Goal: Task Accomplishment & Management: Use online tool/utility

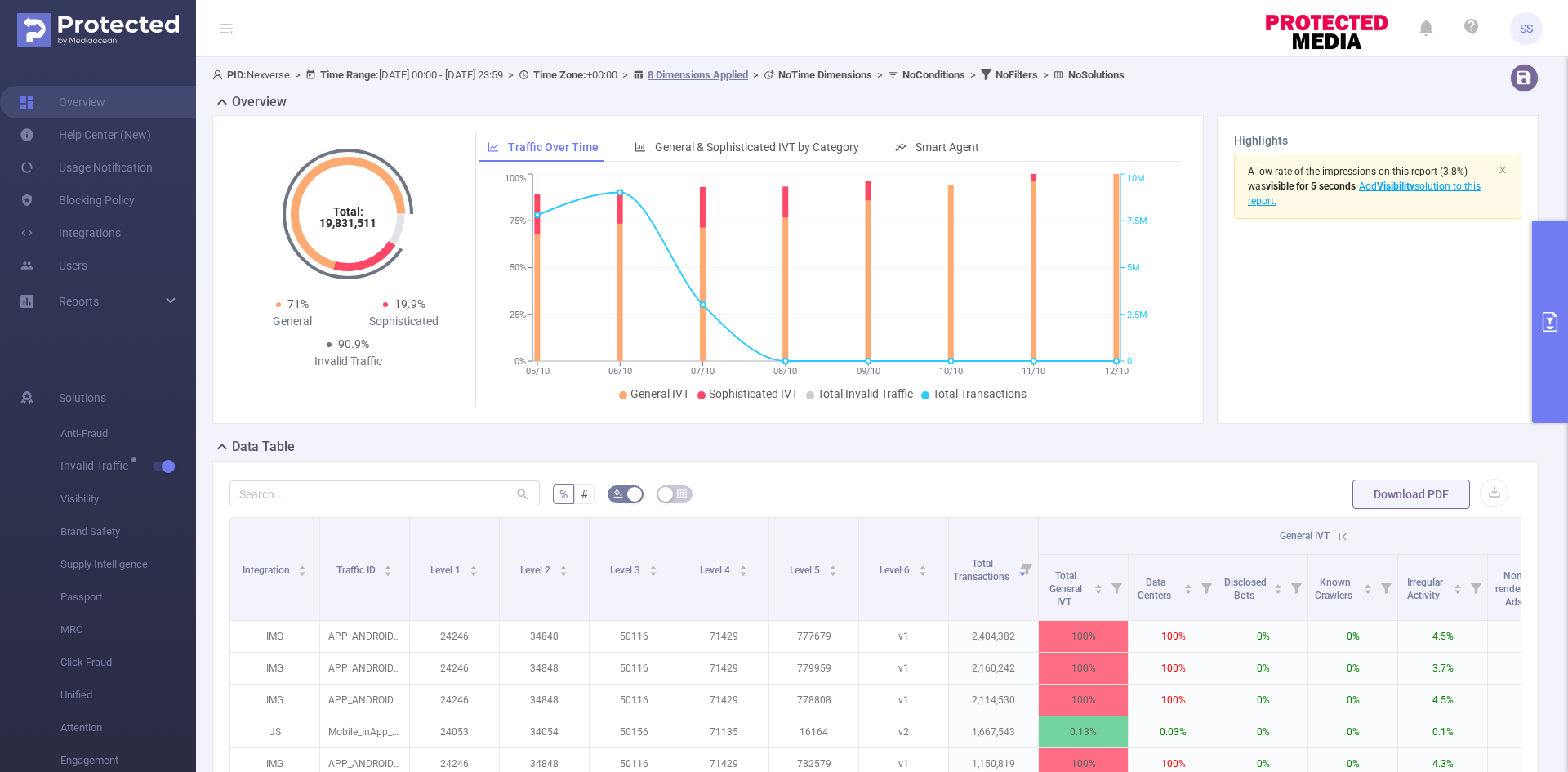
click at [1563, 294] on button "primary" at bounding box center [1550, 322] width 36 height 203
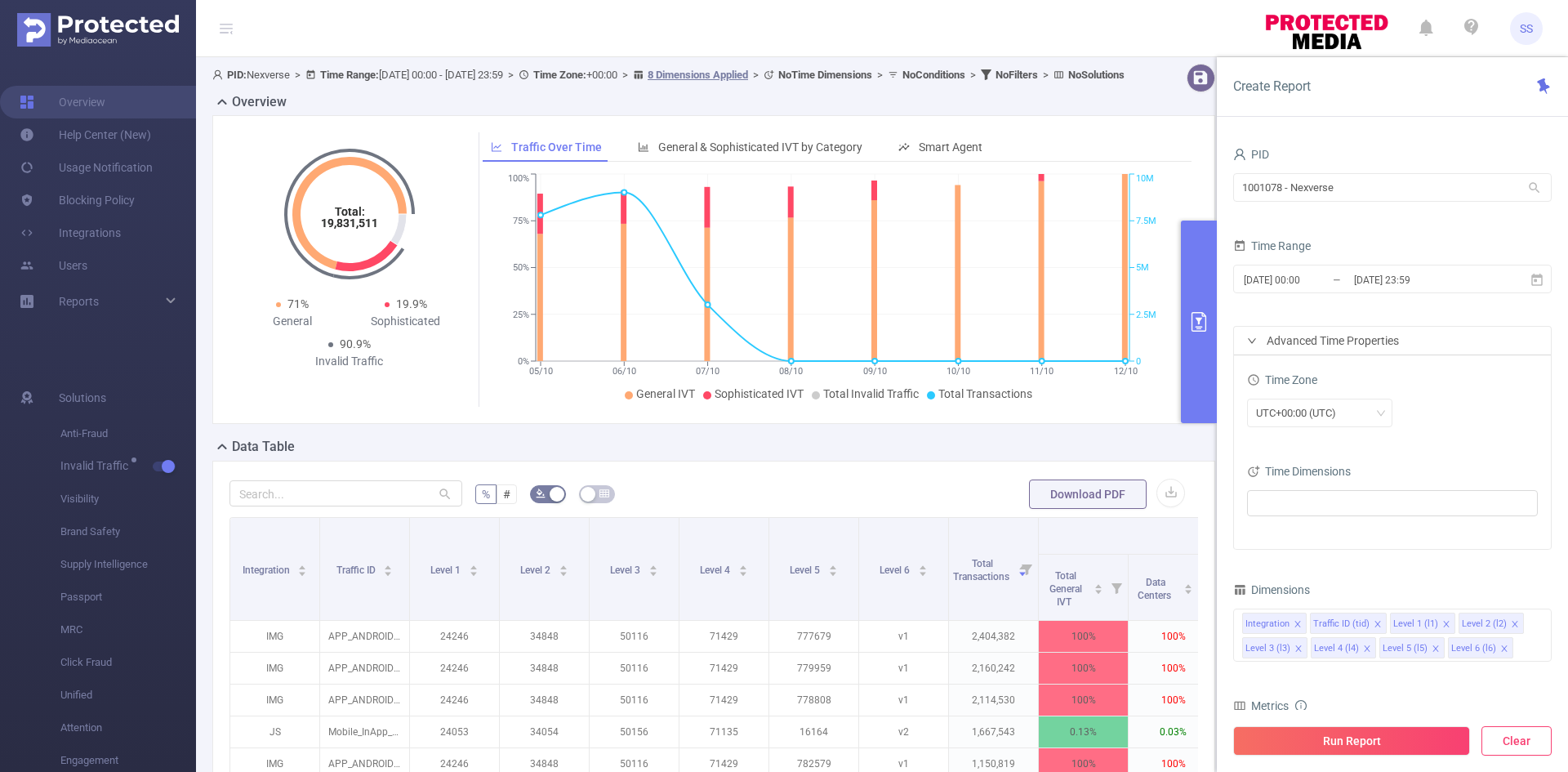
click at [1533, 738] on button "Clear" at bounding box center [1516, 741] width 71 height 30
type input "[DATE] 06:00"
type input "[DATE] 06:59"
drag, startPoint x: 1358, startPoint y: 185, endPoint x: 1123, endPoint y: 170, distance: 235.5
click at [1123, 170] on section "PID: Nexverse > Time Range: [DATE] 00:00 - [DATE] 23:59 > Time Zone: +00:00 > 8…" at bounding box center [882, 570] width 1372 height 1027
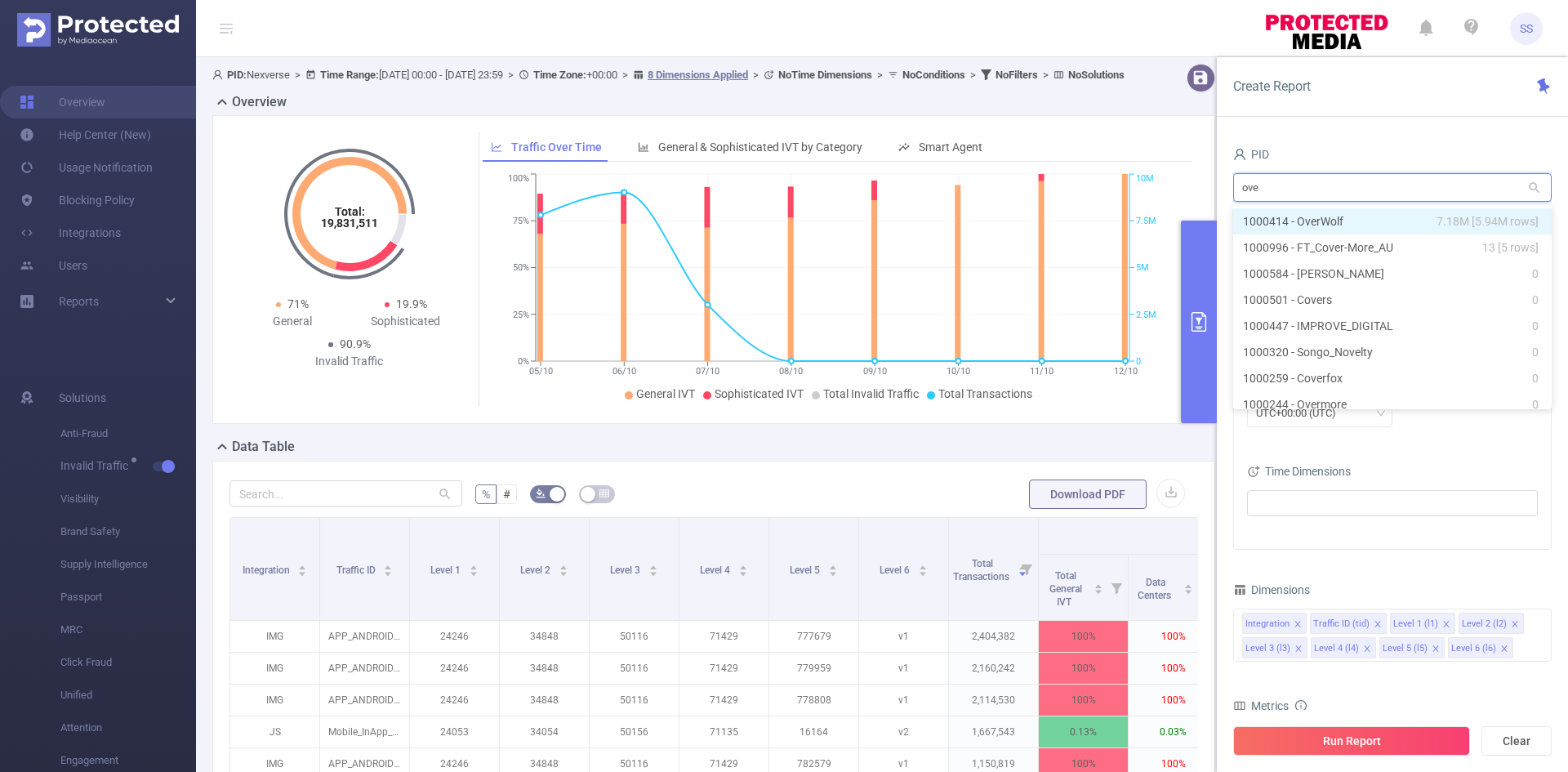
type input "over"
click at [1342, 217] on li "1000414 - OverWolf 7.18M [5.94M rows]" at bounding box center [1392, 221] width 318 height 26
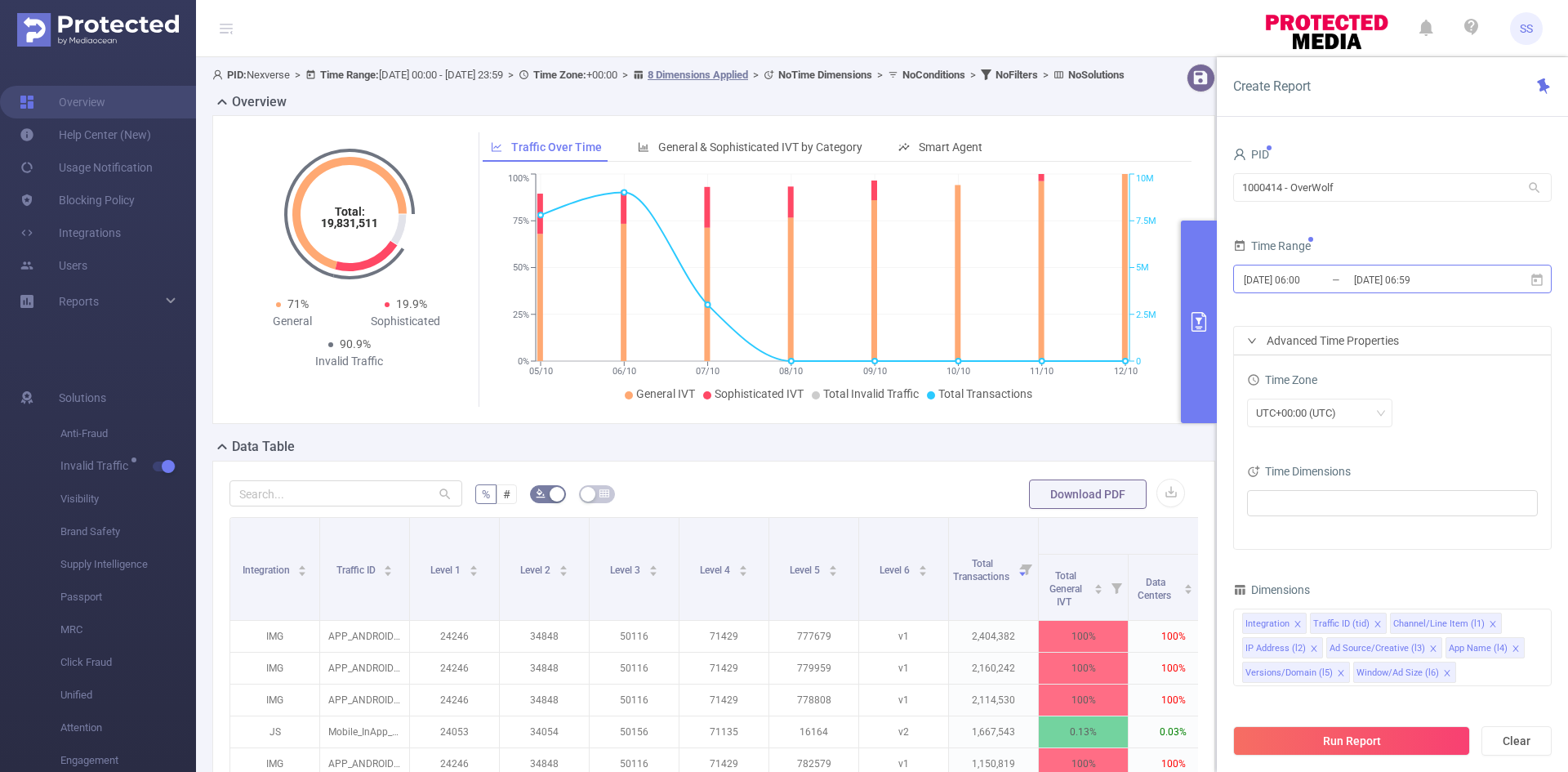
click at [1363, 288] on input "[DATE] 06:59" at bounding box center [1418, 280] width 132 height 22
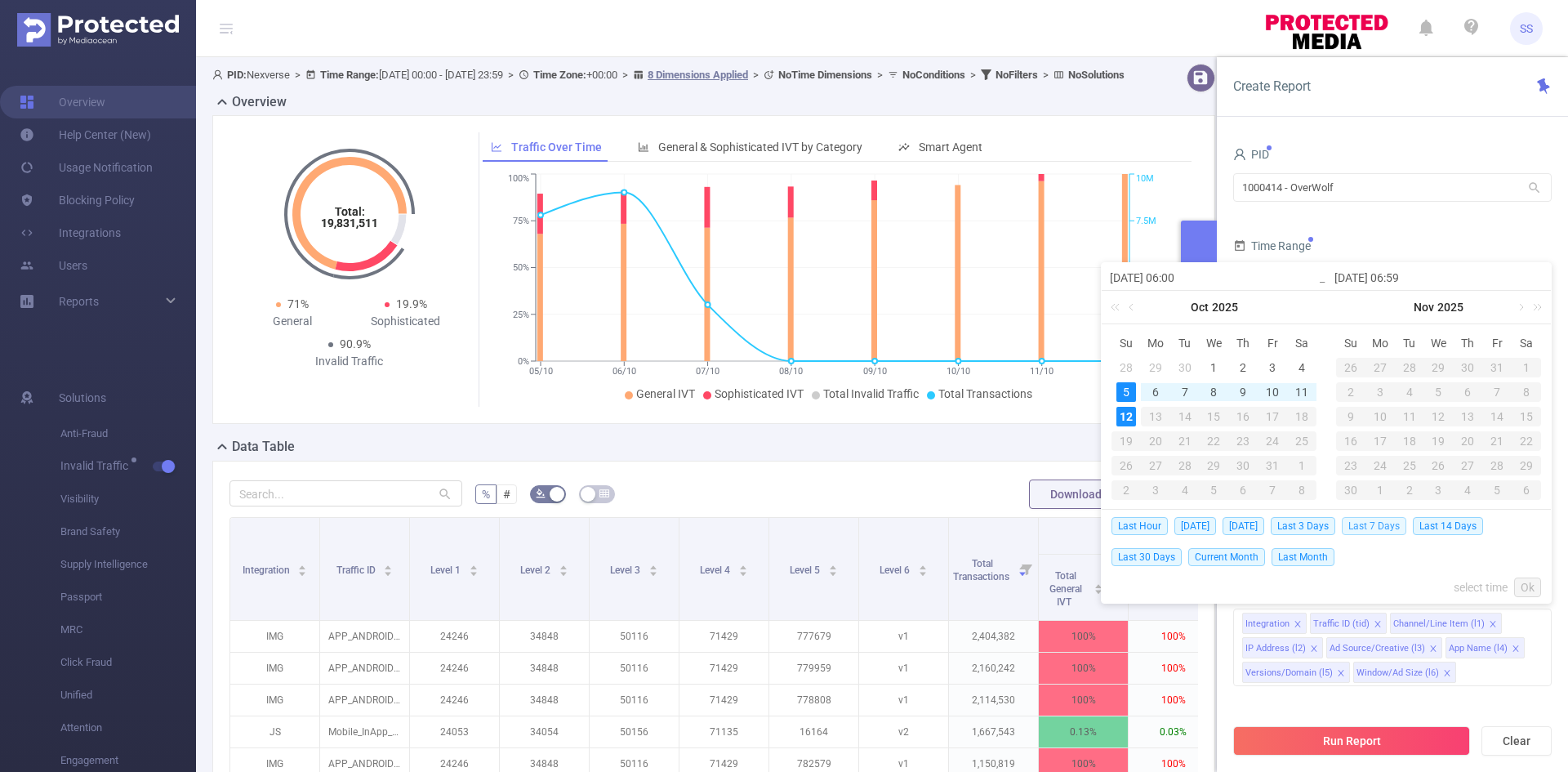
click at [1385, 523] on span "Last 7 Days" at bounding box center [1374, 526] width 65 height 18
type input "[DATE] 00:00"
type input "[DATE] 23:59"
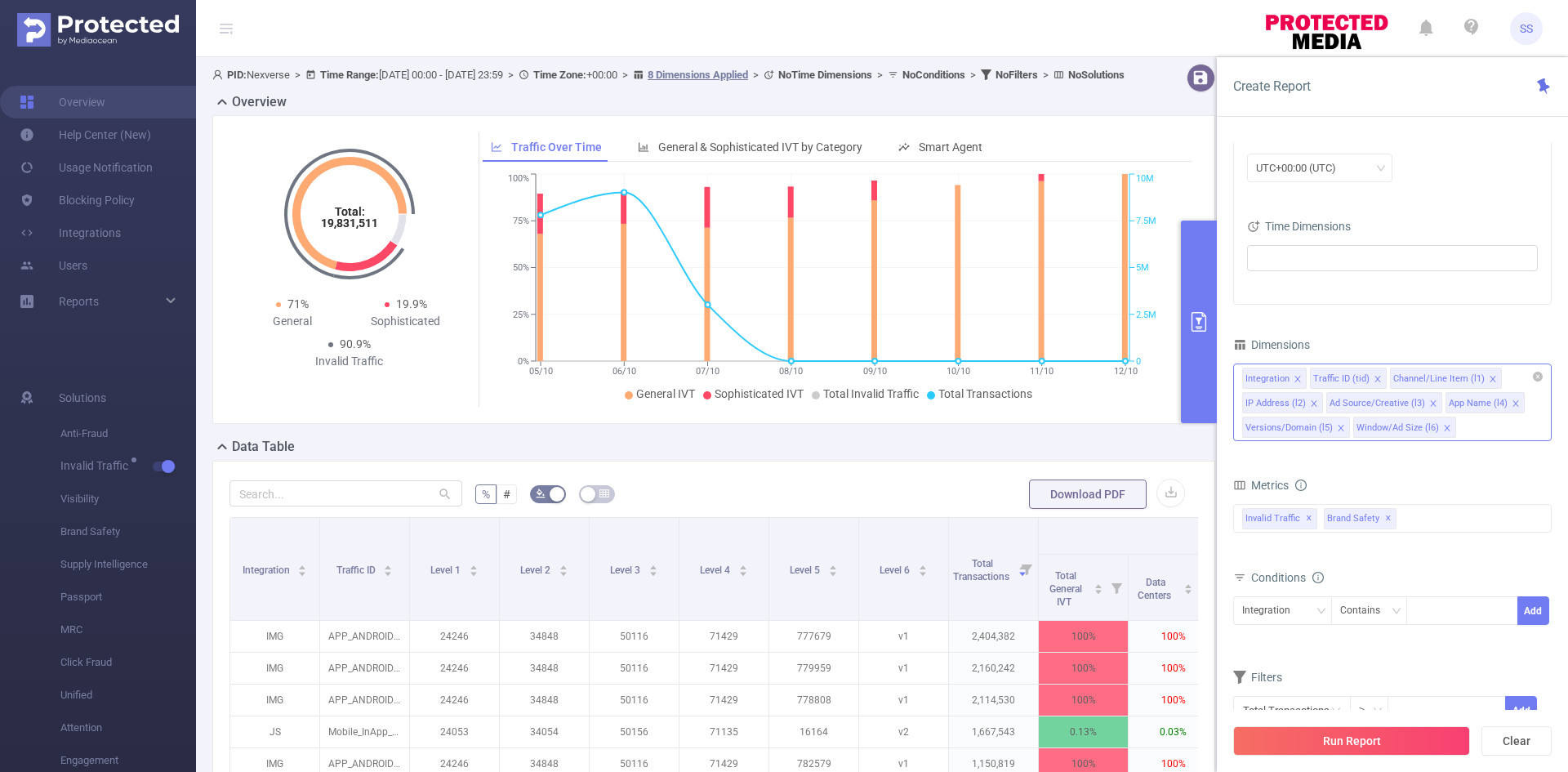
click at [1313, 406] on icon "icon: close" at bounding box center [1314, 403] width 8 height 8
click at [1346, 405] on icon "icon: close" at bounding box center [1349, 403] width 8 height 8
click at [1420, 403] on icon "icon: close" at bounding box center [1424, 403] width 8 height 8
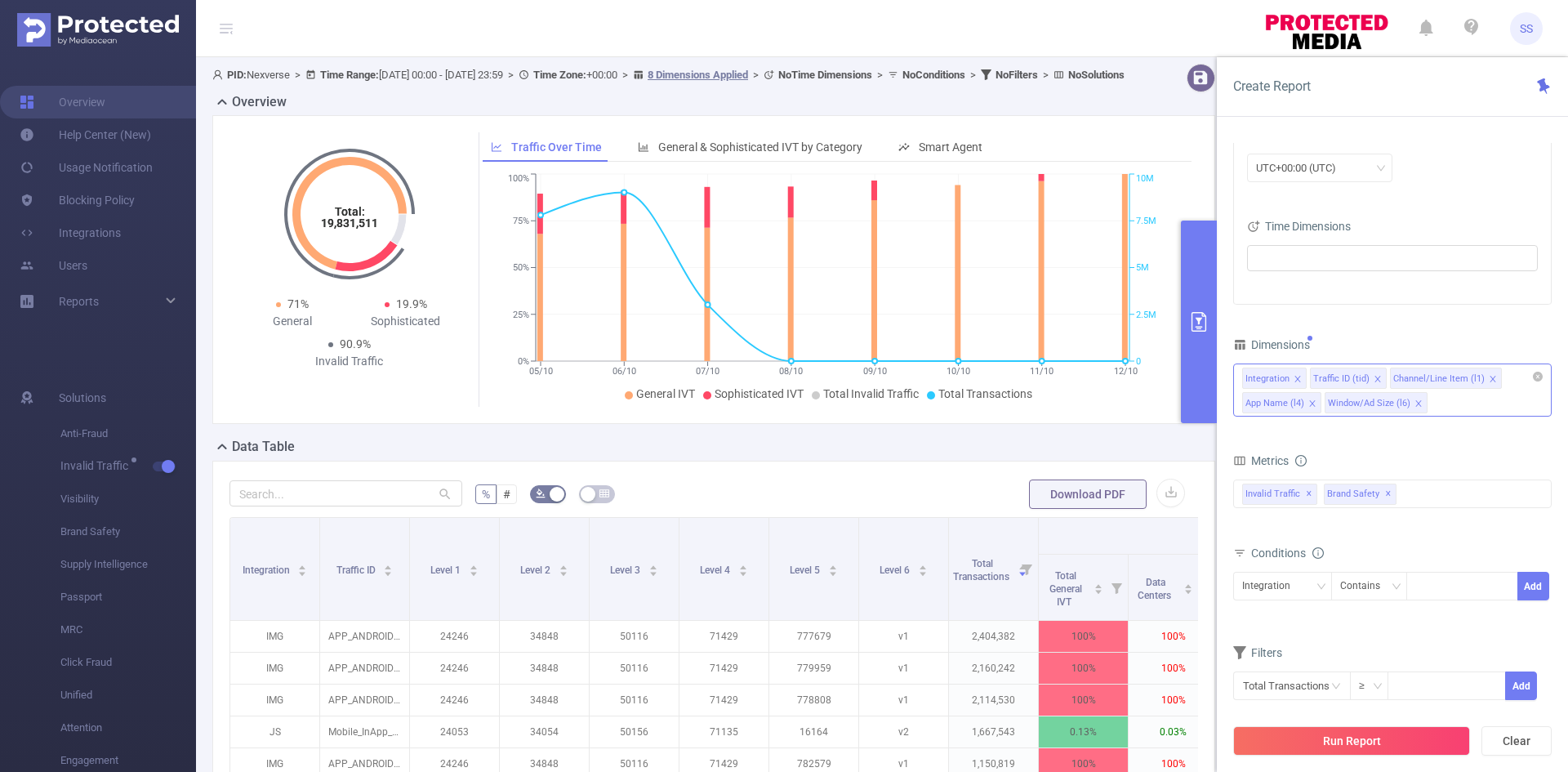
click at [1415, 403] on icon "icon: close" at bounding box center [1419, 403] width 8 height 8
click at [1387, 491] on span "✕" at bounding box center [1388, 494] width 7 height 20
click at [1365, 749] on button "Run Report" at bounding box center [1351, 741] width 237 height 30
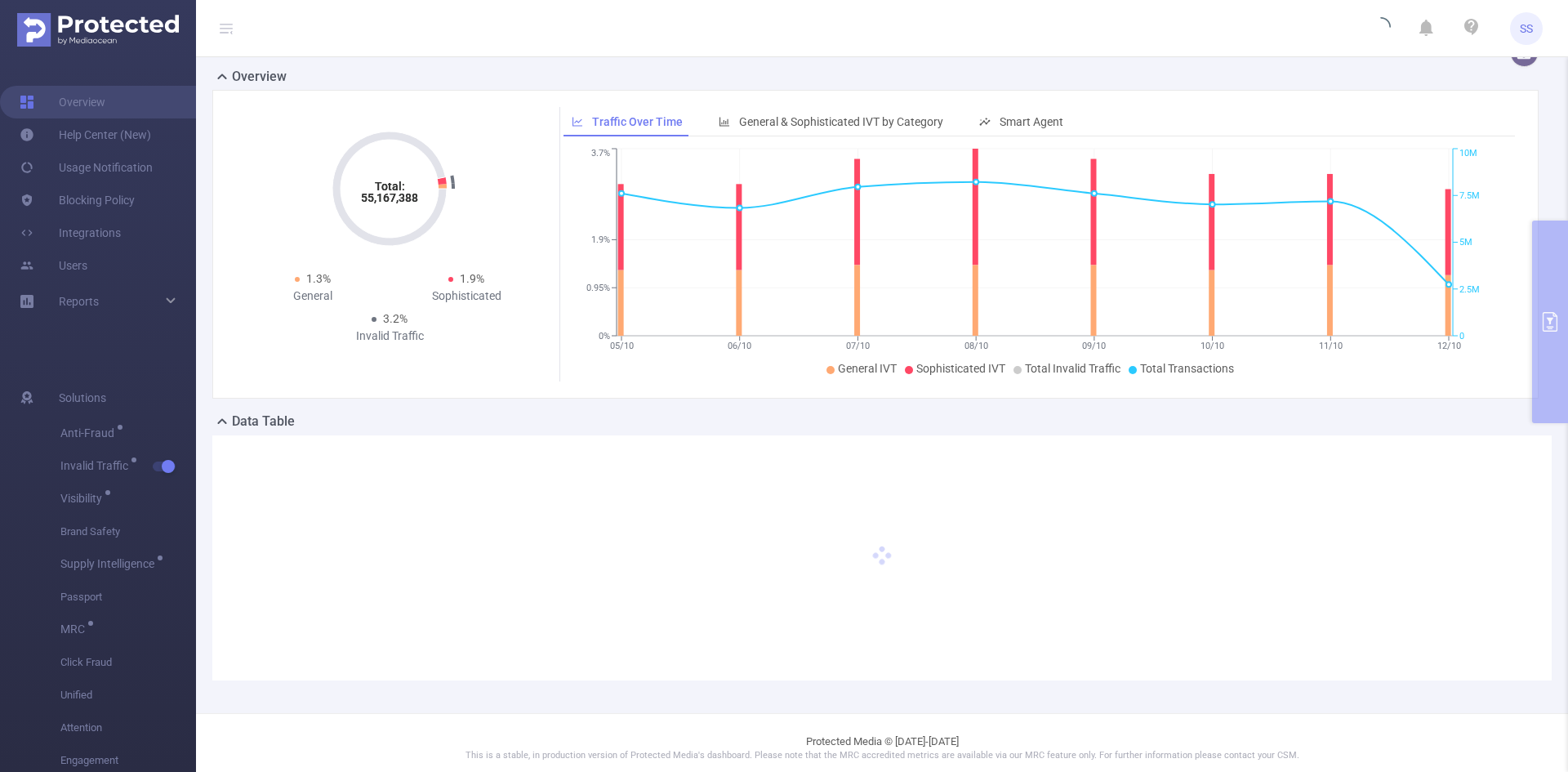
scroll to position [36, 0]
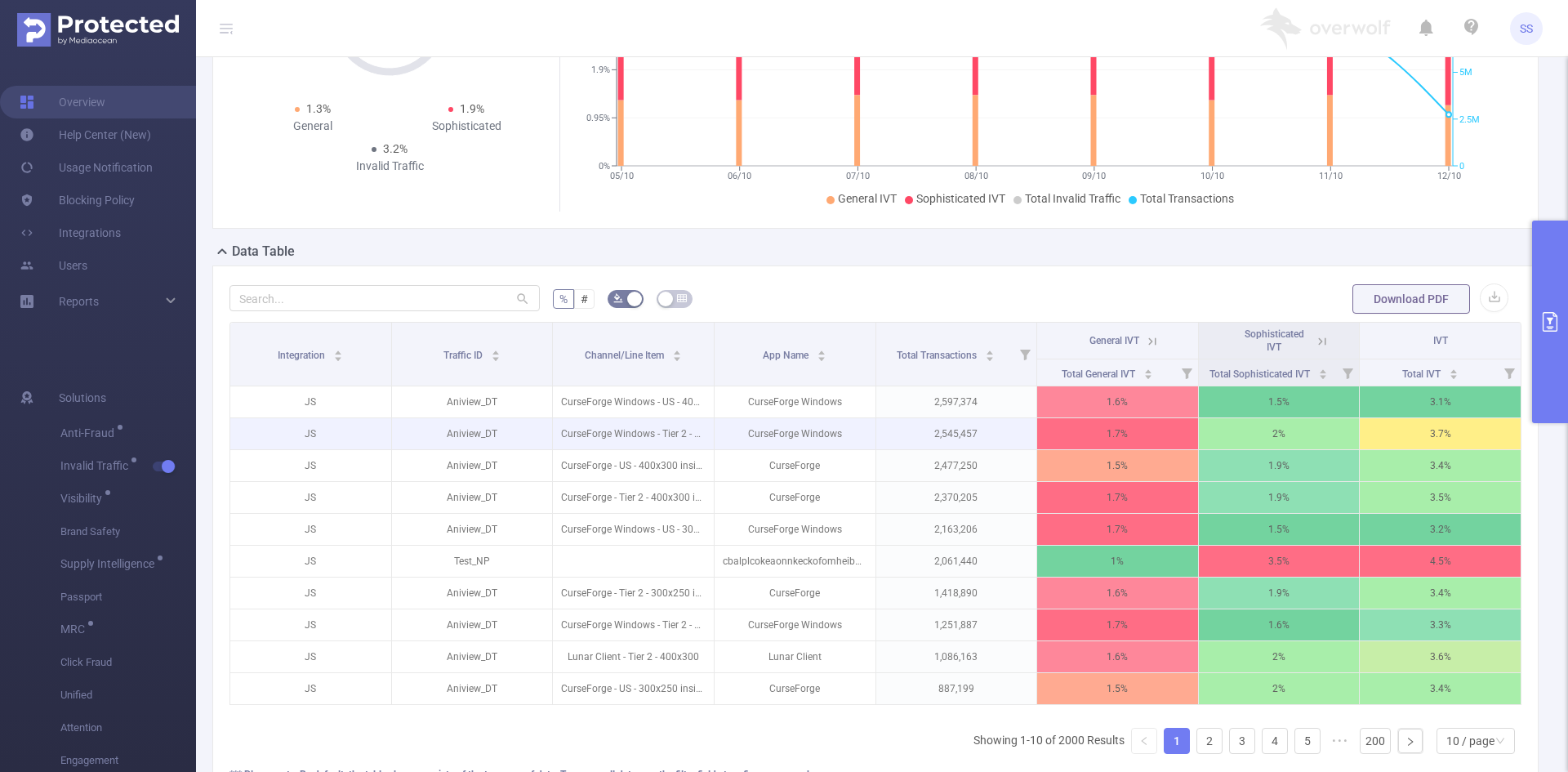
scroll to position [281, 0]
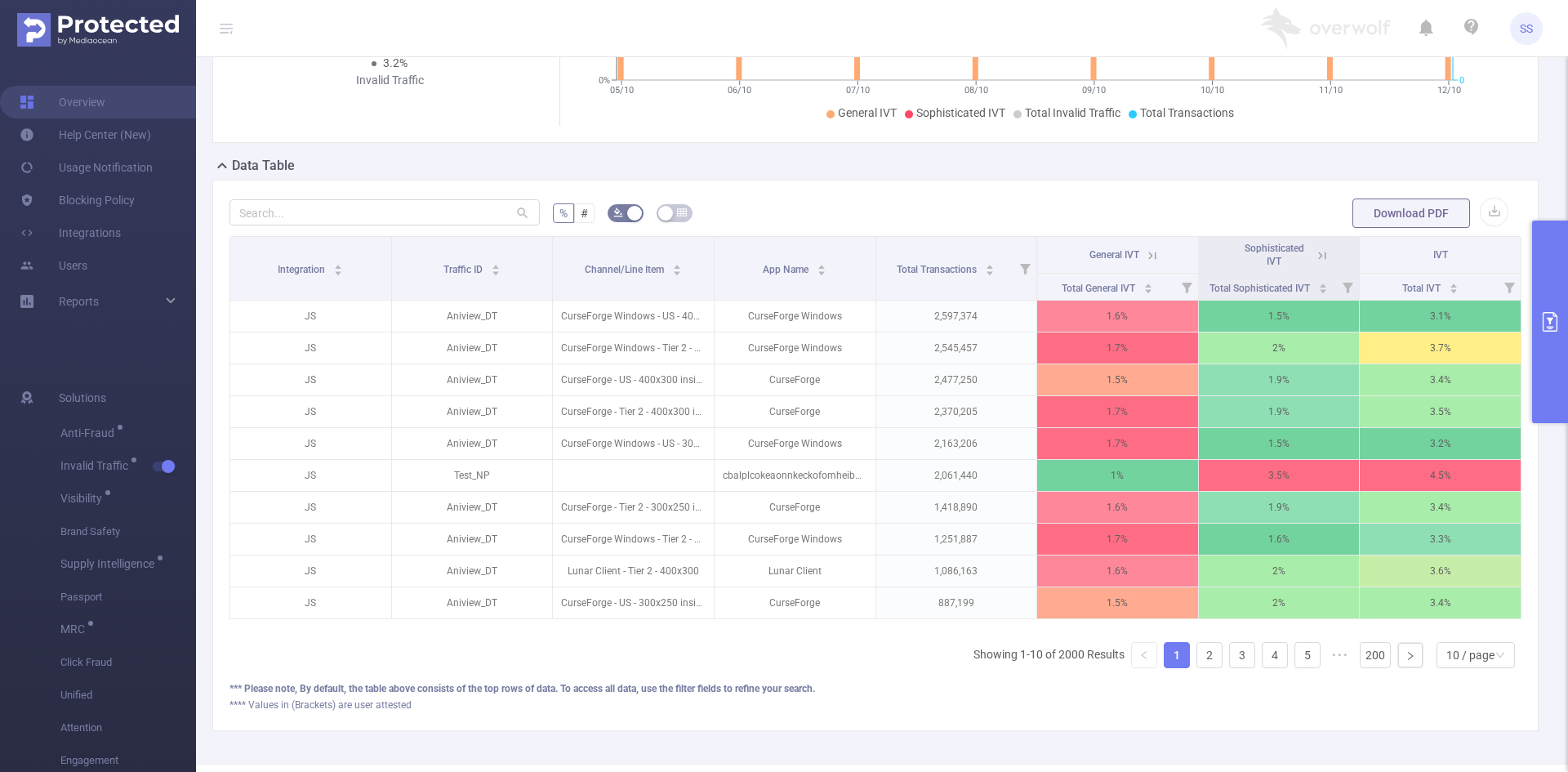
click at [1319, 253] on icon at bounding box center [1322, 255] width 7 height 7
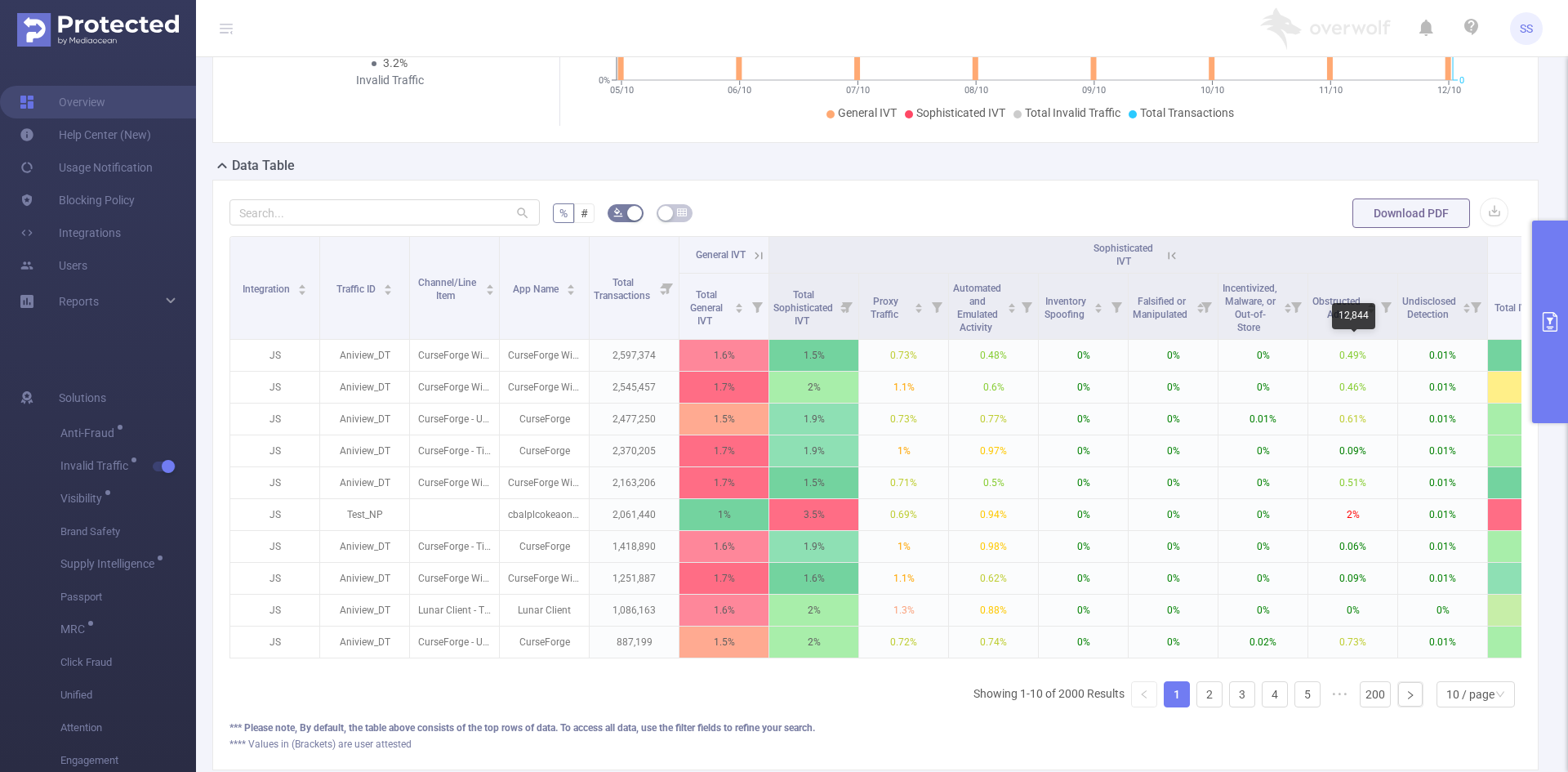
click at [1338, 321] on div "12,844" at bounding box center [1354, 316] width 44 height 26
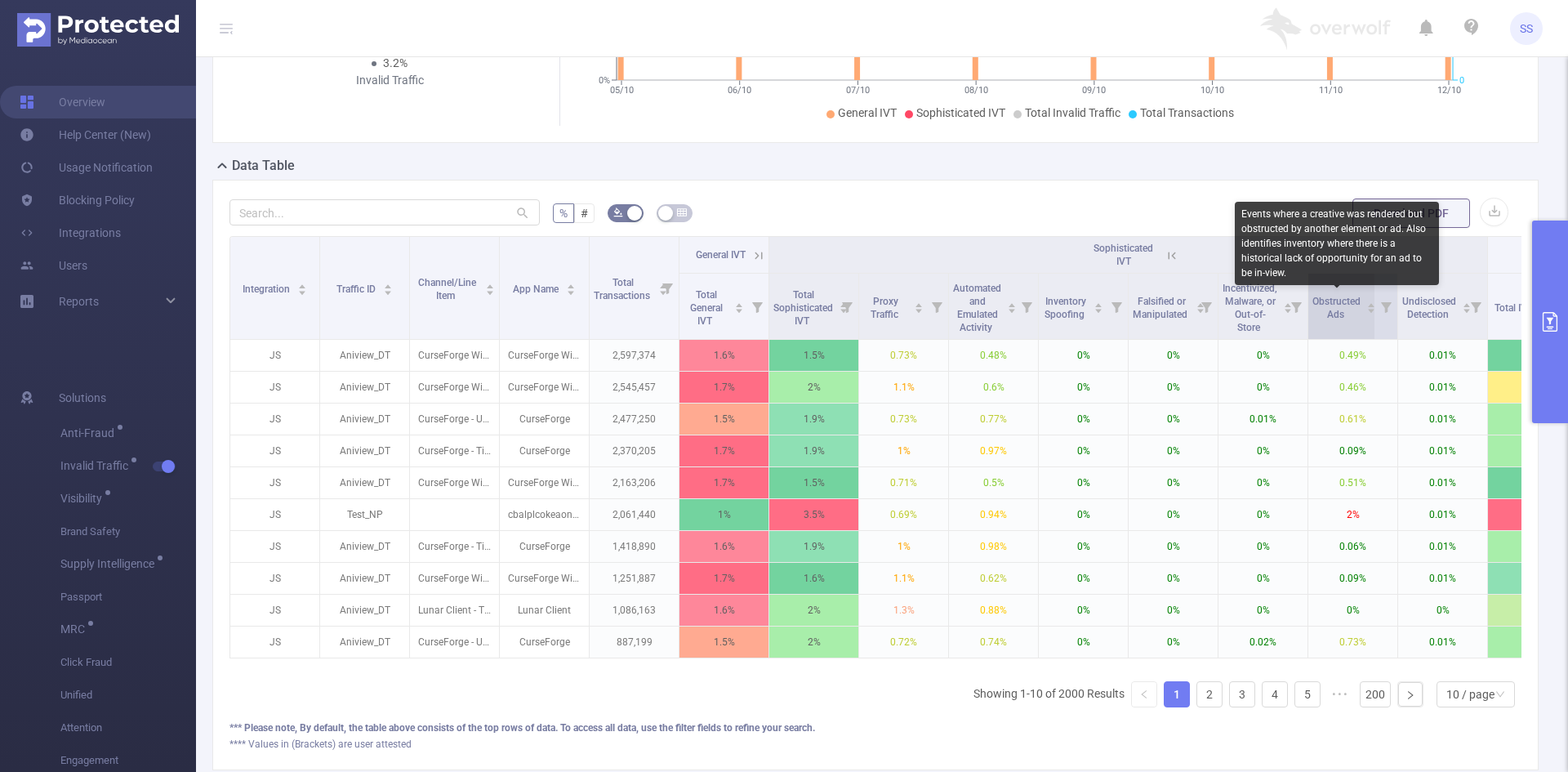
click at [1323, 310] on span "Obstructed Ads" at bounding box center [1336, 306] width 48 height 30
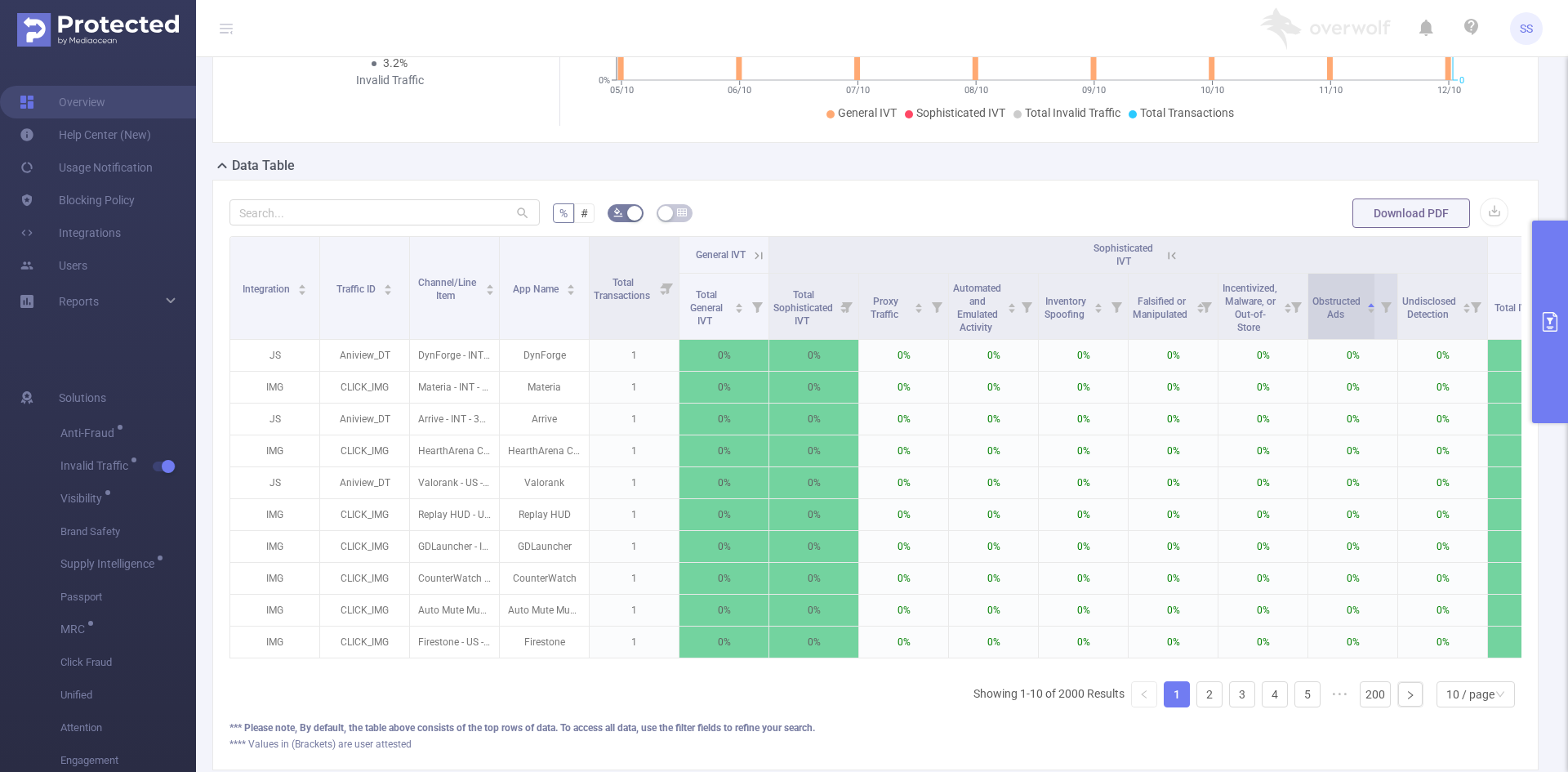
click at [1323, 310] on span "Obstructed Ads" at bounding box center [1336, 306] width 48 height 30
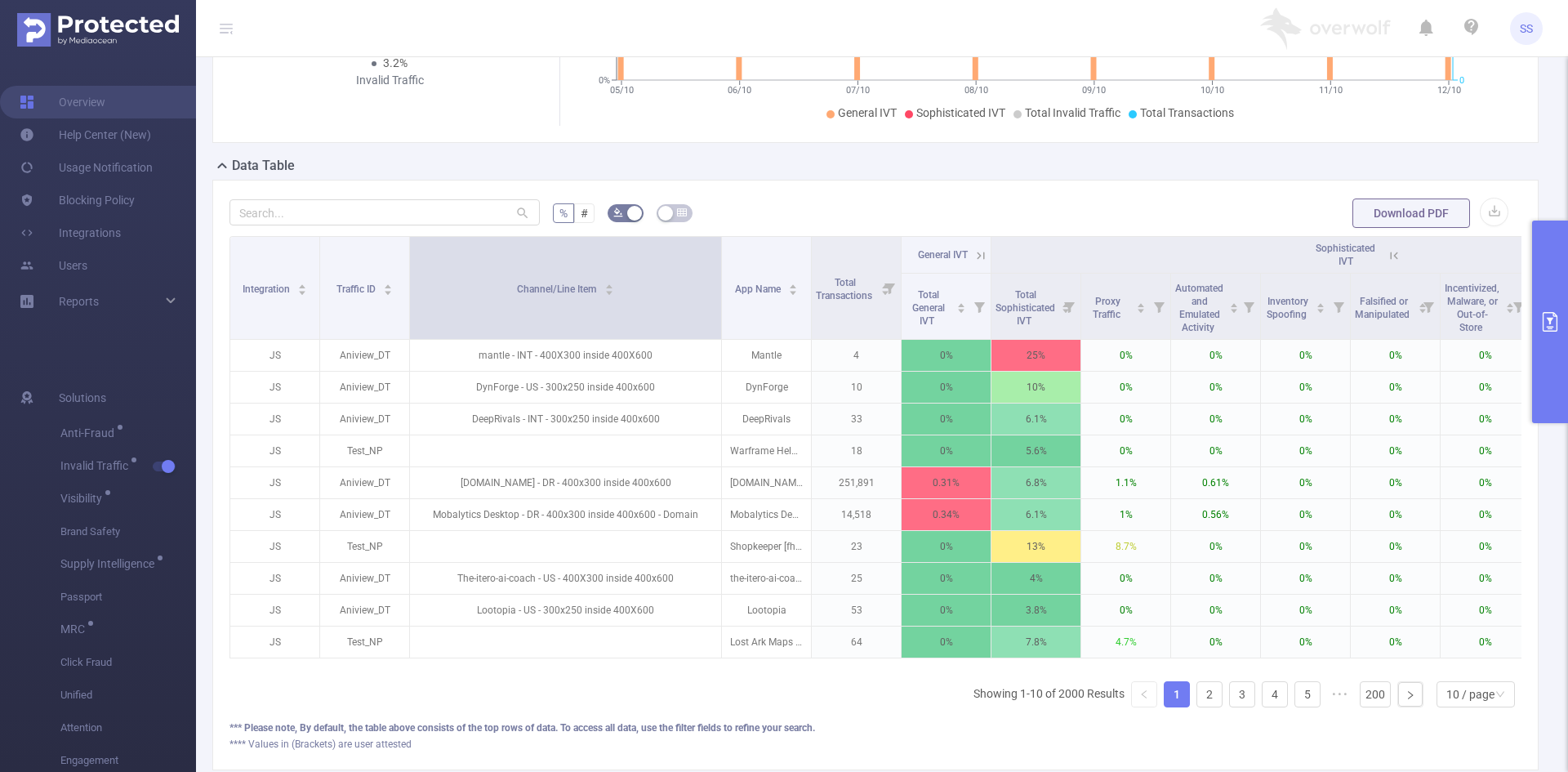
drag, startPoint x: 494, startPoint y: 307, endPoint x: 717, endPoint y: 331, distance: 224.3
click at [717, 331] on span at bounding box center [721, 288] width 8 height 102
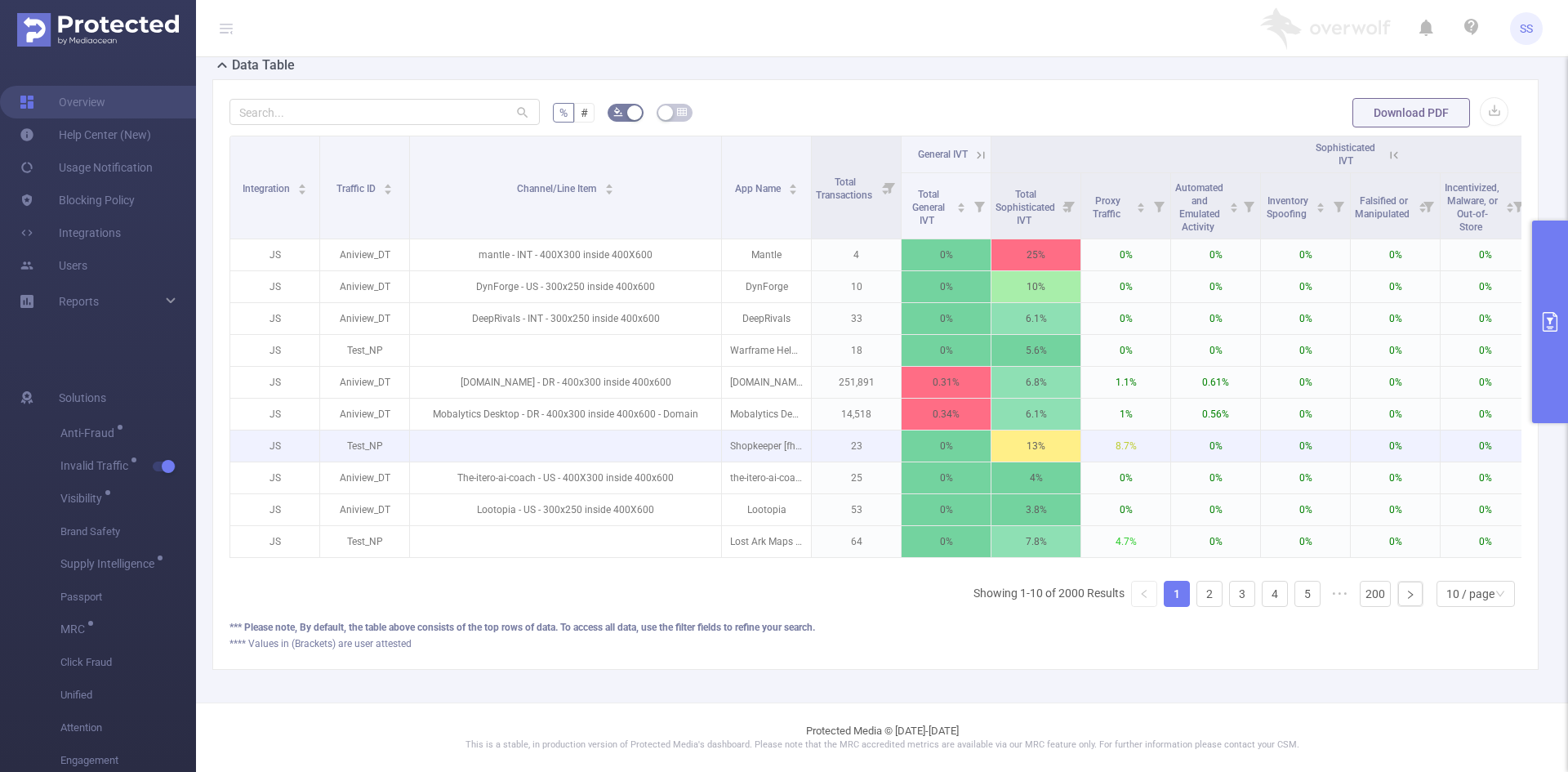
scroll to position [394, 0]
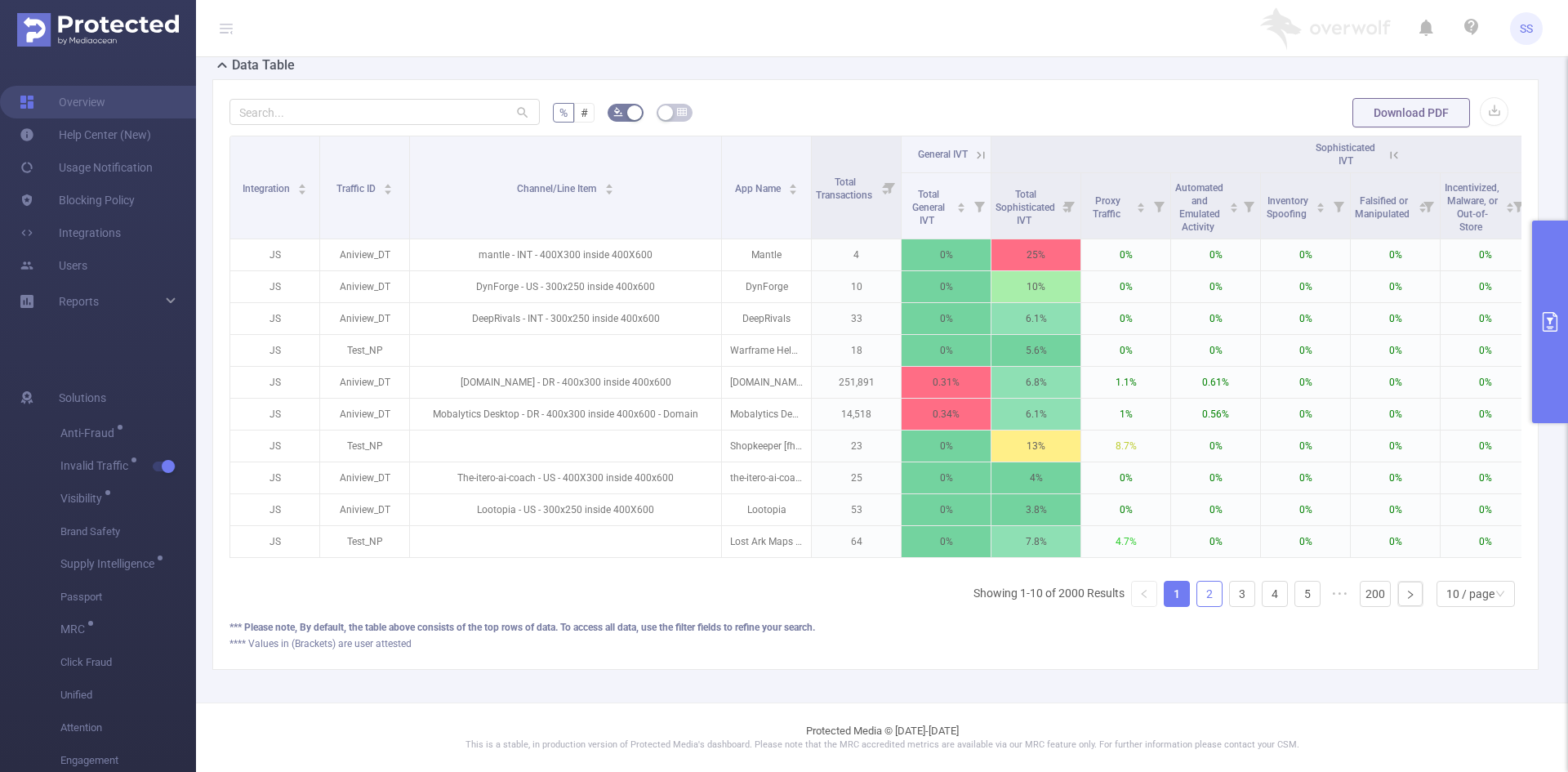
click at [1203, 592] on link "2" at bounding box center [1209, 593] width 25 height 25
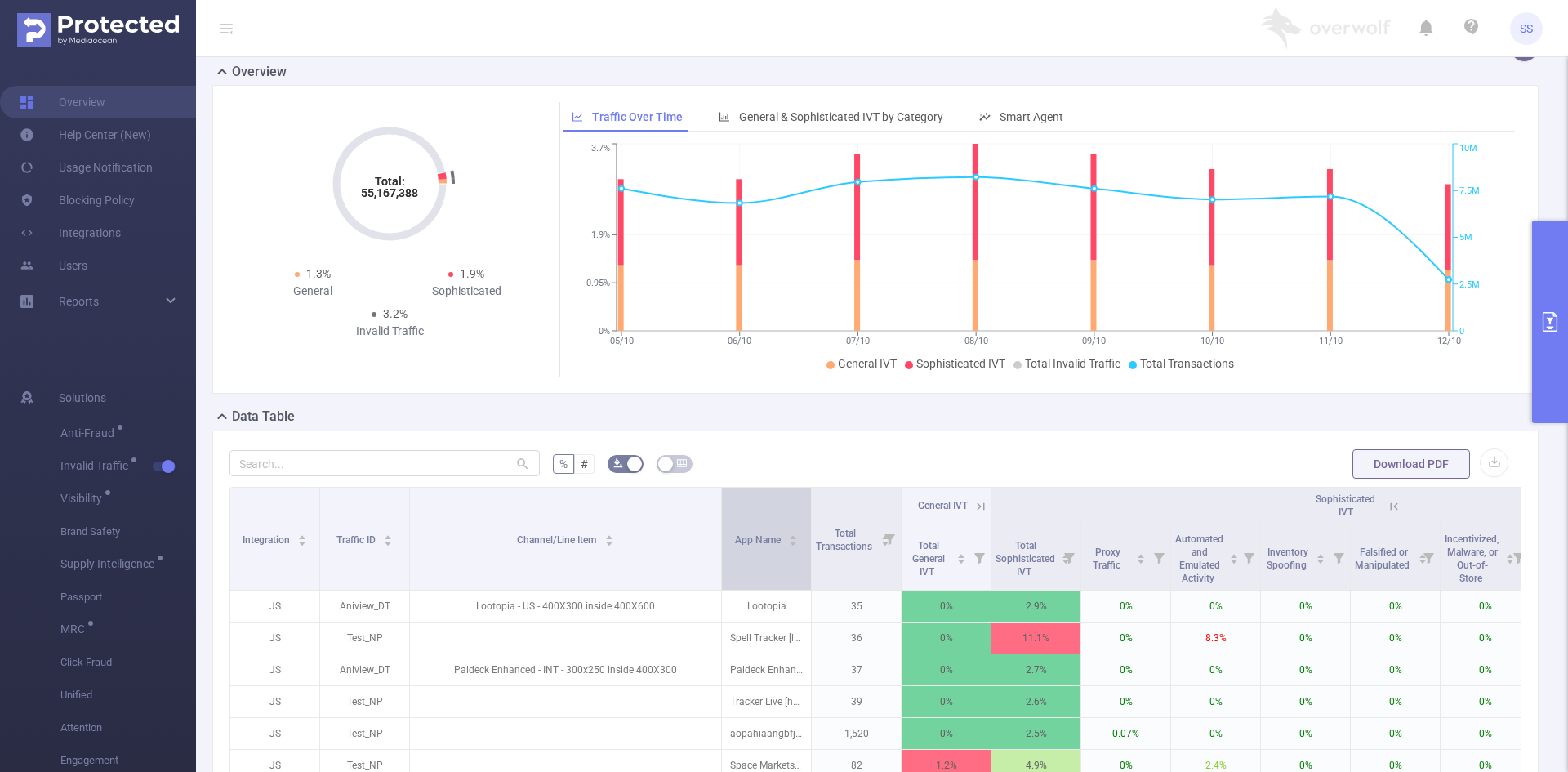
scroll to position [0, 0]
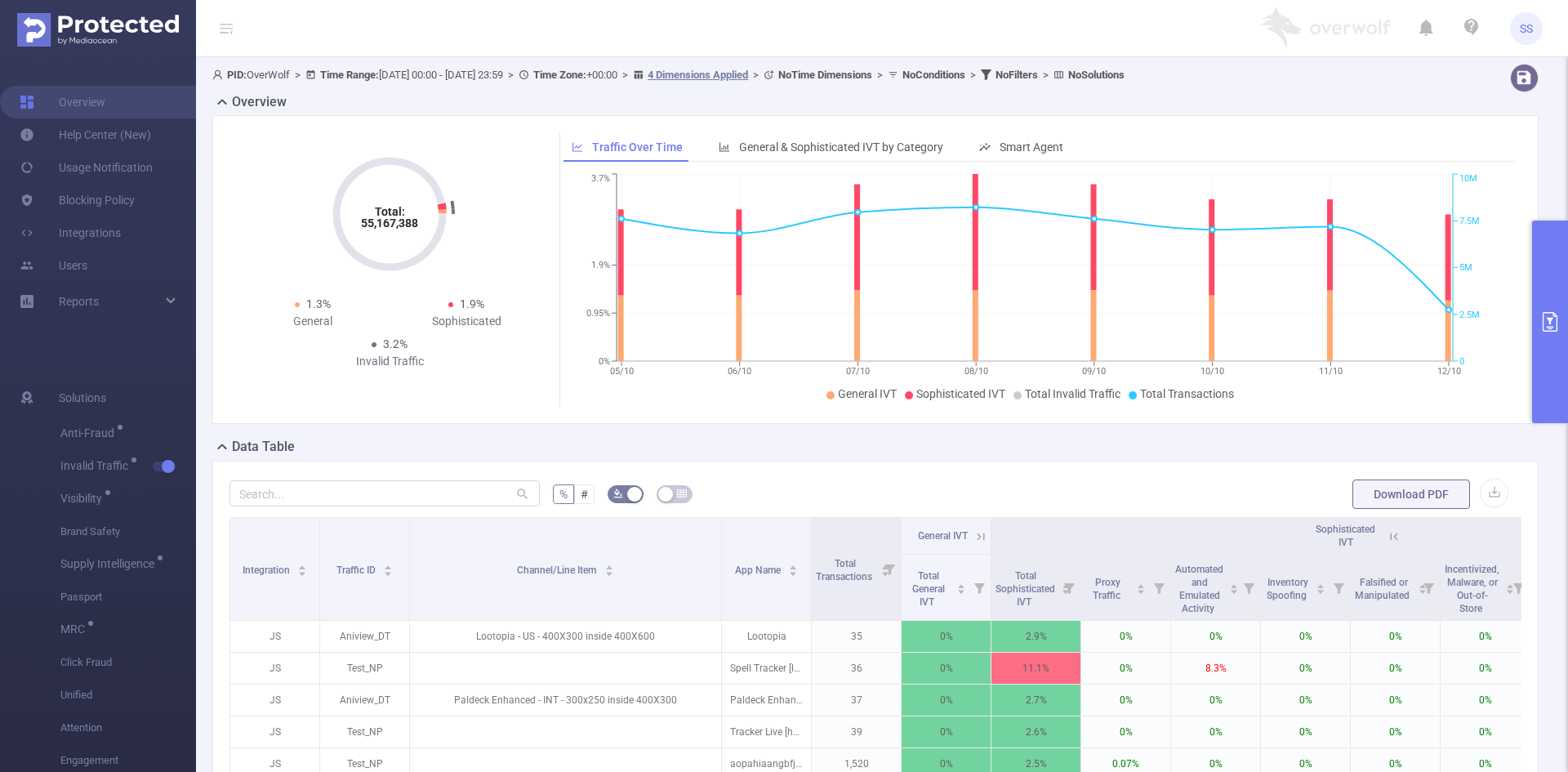
click at [1547, 308] on button "primary" at bounding box center [1550, 322] width 36 height 203
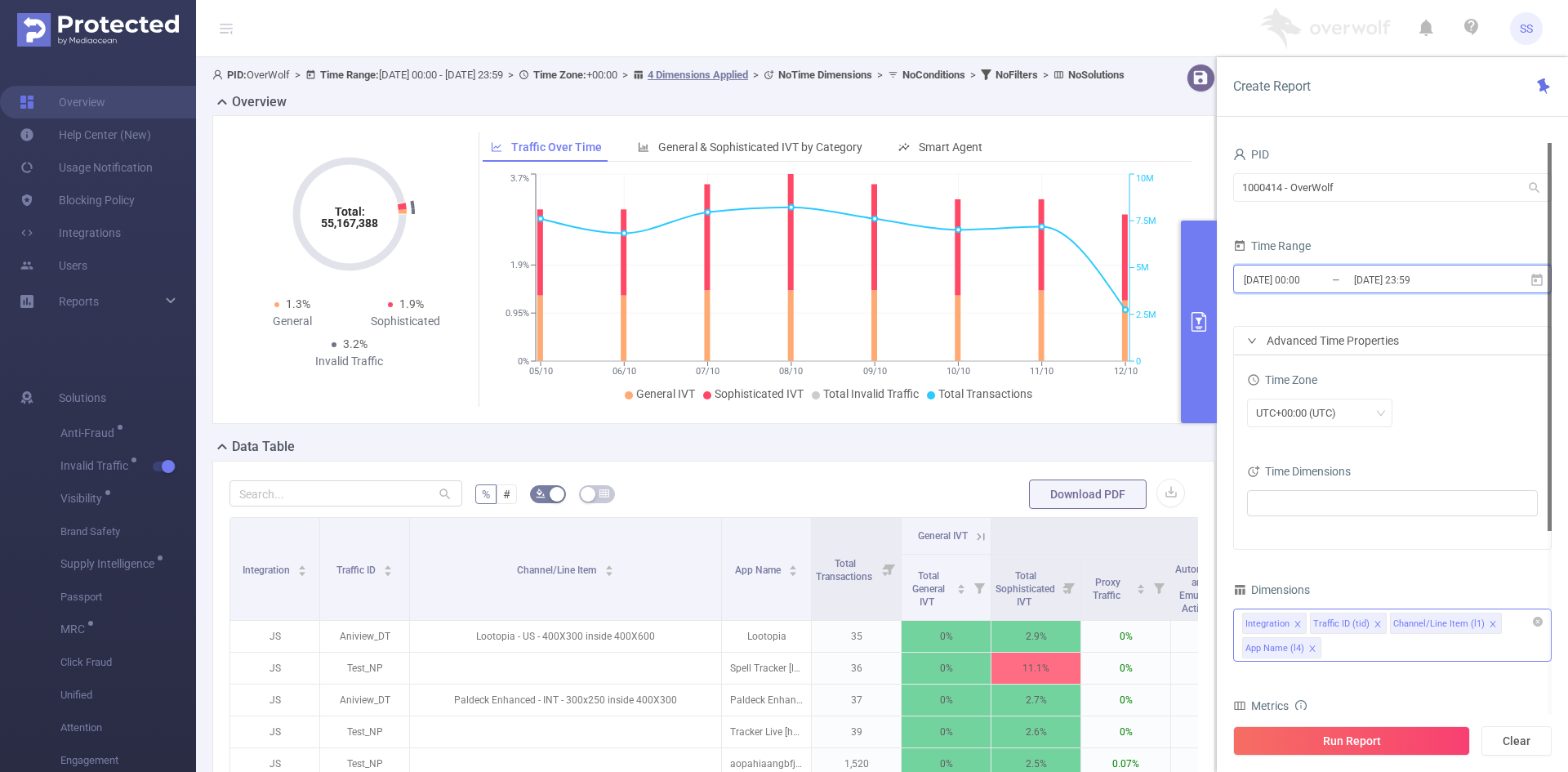
click at [1424, 292] on span "[DATE] 00:00 _ [DATE] 23:59" at bounding box center [1392, 279] width 318 height 29
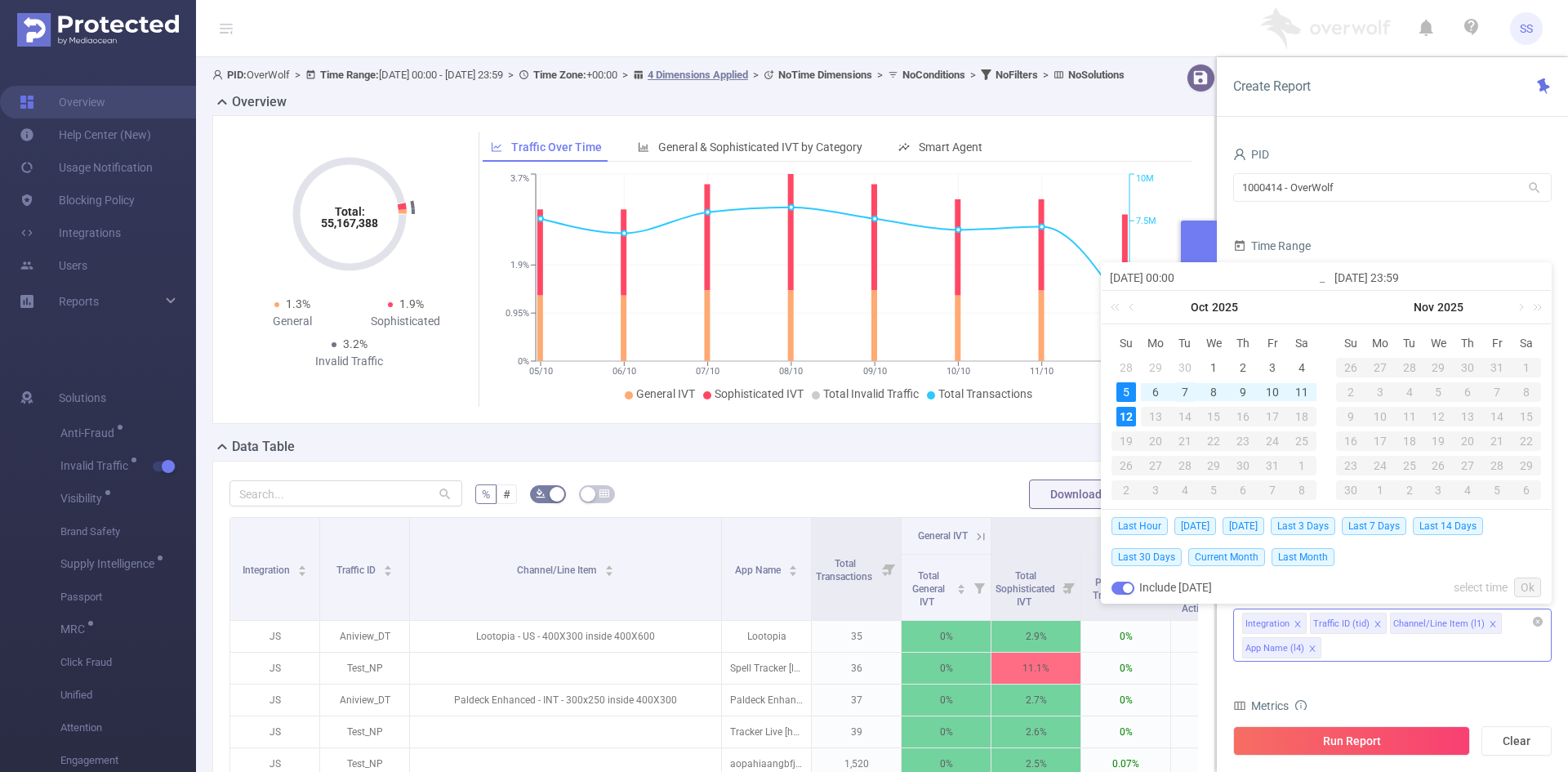
click at [1187, 390] on div "7" at bounding box center [1185, 392] width 20 height 20
click at [1188, 390] on div "7" at bounding box center [1185, 392] width 20 height 20
type input "[DATE] 00:00"
type input "[DATE] 23:59"
type input "[DATE] 00:00"
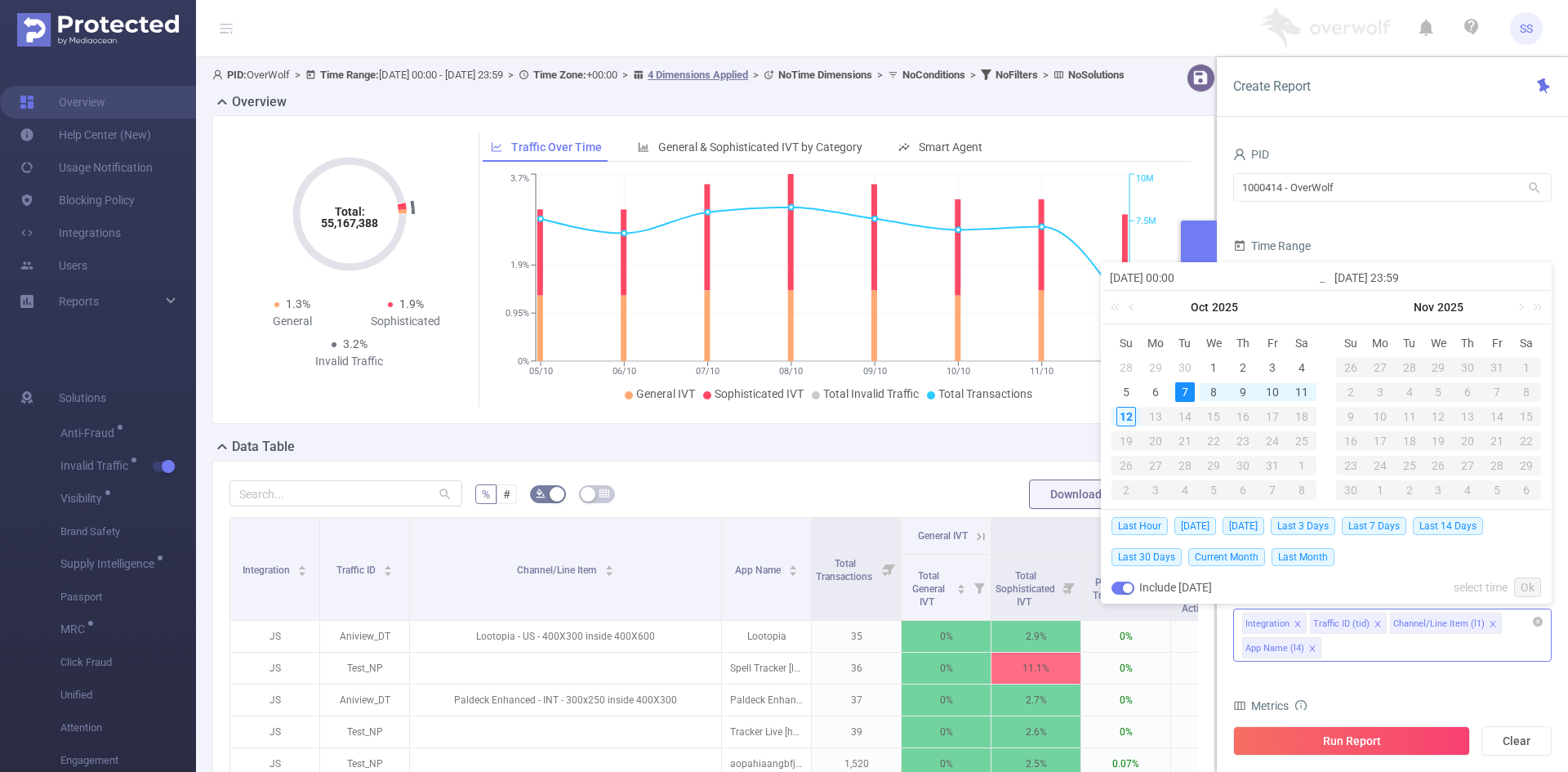
type input "[DATE] 23:59"
click at [1159, 390] on div "6" at bounding box center [1156, 392] width 20 height 20
click at [1214, 394] on div "8" at bounding box center [1214, 392] width 20 height 20
type input "[DATE] 00:00"
type input "[DATE] 23:59"
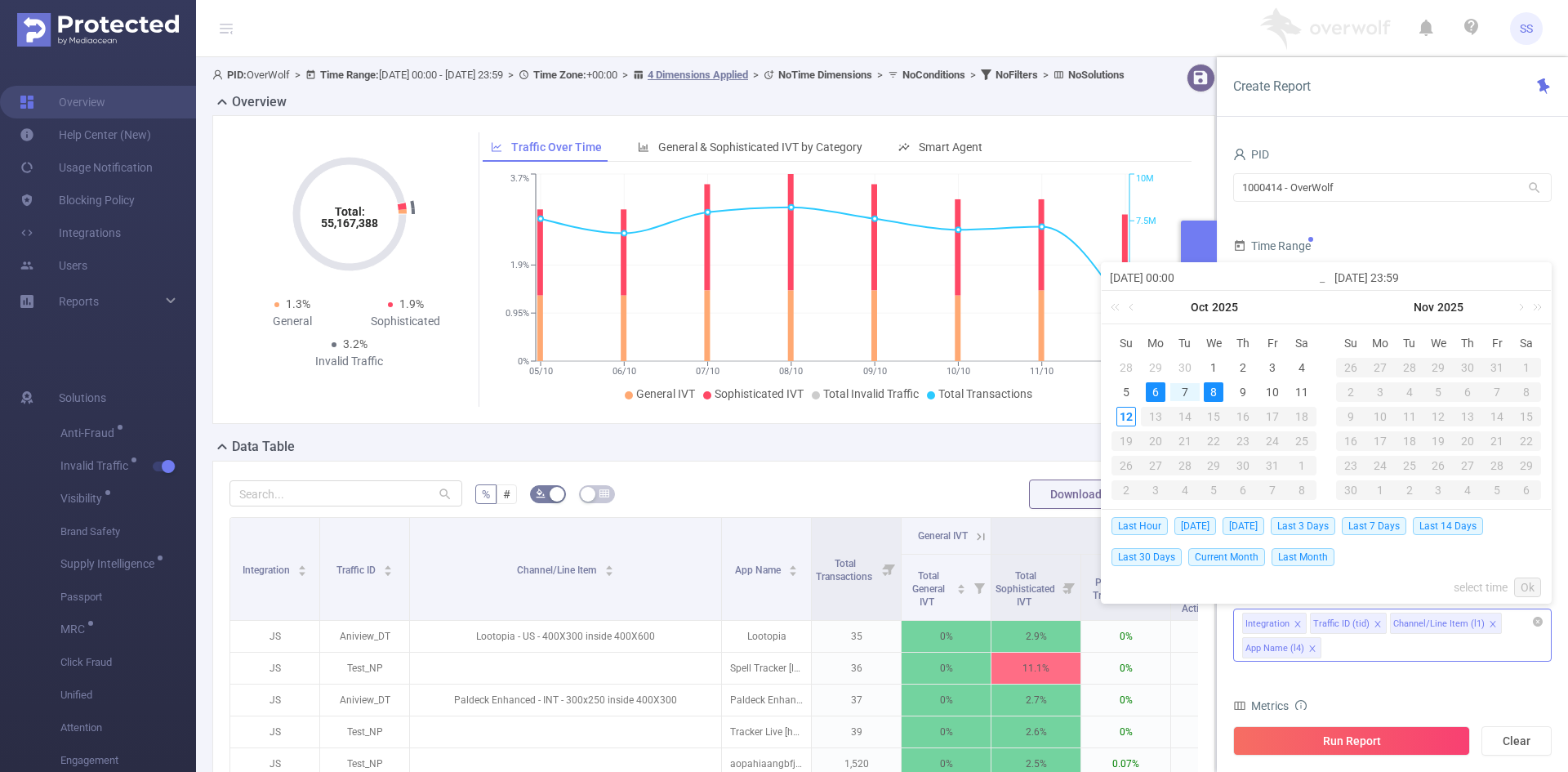
type input "[DATE] 00:00"
type input "[DATE] 23:59"
click at [1525, 581] on link "Ok" at bounding box center [1527, 587] width 27 height 20
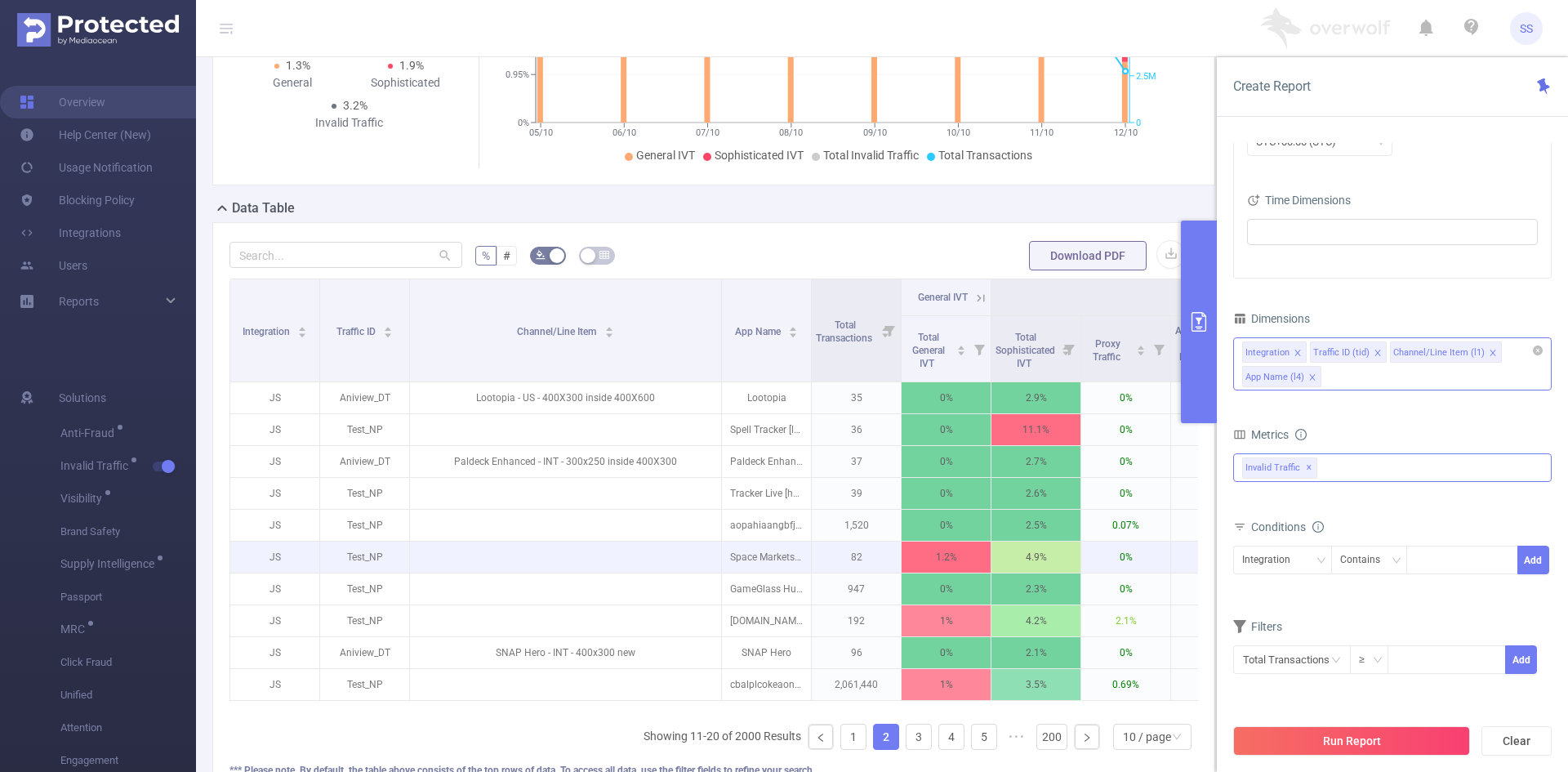
scroll to position [245, 0]
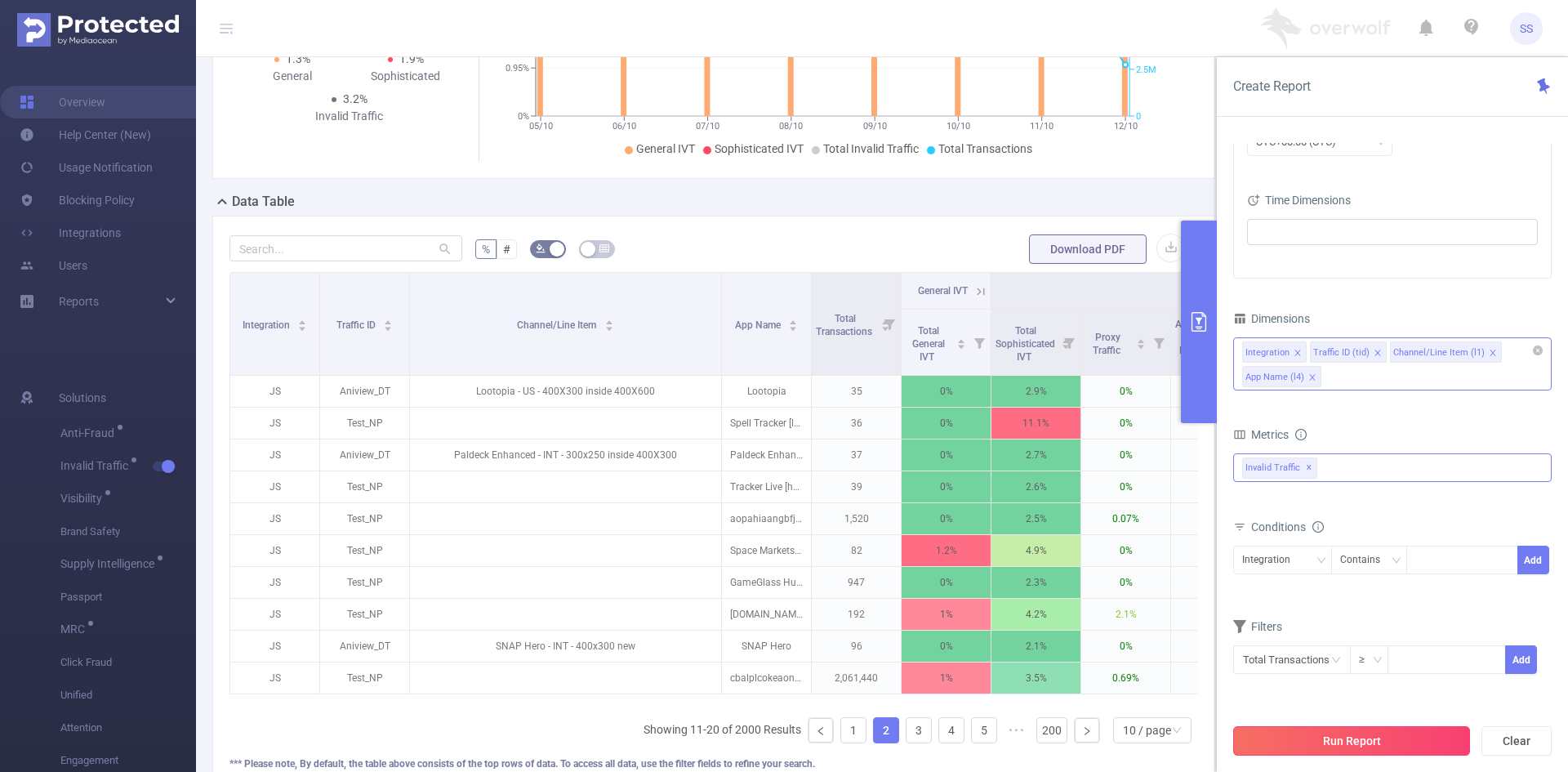
click at [1297, 739] on button "Run Report" at bounding box center [1351, 741] width 237 height 30
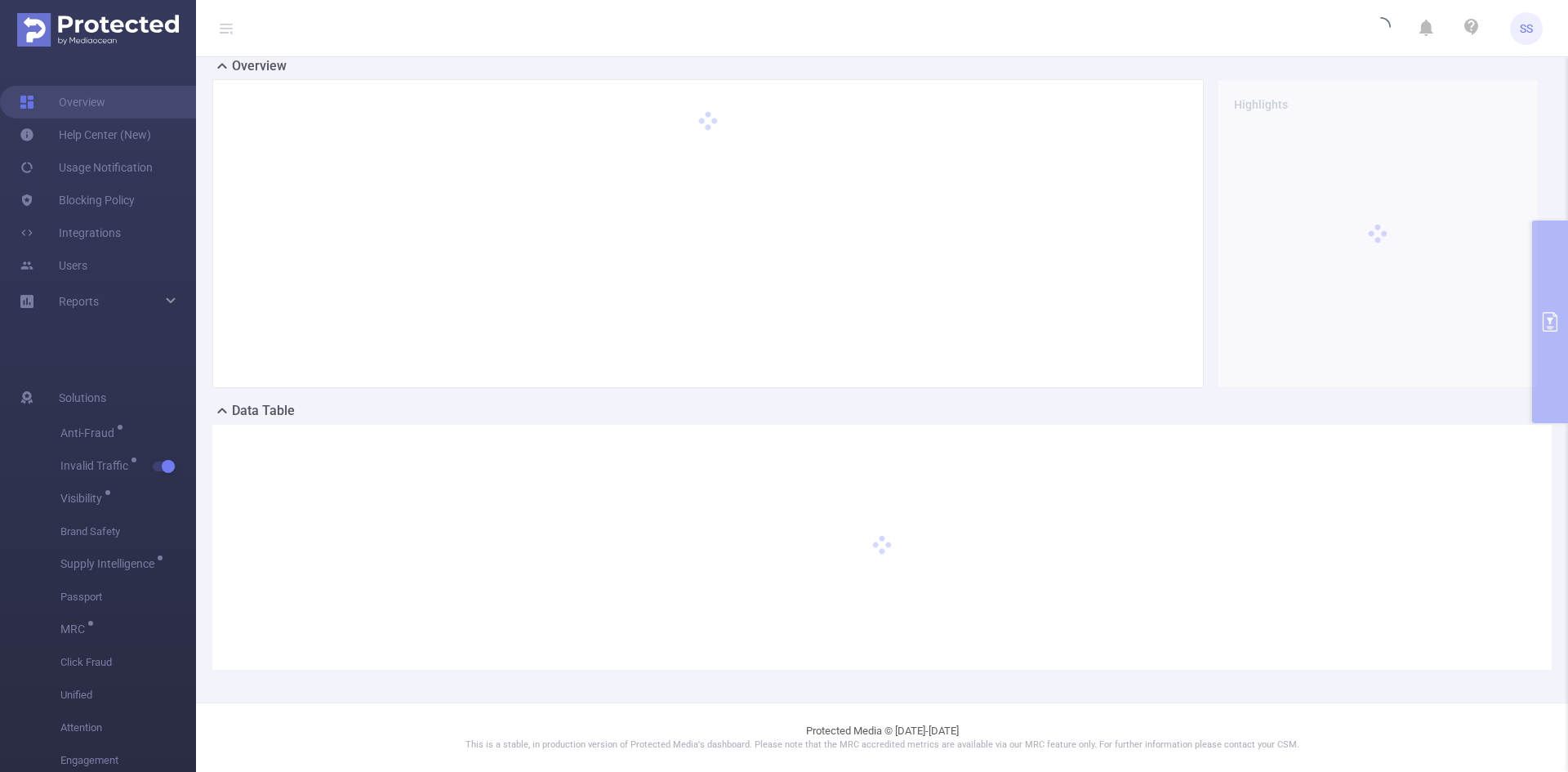
scroll to position [36, 0]
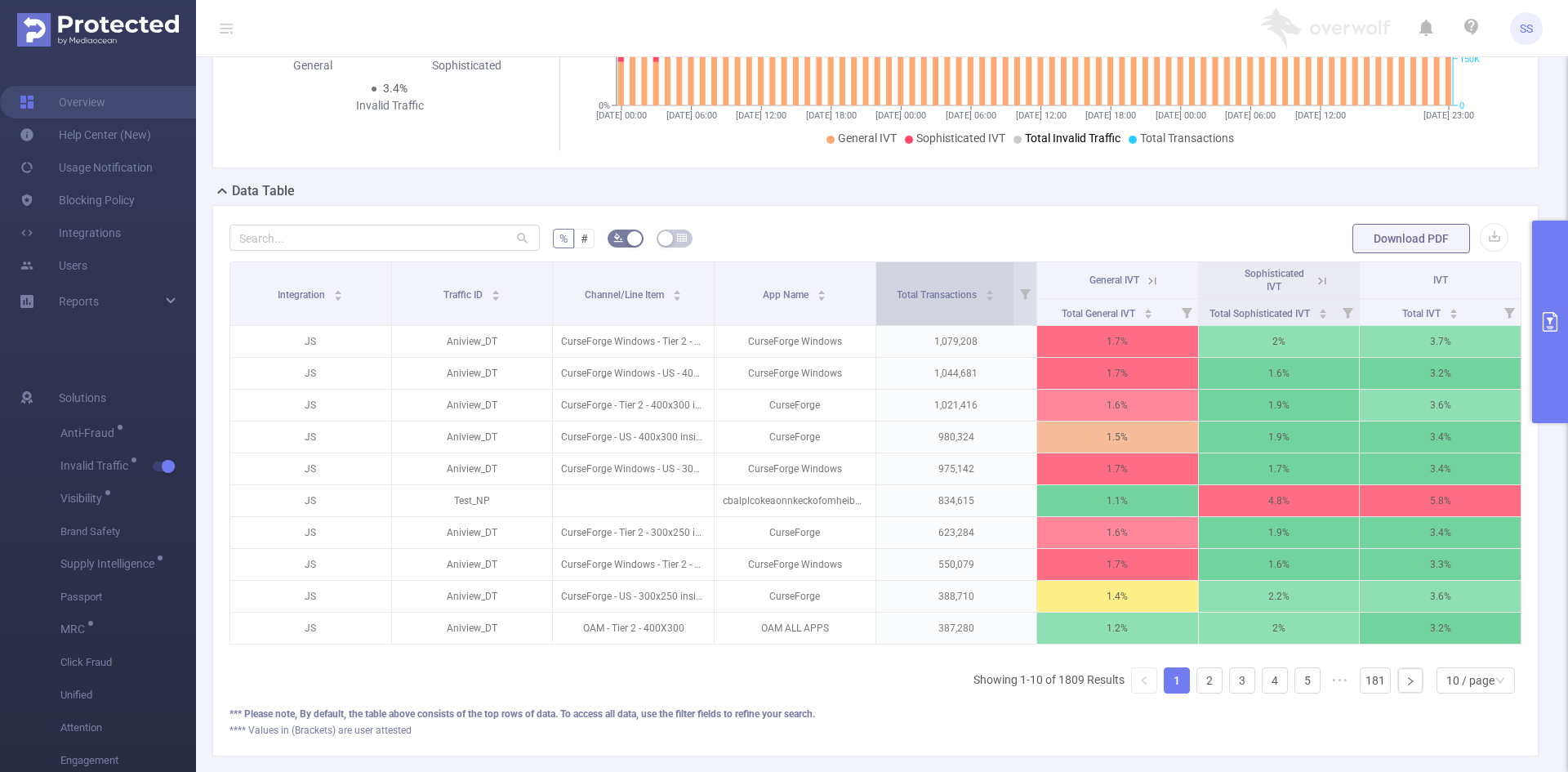
scroll to position [281, 0]
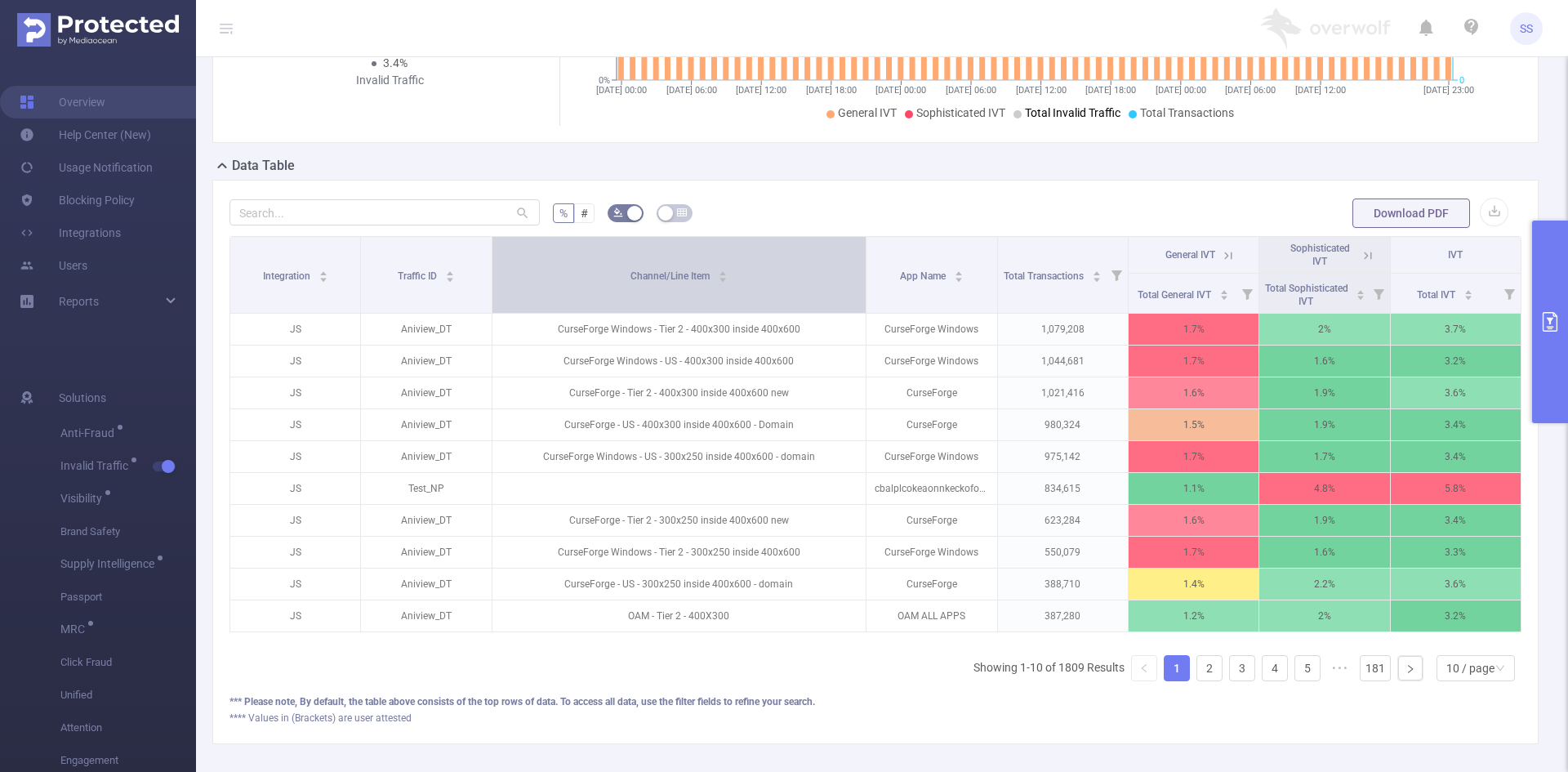
drag, startPoint x: 707, startPoint y: 266, endPoint x: 815, endPoint y: 268, distance: 108.0
click at [815, 268] on th "Channel/Line Item" at bounding box center [680, 275] width 375 height 77
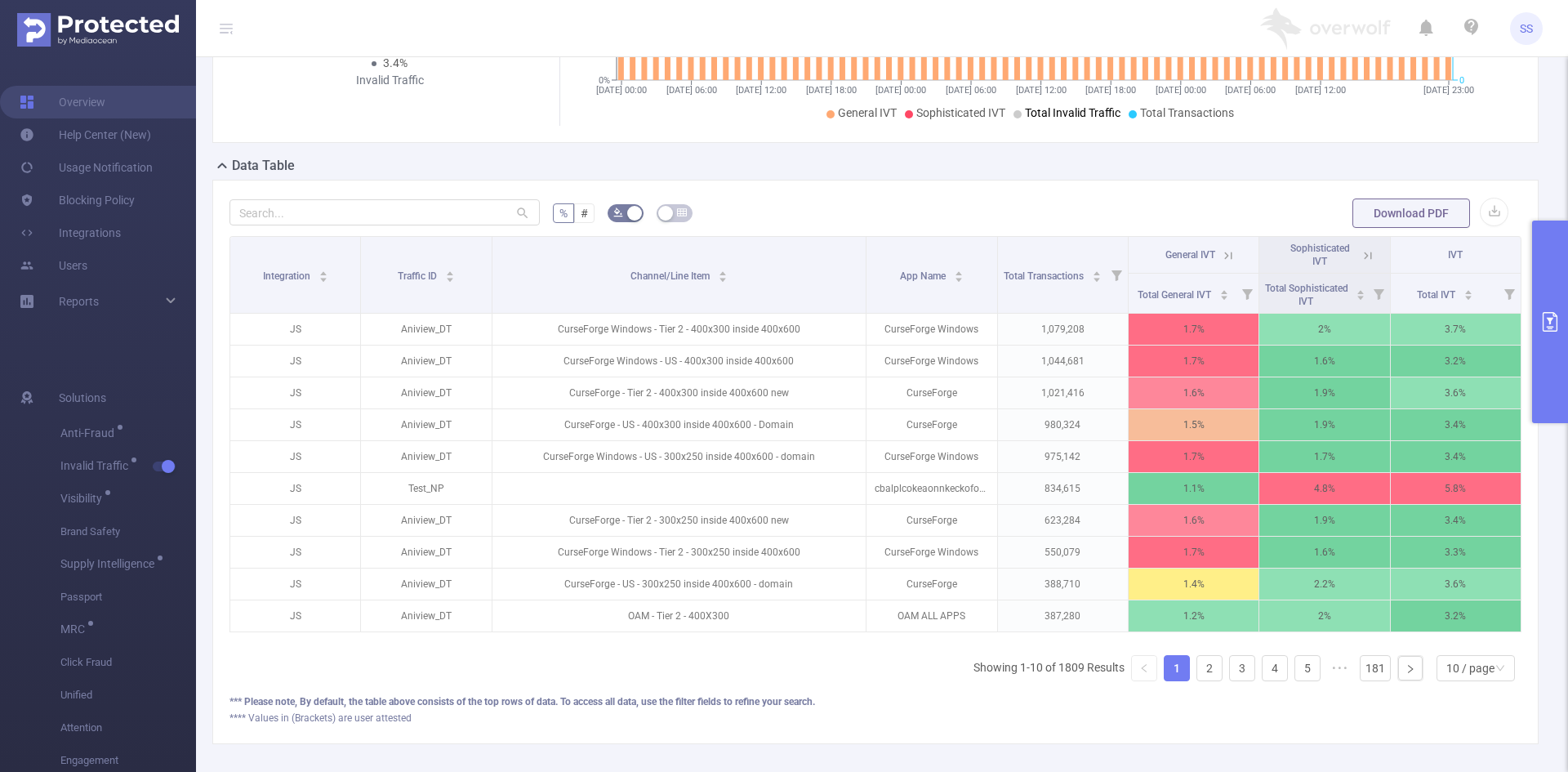
click at [1360, 258] on icon at bounding box center [1367, 256] width 15 height 15
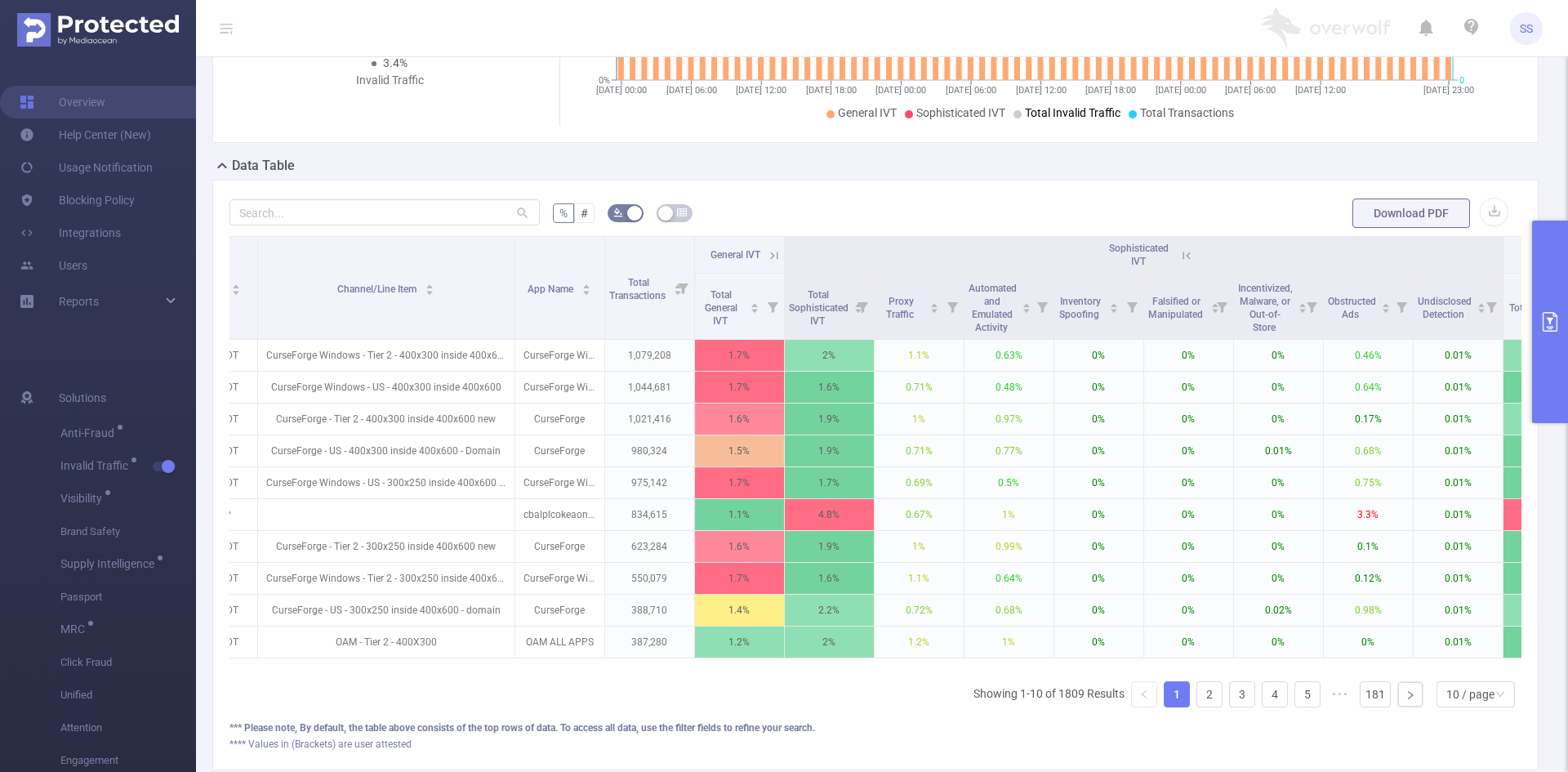
scroll to position [0, 239]
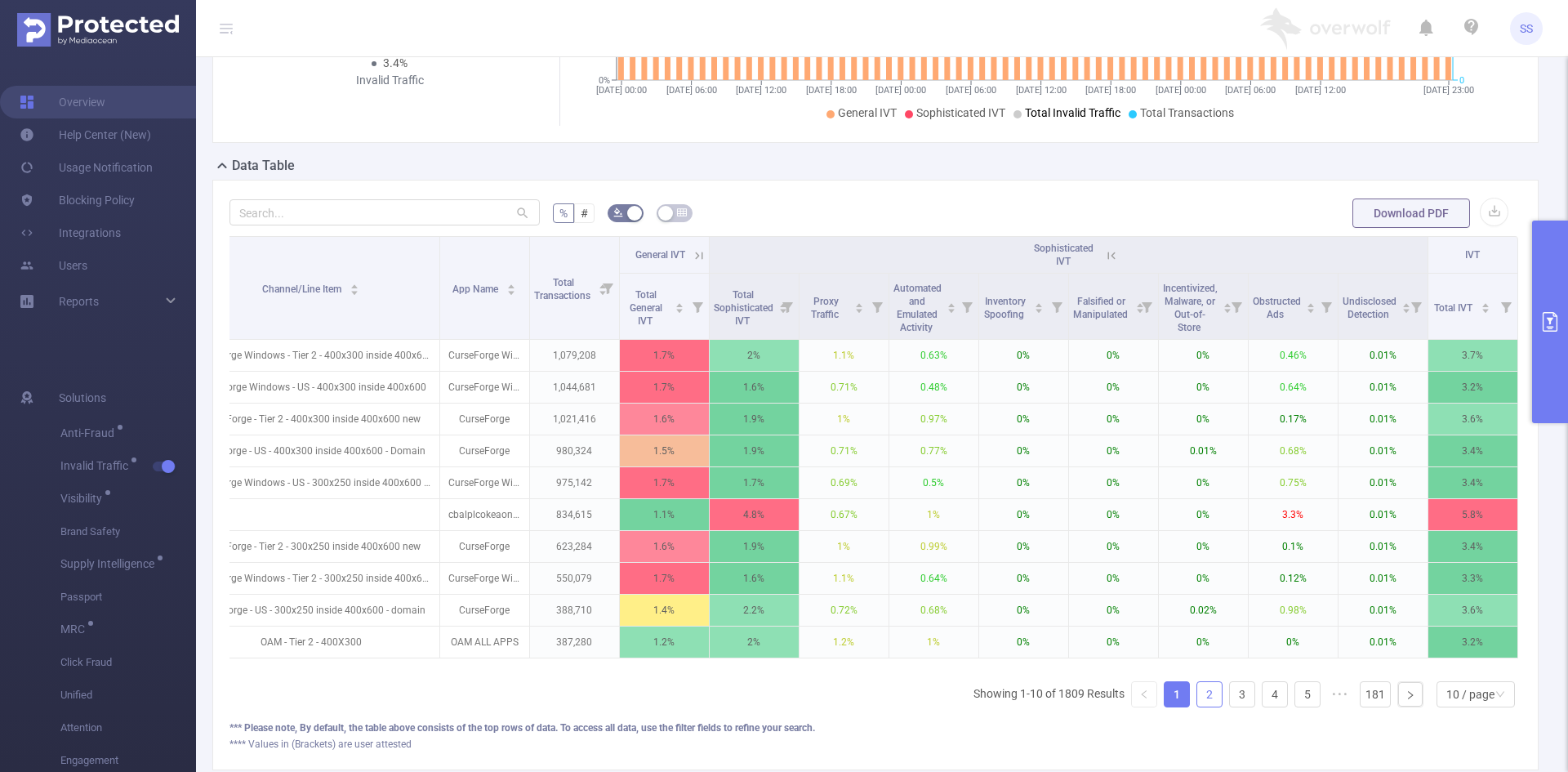
click at [1199, 703] on link "2" at bounding box center [1209, 693] width 25 height 25
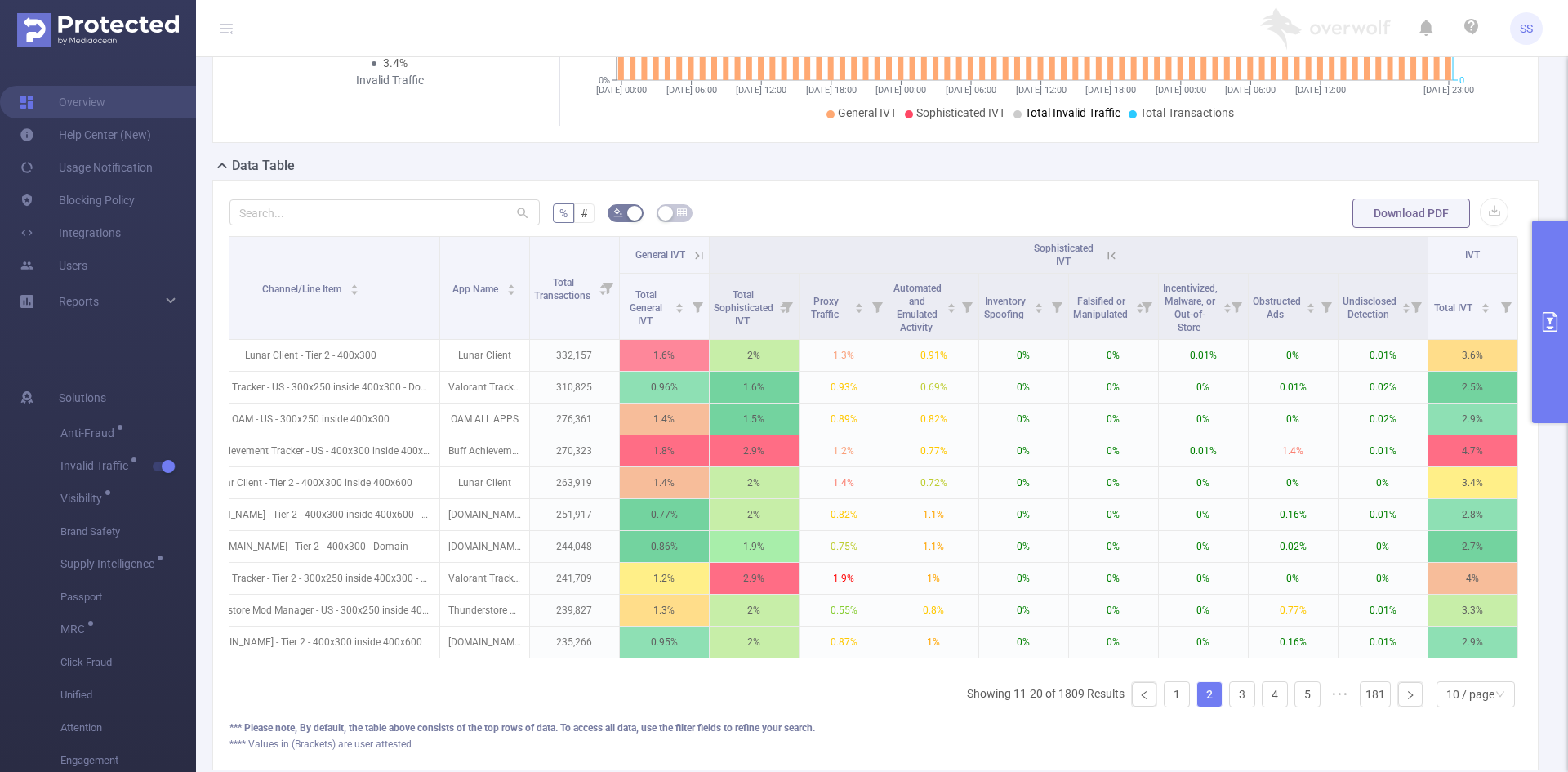
scroll to position [0, 169]
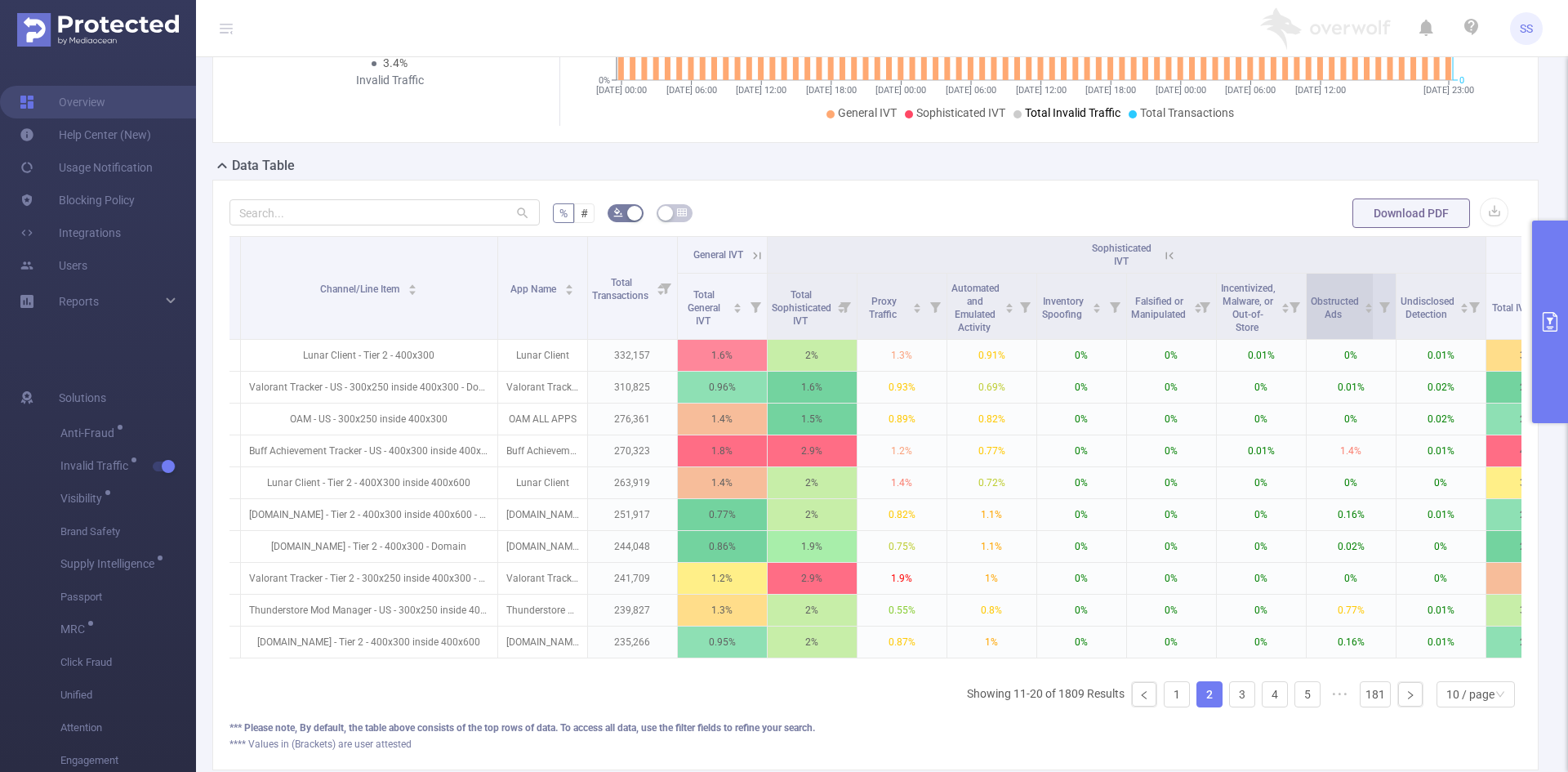
click at [1340, 309] on span "Obstructed Ads" at bounding box center [1334, 307] width 48 height 25
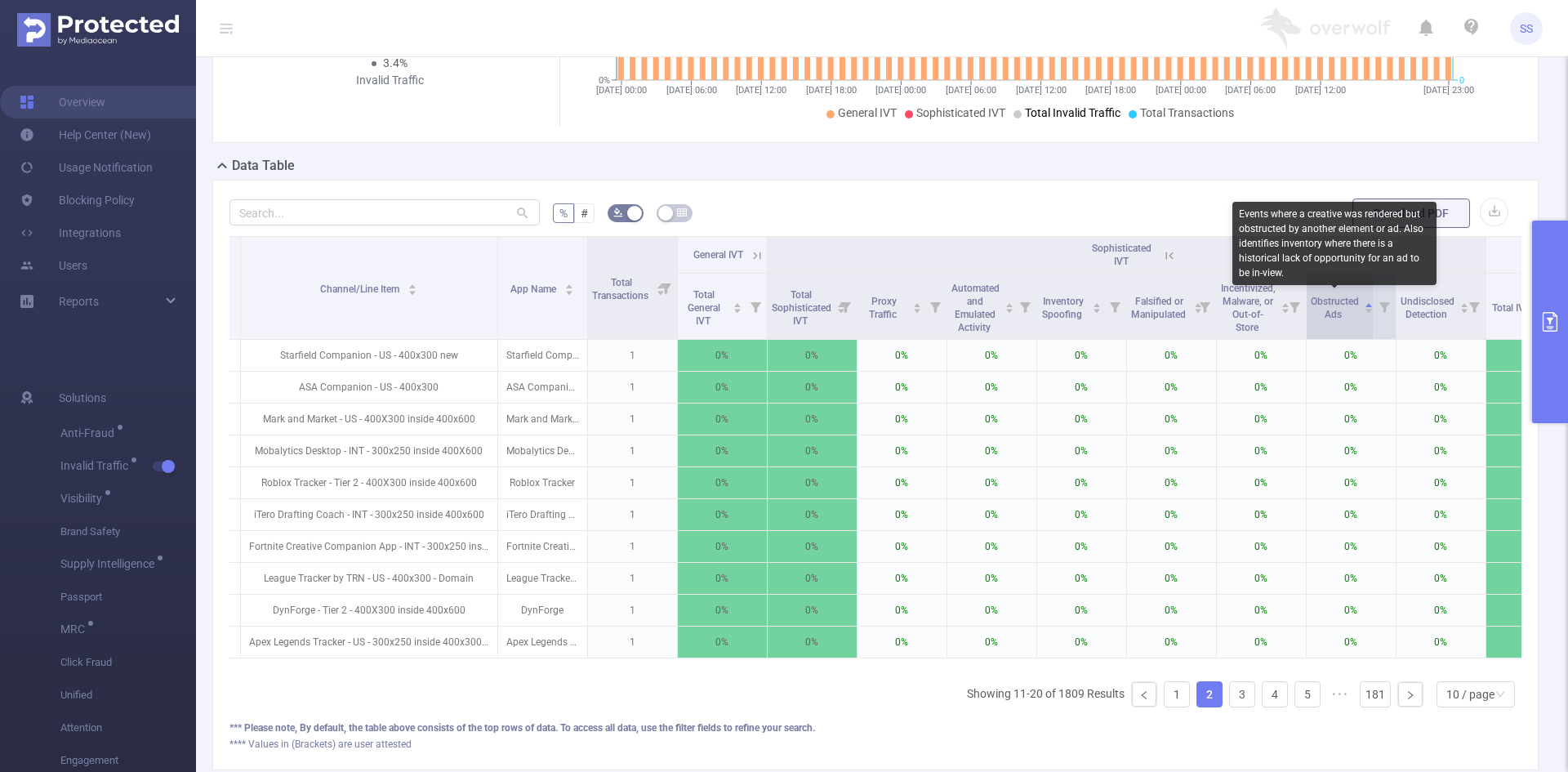
click at [1340, 309] on span "Obstructed Ads" at bounding box center [1334, 307] width 48 height 25
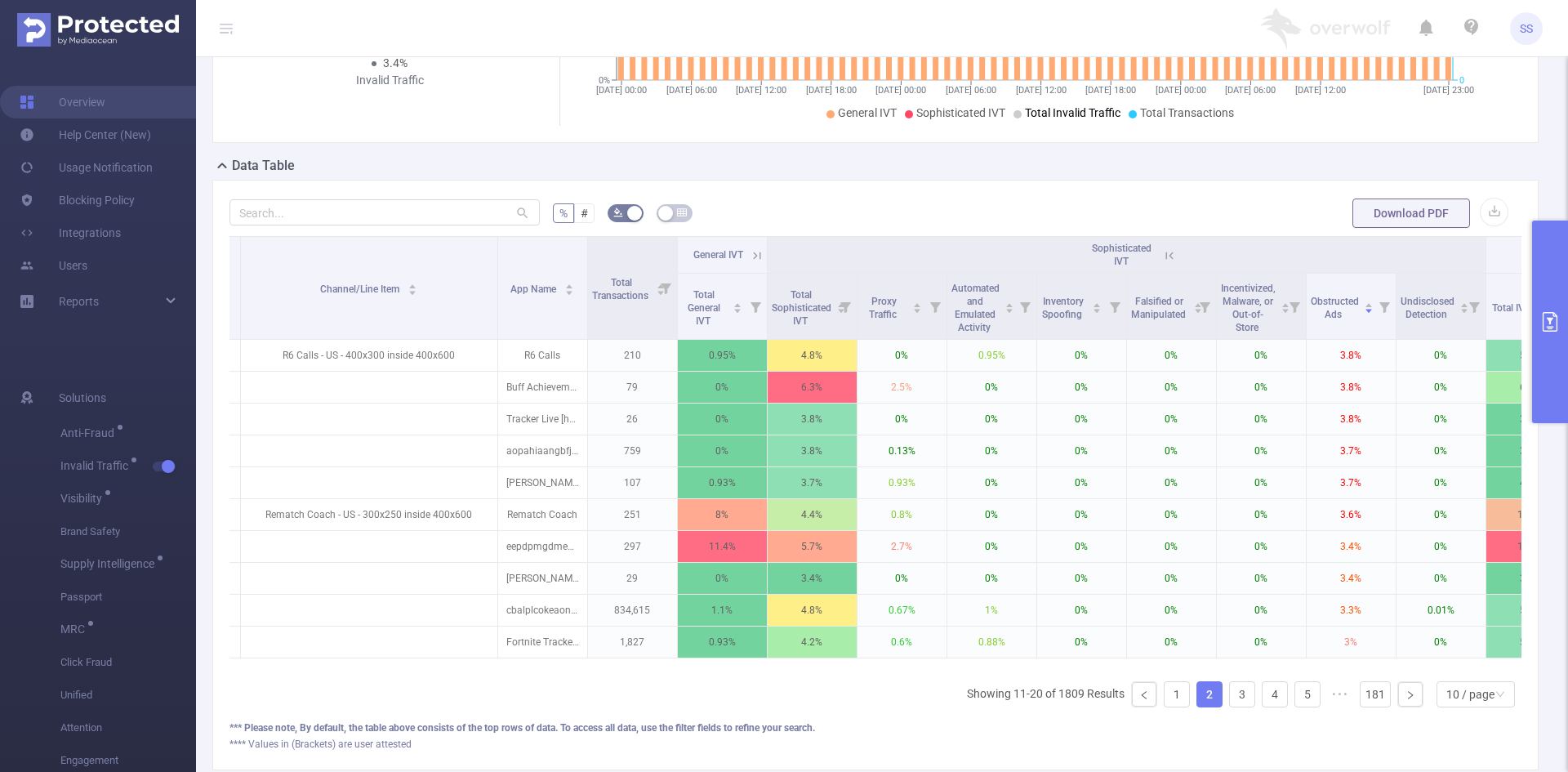
scroll to position [0, 0]
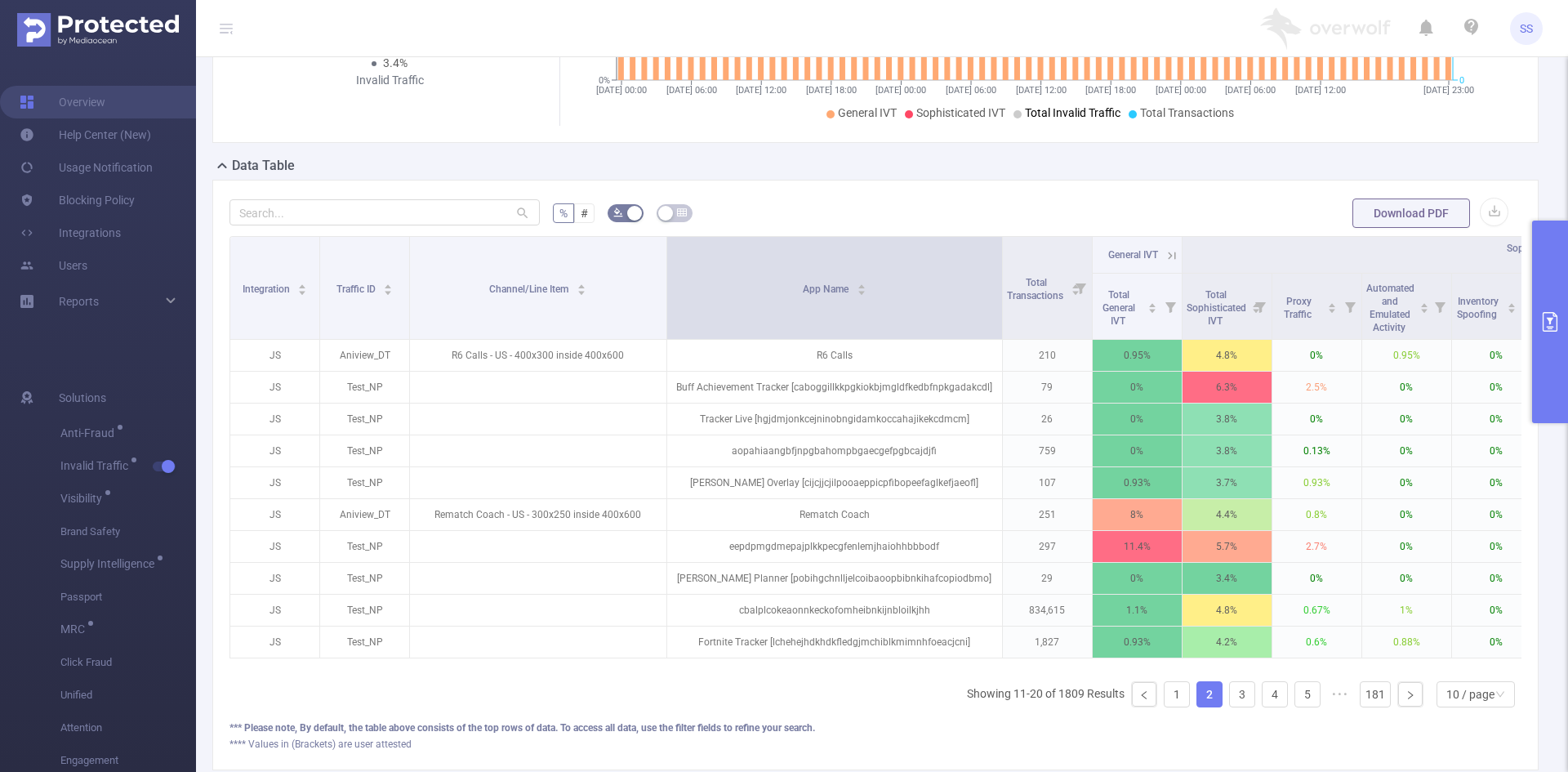
drag, startPoint x: 754, startPoint y: 299, endPoint x: 1000, endPoint y: 319, distance: 246.8
click at [1000, 319] on span at bounding box center [1002, 288] width 8 height 102
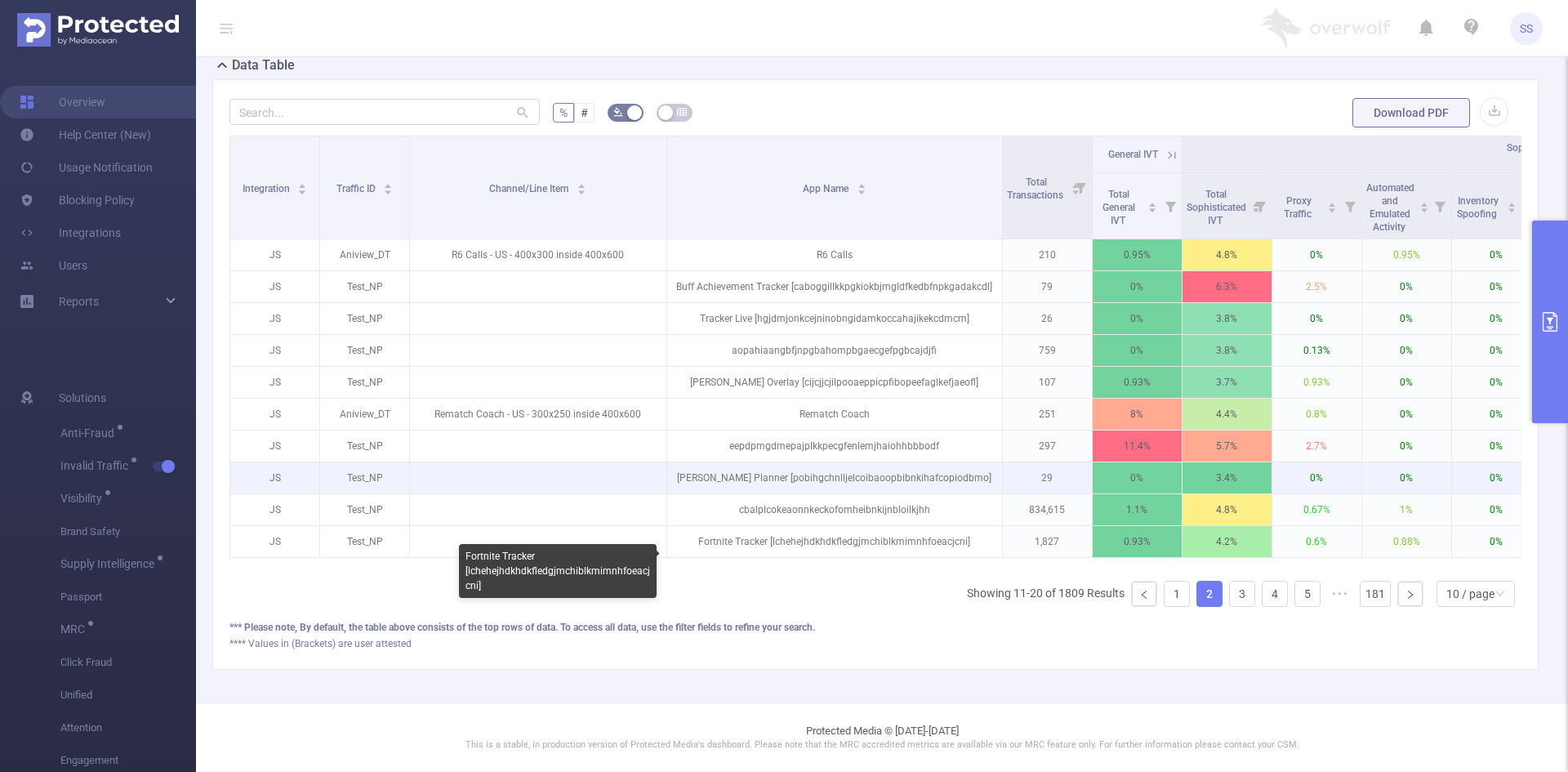
scroll to position [394, 0]
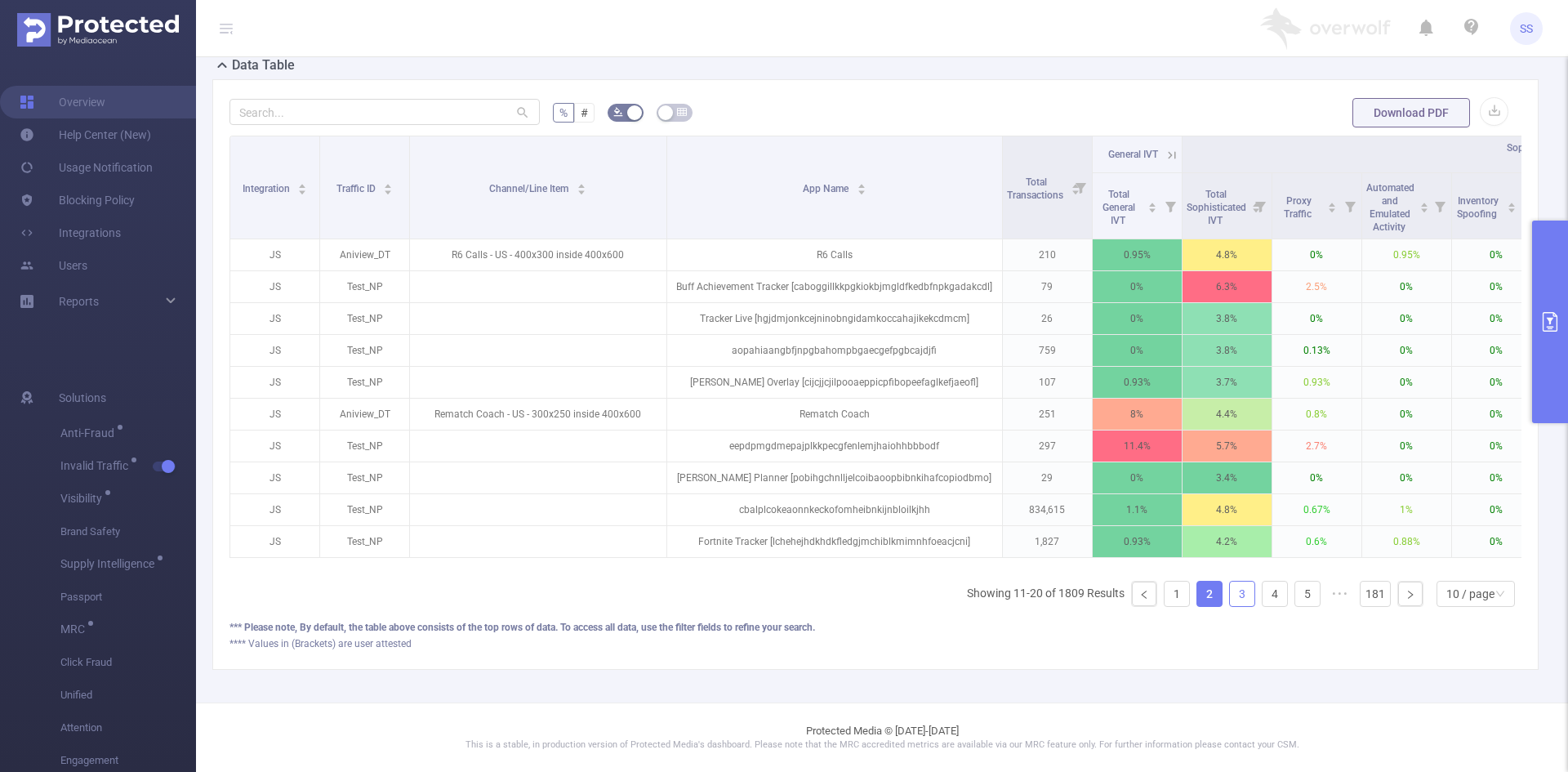
click at [1230, 589] on link "3" at bounding box center [1242, 593] width 25 height 25
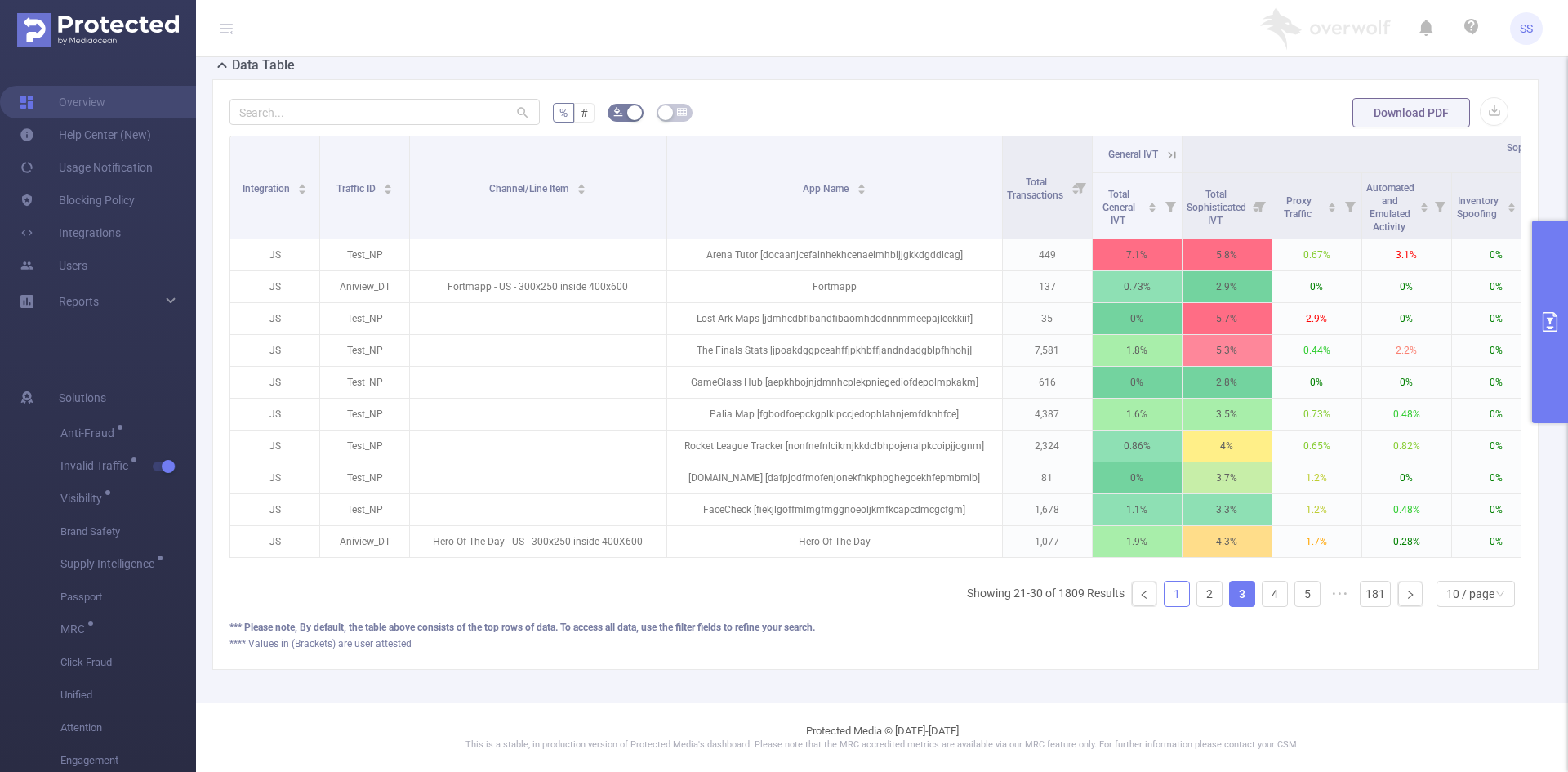
click at [1164, 598] on link "1" at bounding box center [1176, 593] width 25 height 25
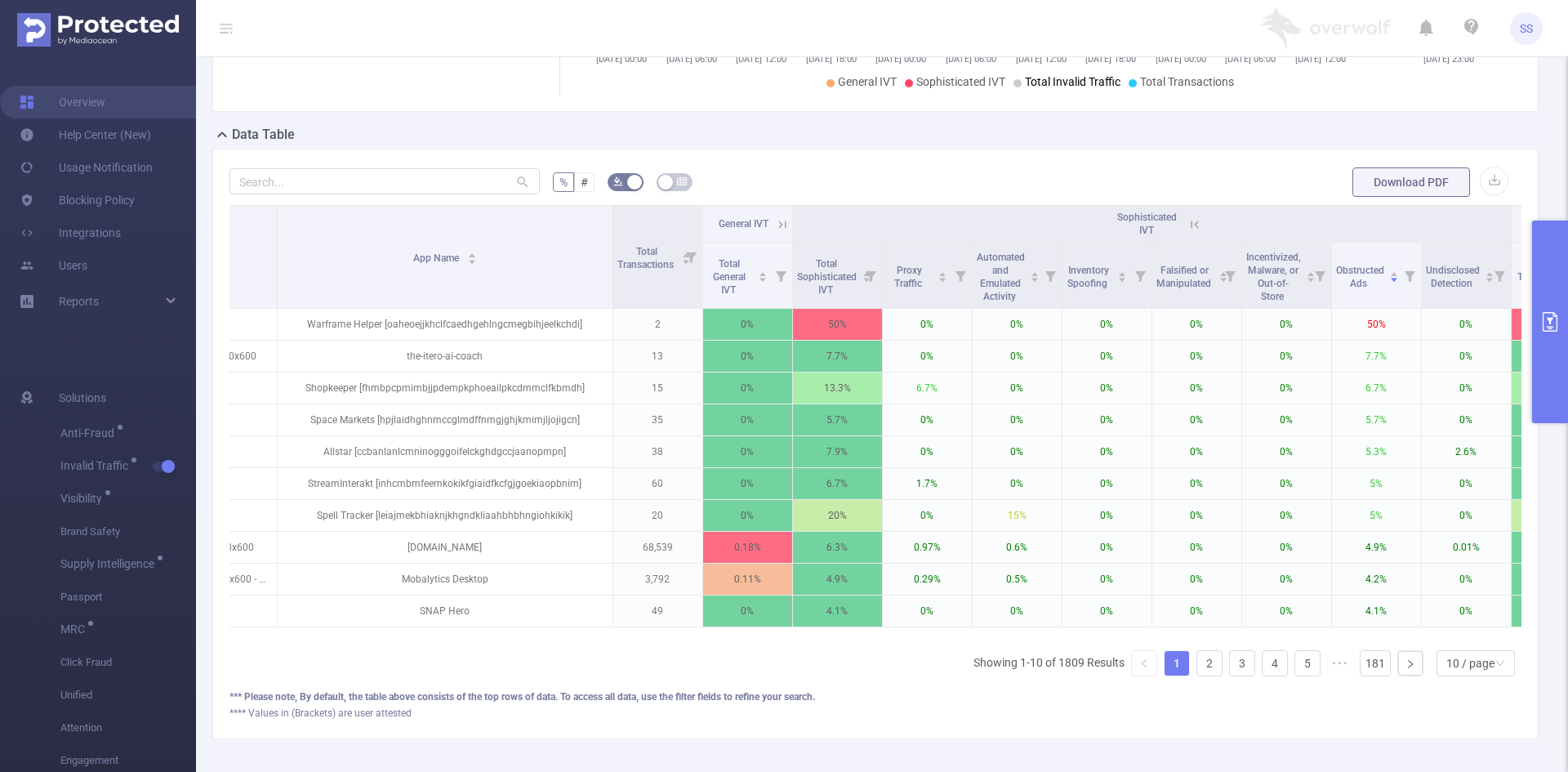
scroll to position [0, 0]
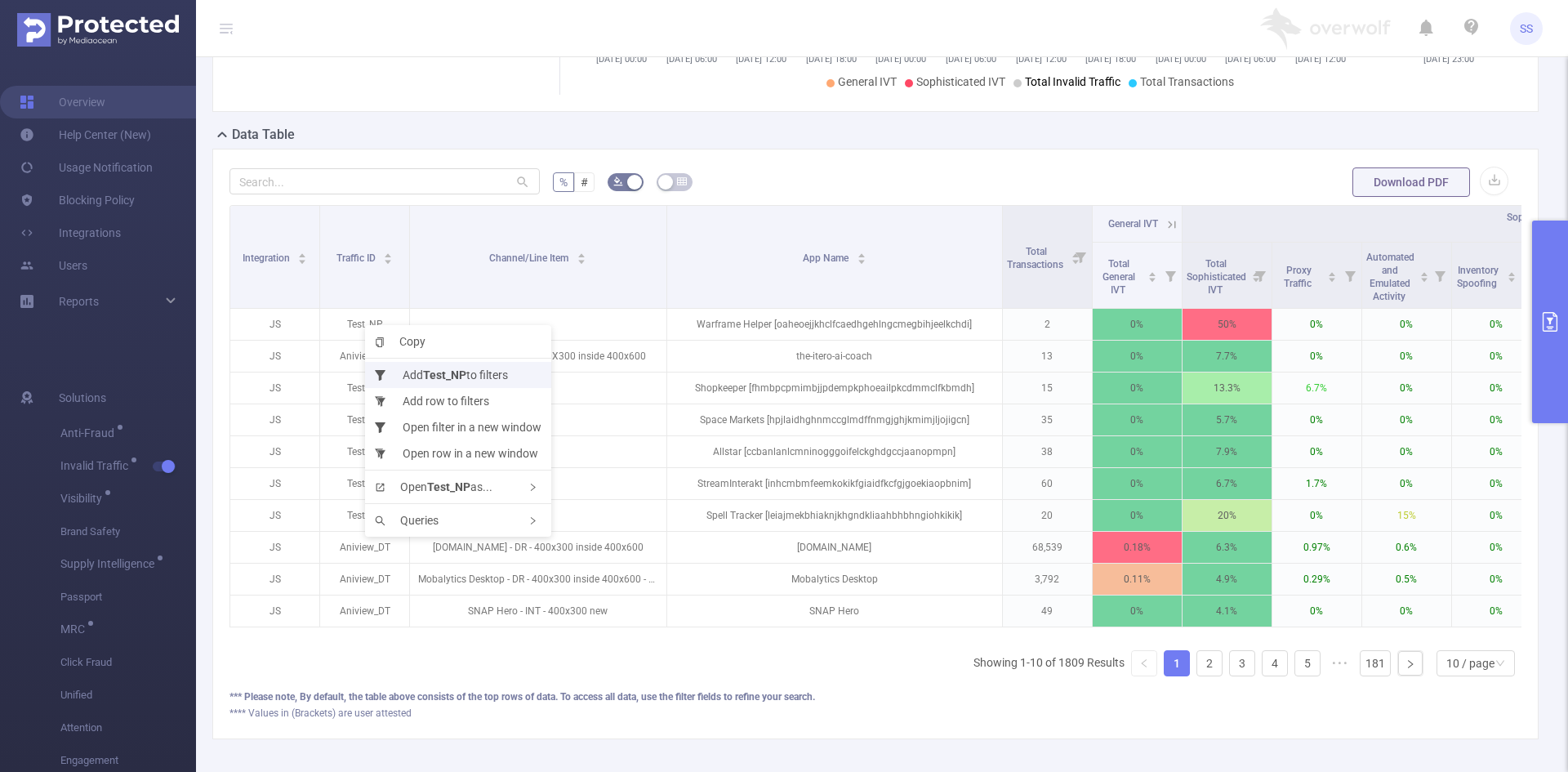
click at [447, 372] on b "Test_NP" at bounding box center [445, 374] width 44 height 13
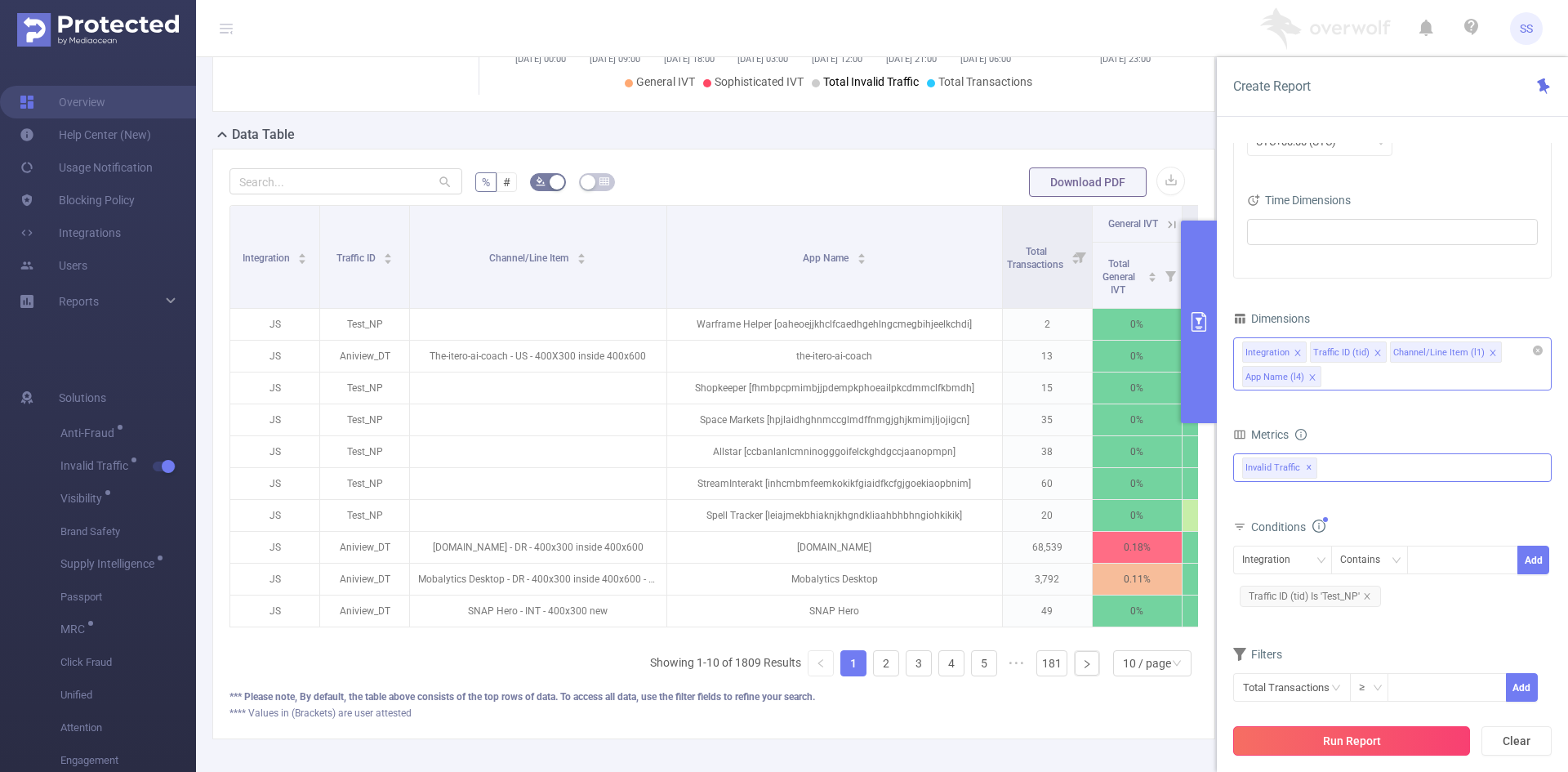
click at [1403, 738] on button "Run Report" at bounding box center [1351, 741] width 237 height 30
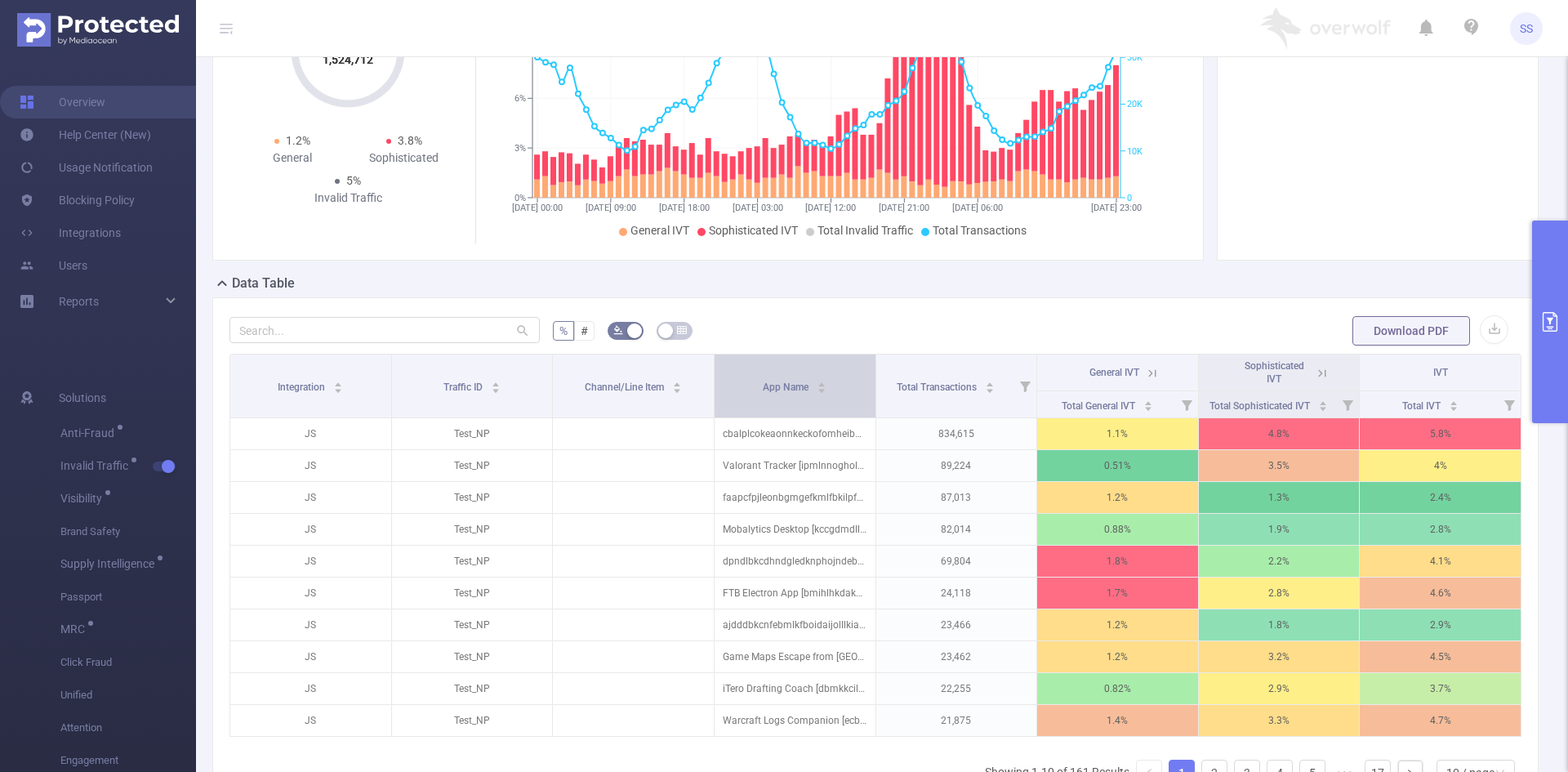
scroll to position [245, 0]
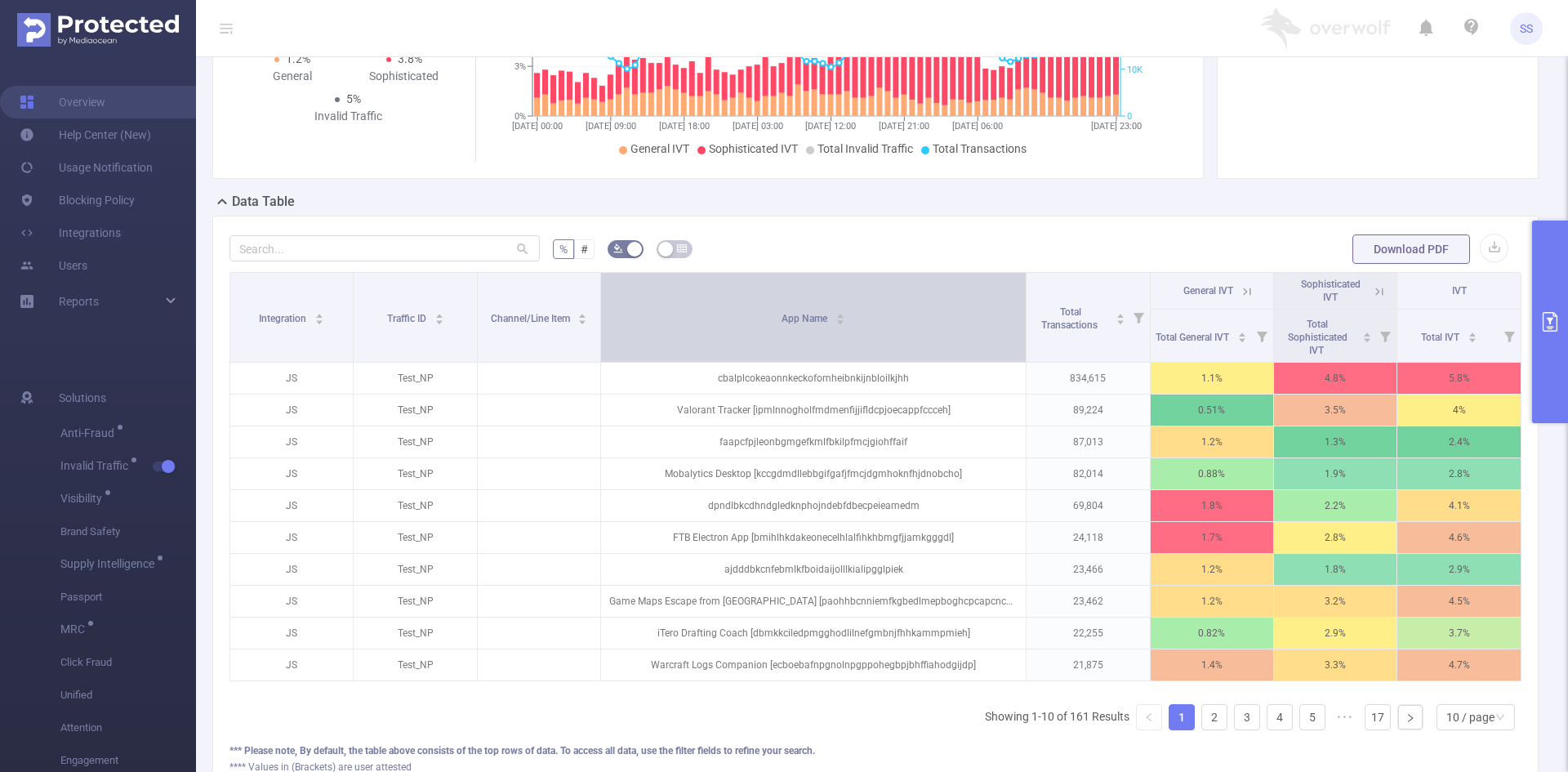
drag, startPoint x: 866, startPoint y: 310, endPoint x: 980, endPoint y: 314, distance: 114.1
click at [979, 314] on th "App Name" at bounding box center [814, 317] width 426 height 90
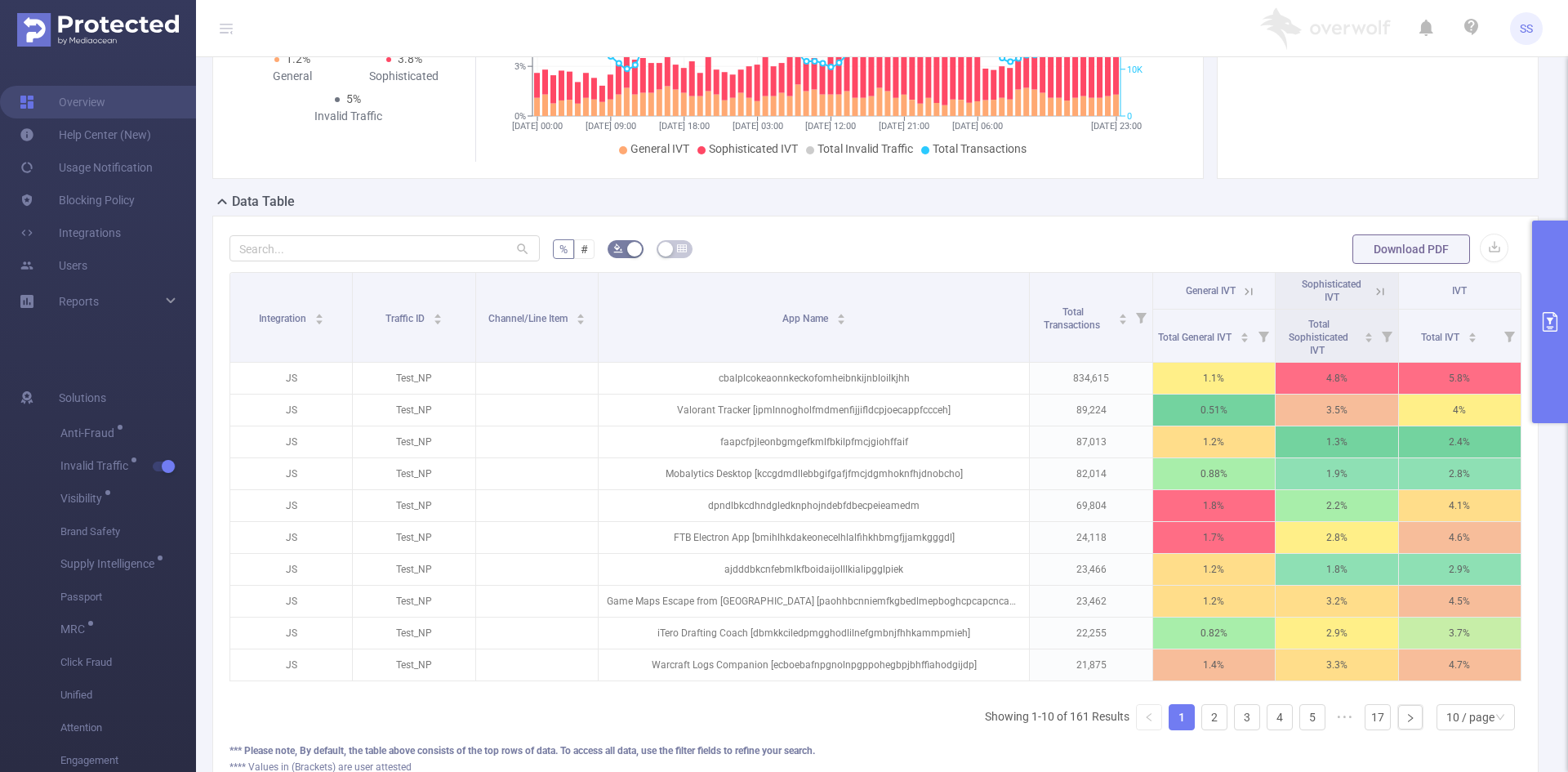
click at [1373, 289] on icon at bounding box center [1380, 291] width 15 height 15
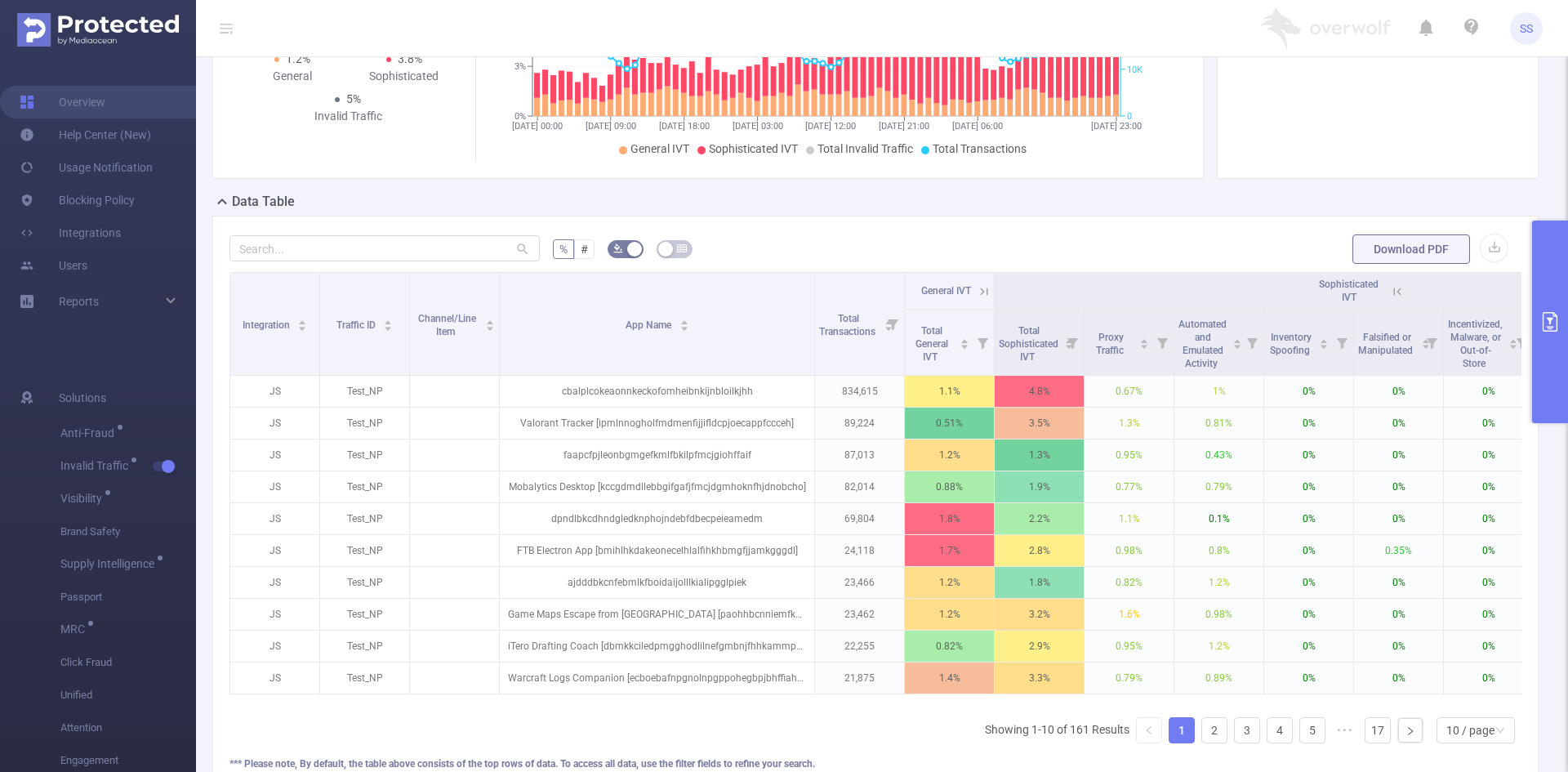
scroll to position [0, 297]
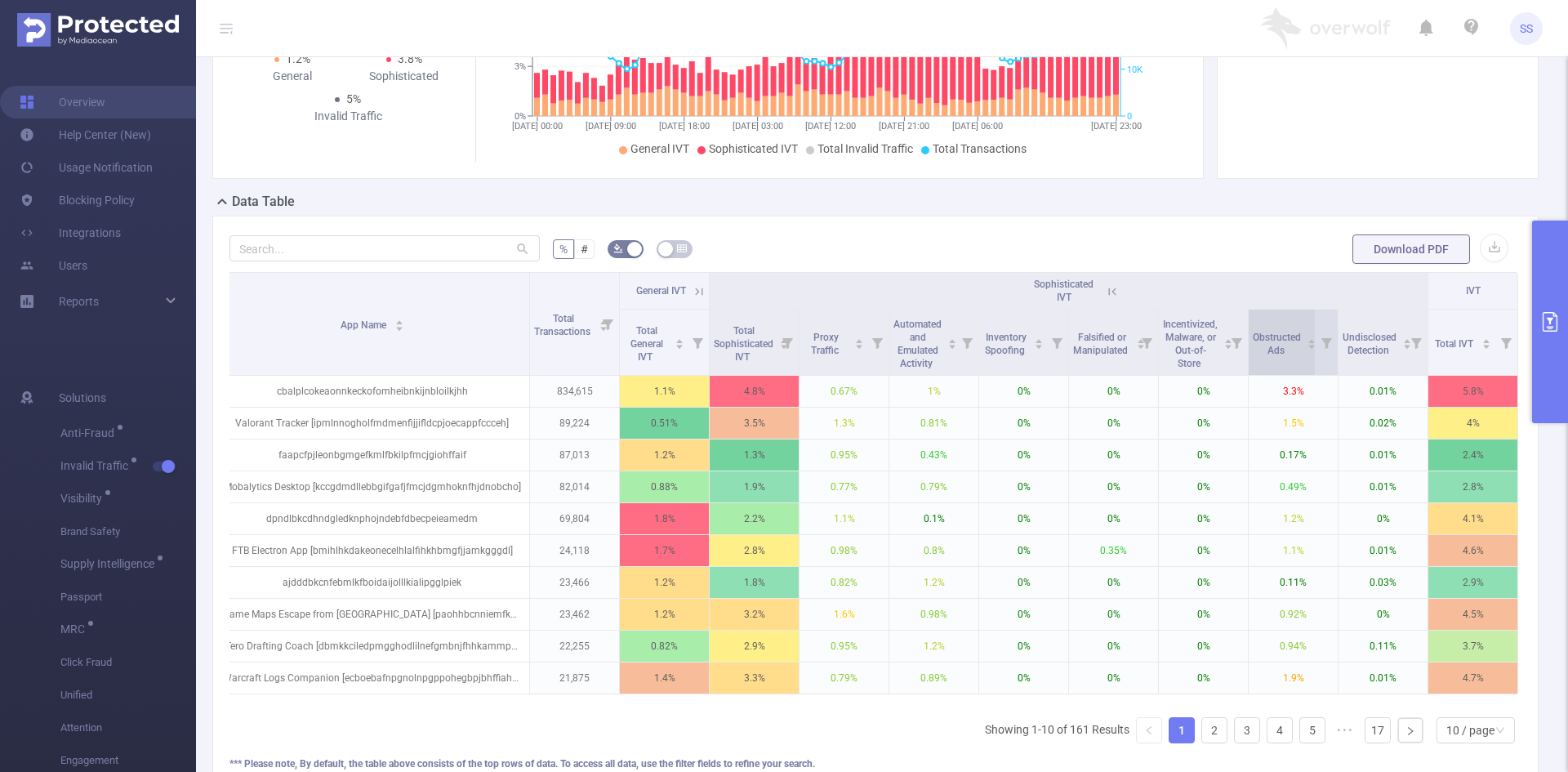
click at [1270, 357] on div "Obstructed Ads" at bounding box center [1284, 342] width 64 height 30
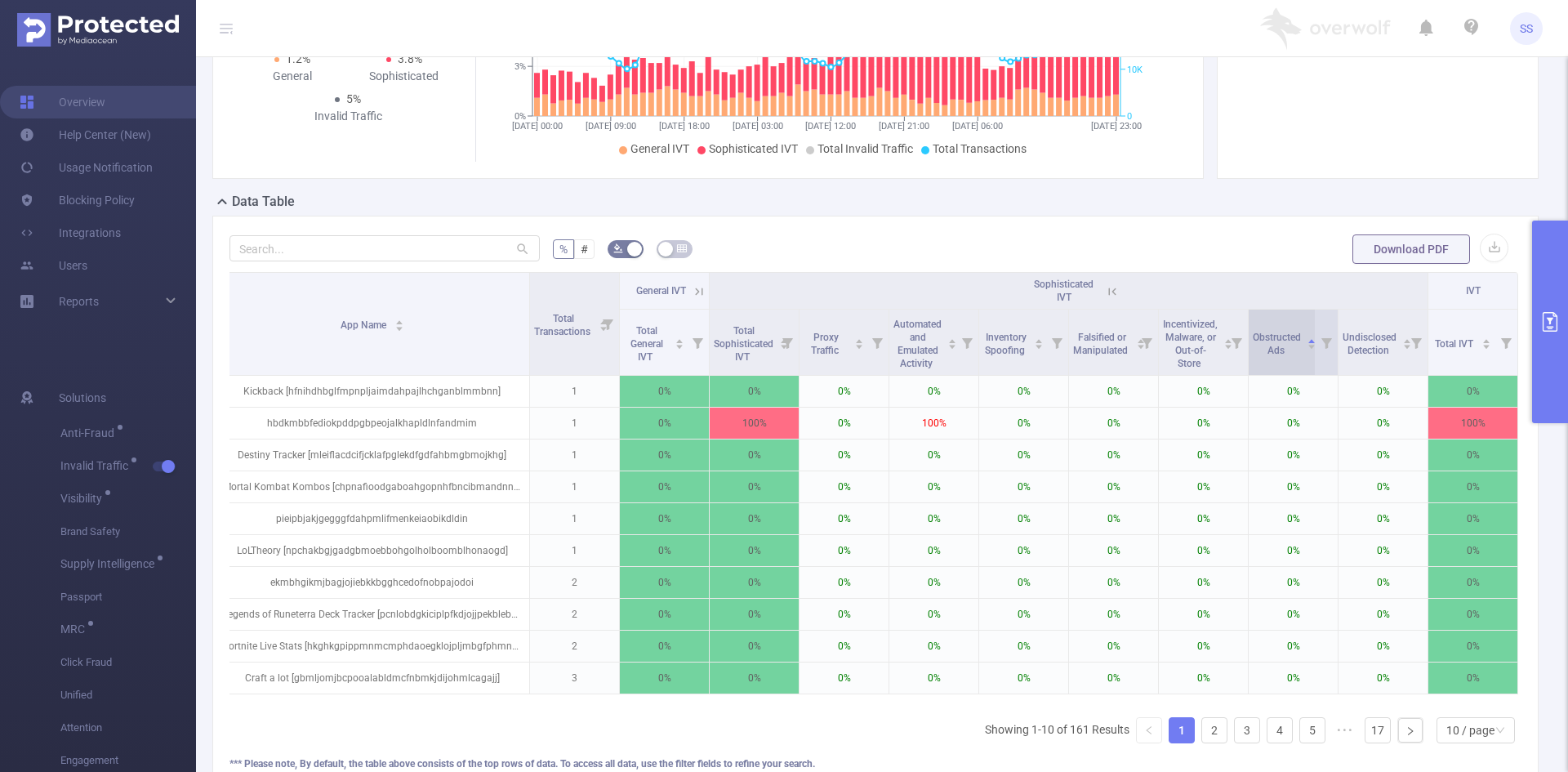
click at [1270, 357] on div "Obstructed Ads" at bounding box center [1284, 342] width 64 height 30
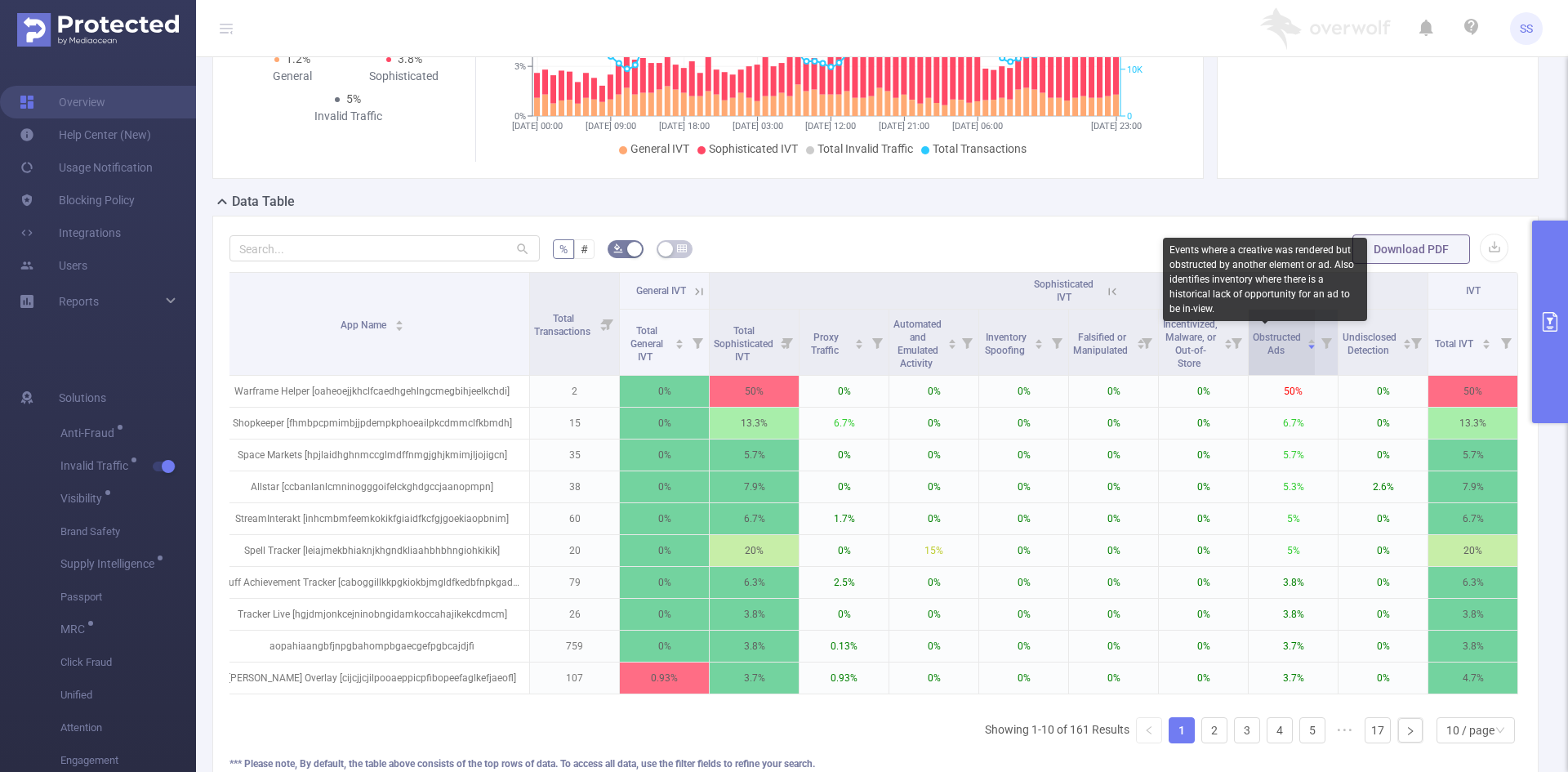
click at [1267, 350] on span "Obstructed Ads" at bounding box center [1276, 343] width 48 height 25
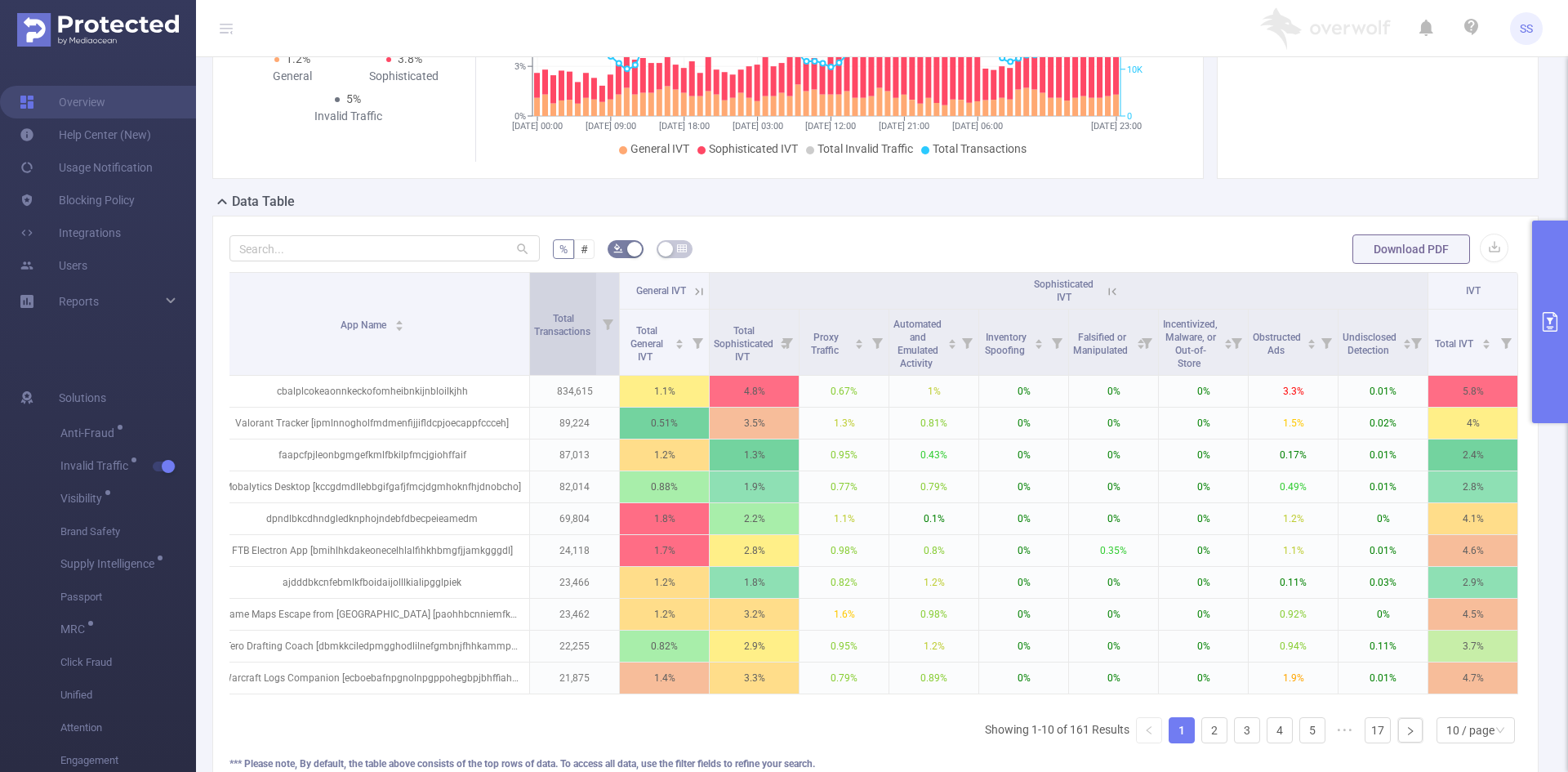
click at [572, 329] on span "Total Transactions" at bounding box center [563, 324] width 59 height 25
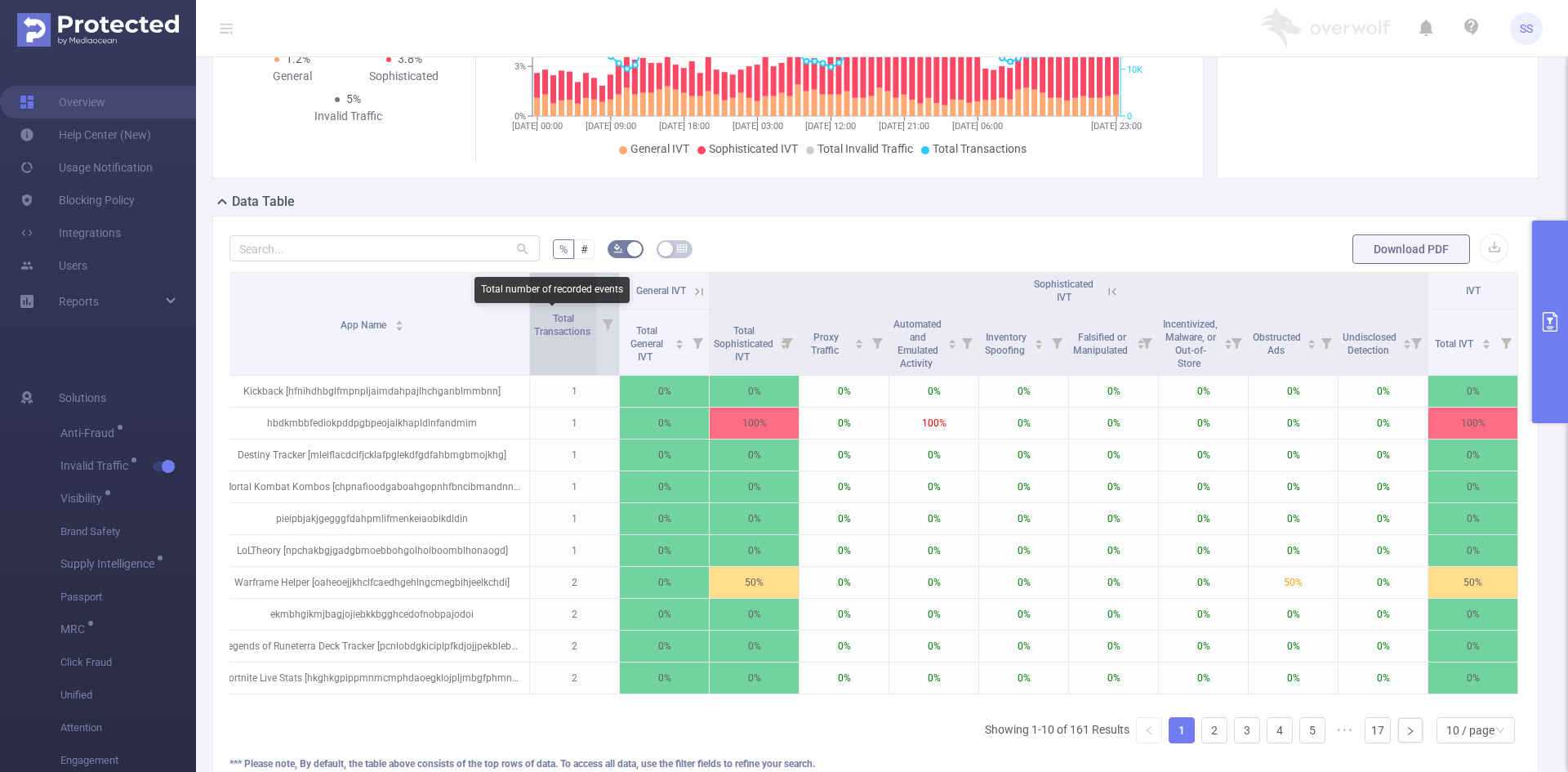
click at [572, 330] on span "Total Transactions" at bounding box center [563, 324] width 59 height 25
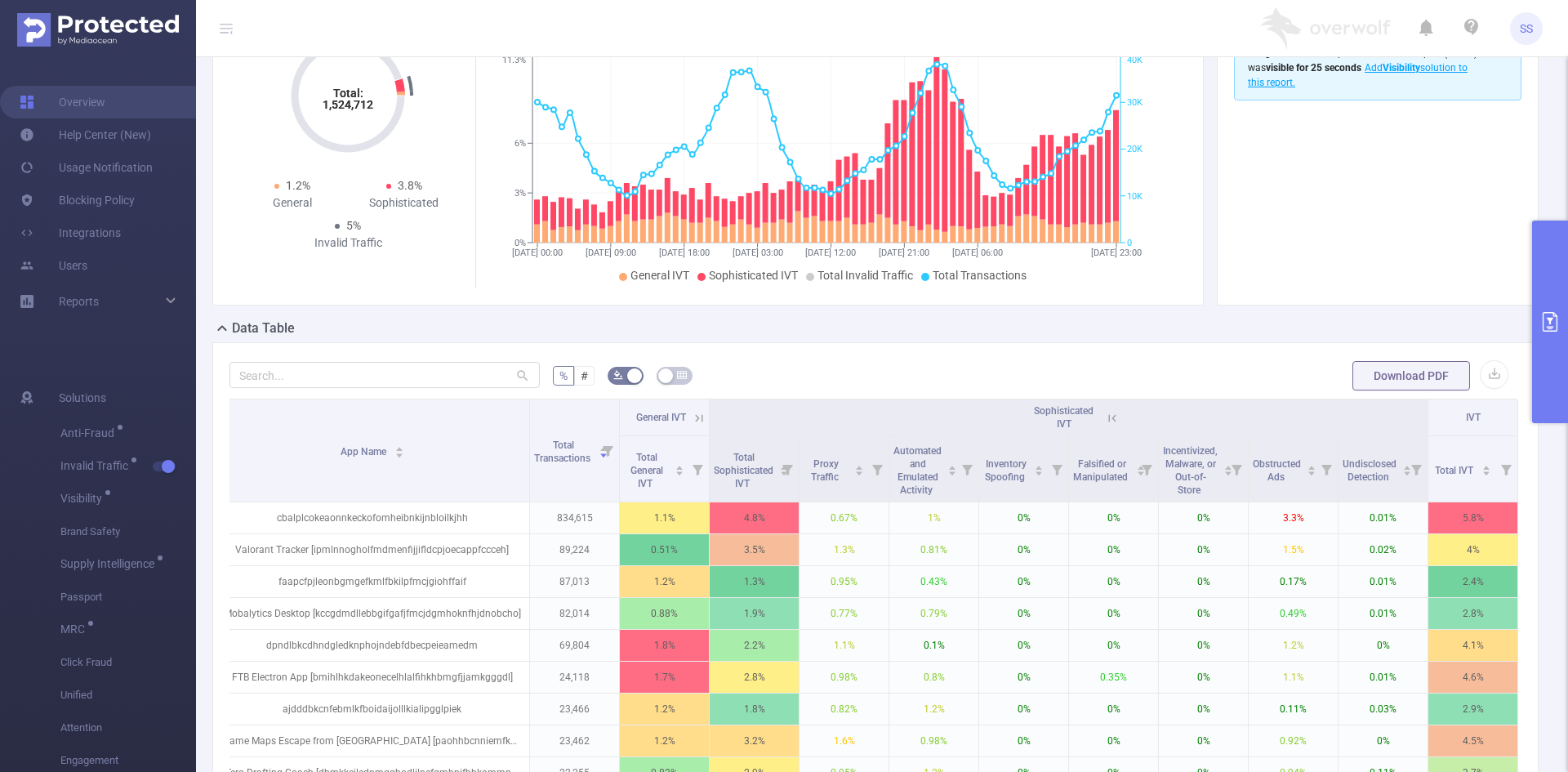
scroll to position [0, 0]
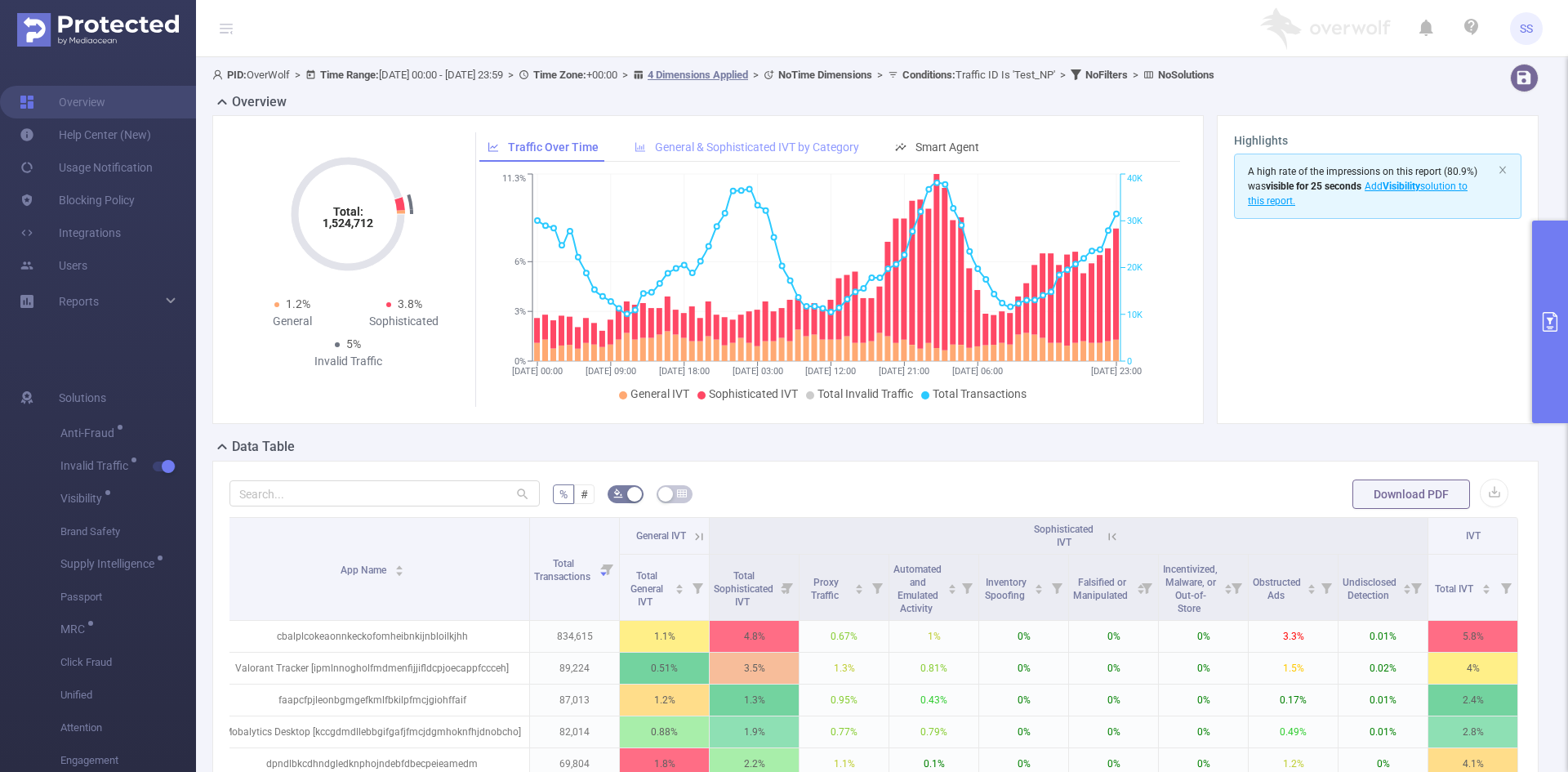
click at [778, 146] on span "General & Sophisticated IVT by Category" at bounding box center [756, 146] width 204 height 13
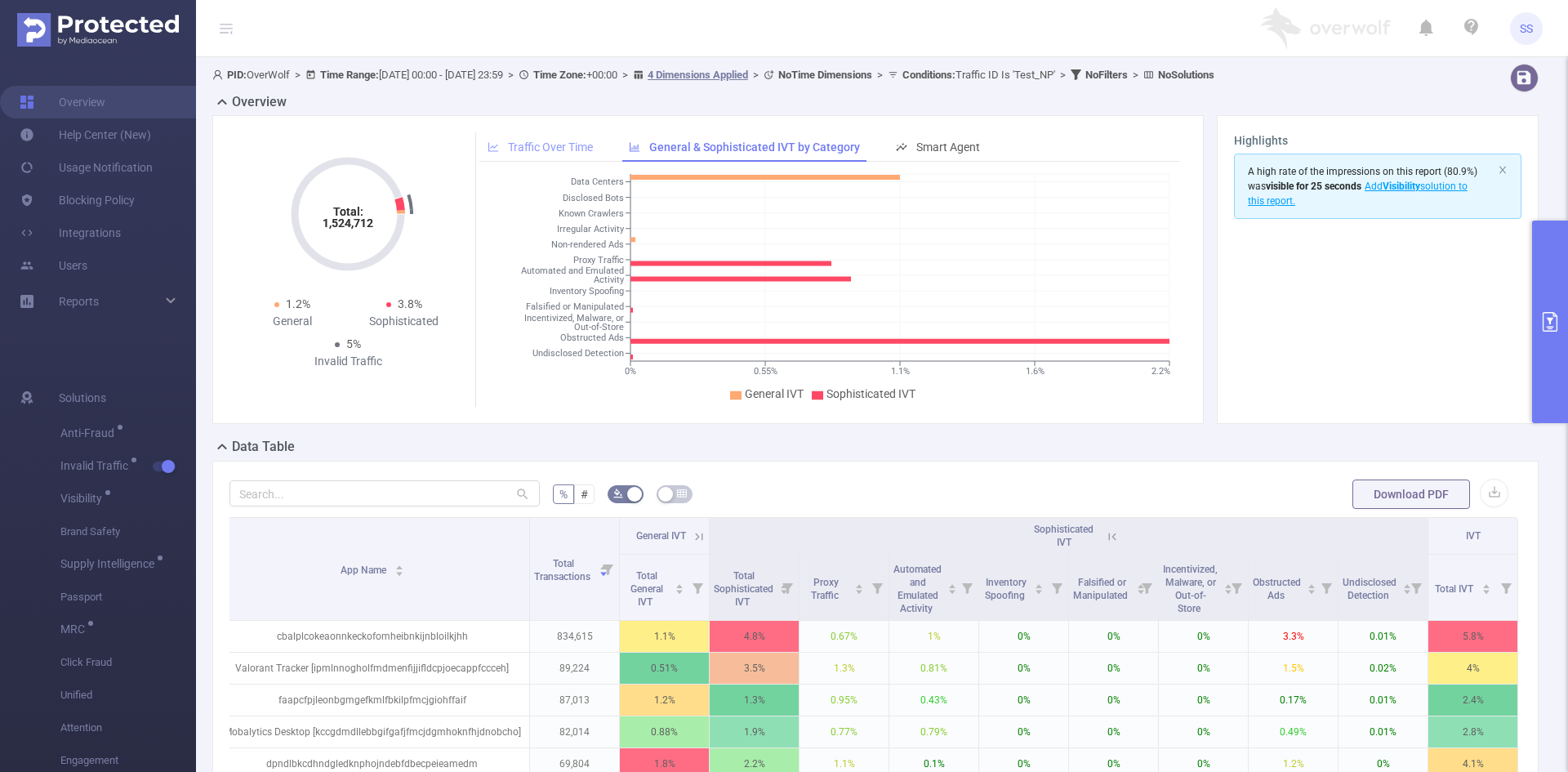
click at [550, 152] on span "Traffic Over Time" at bounding box center [550, 146] width 85 height 13
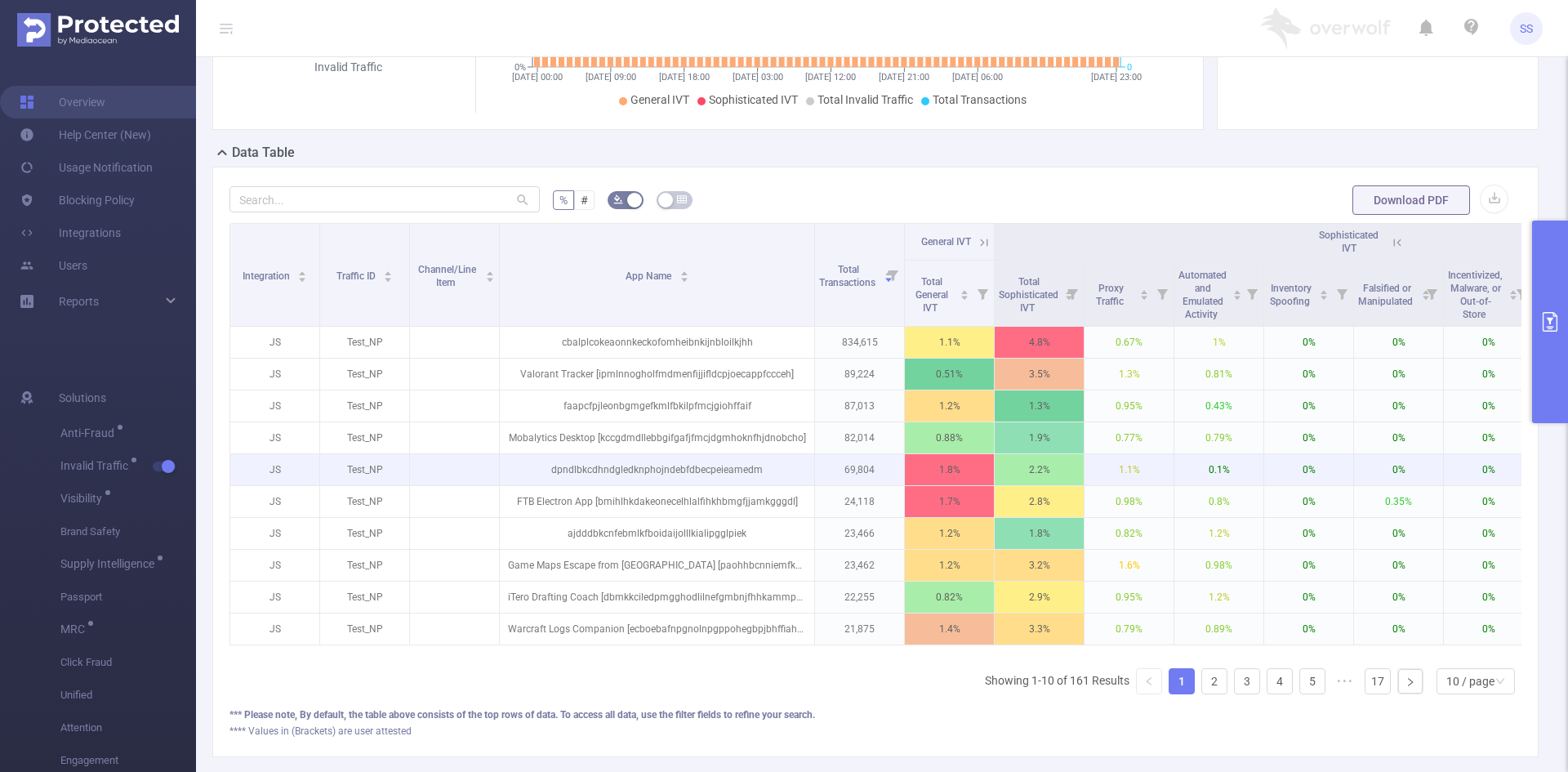
scroll to position [326, 0]
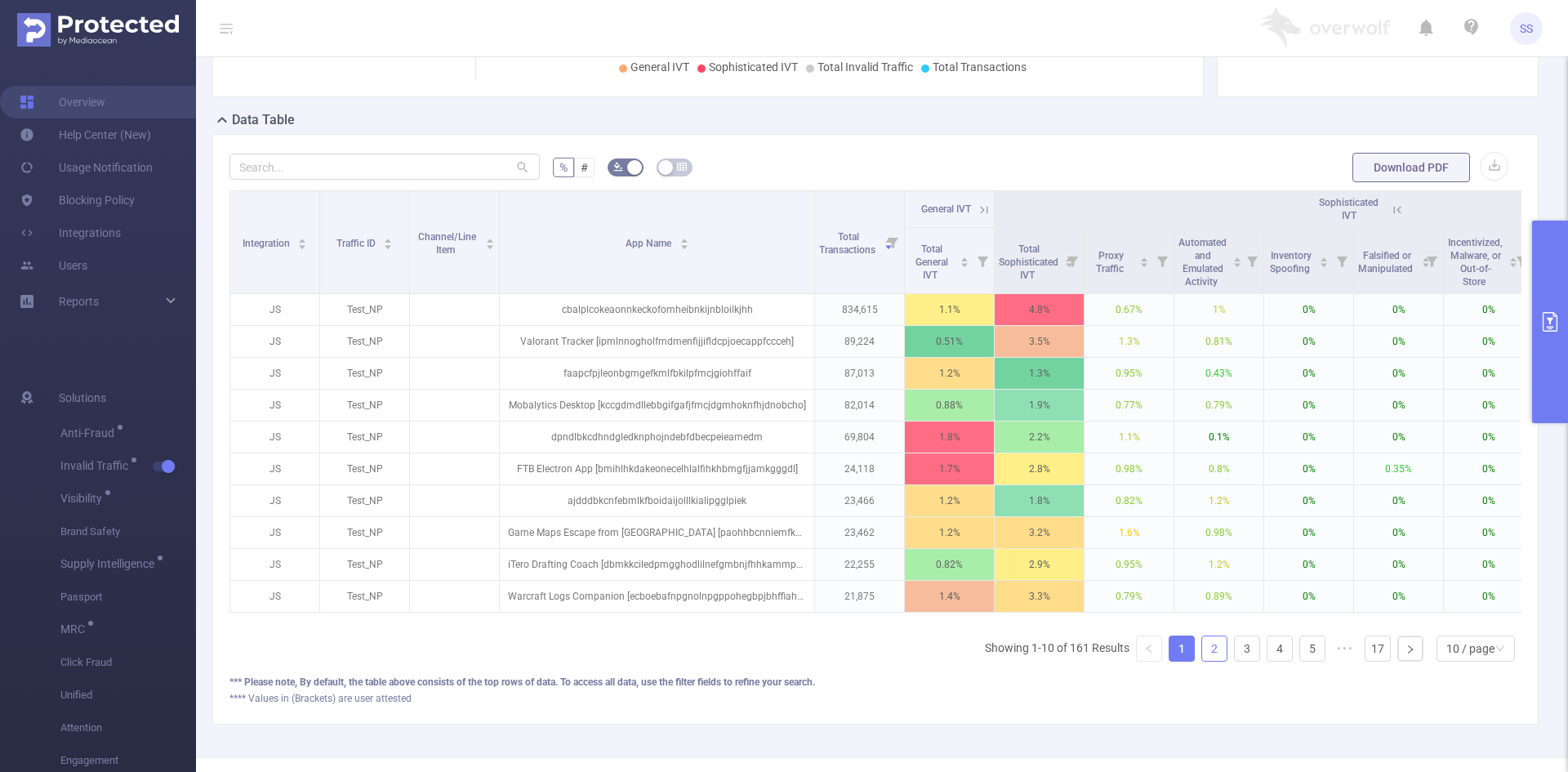
click at [1211, 661] on link "2" at bounding box center [1214, 648] width 25 height 25
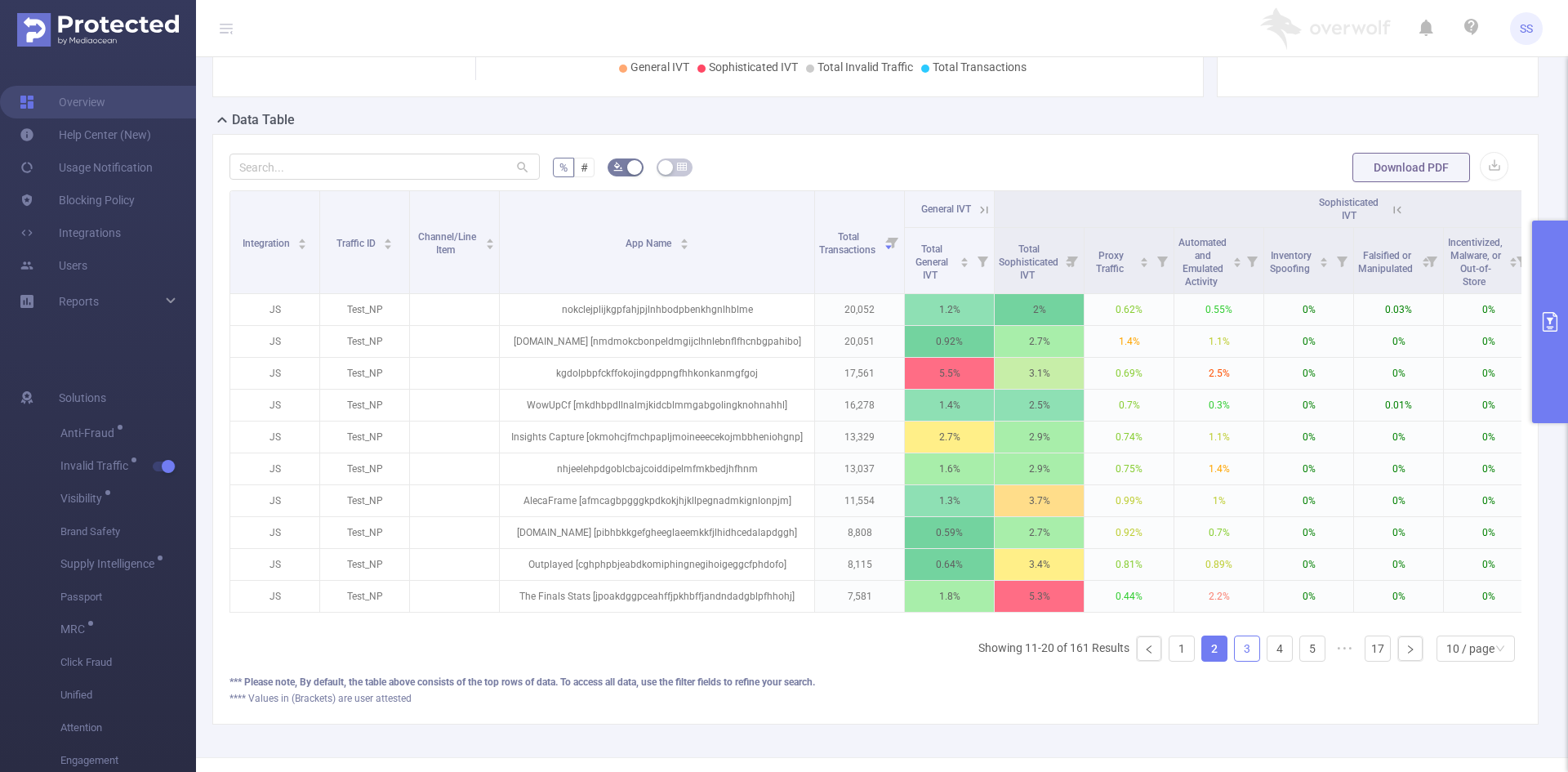
click at [1240, 661] on link "3" at bounding box center [1247, 648] width 25 height 25
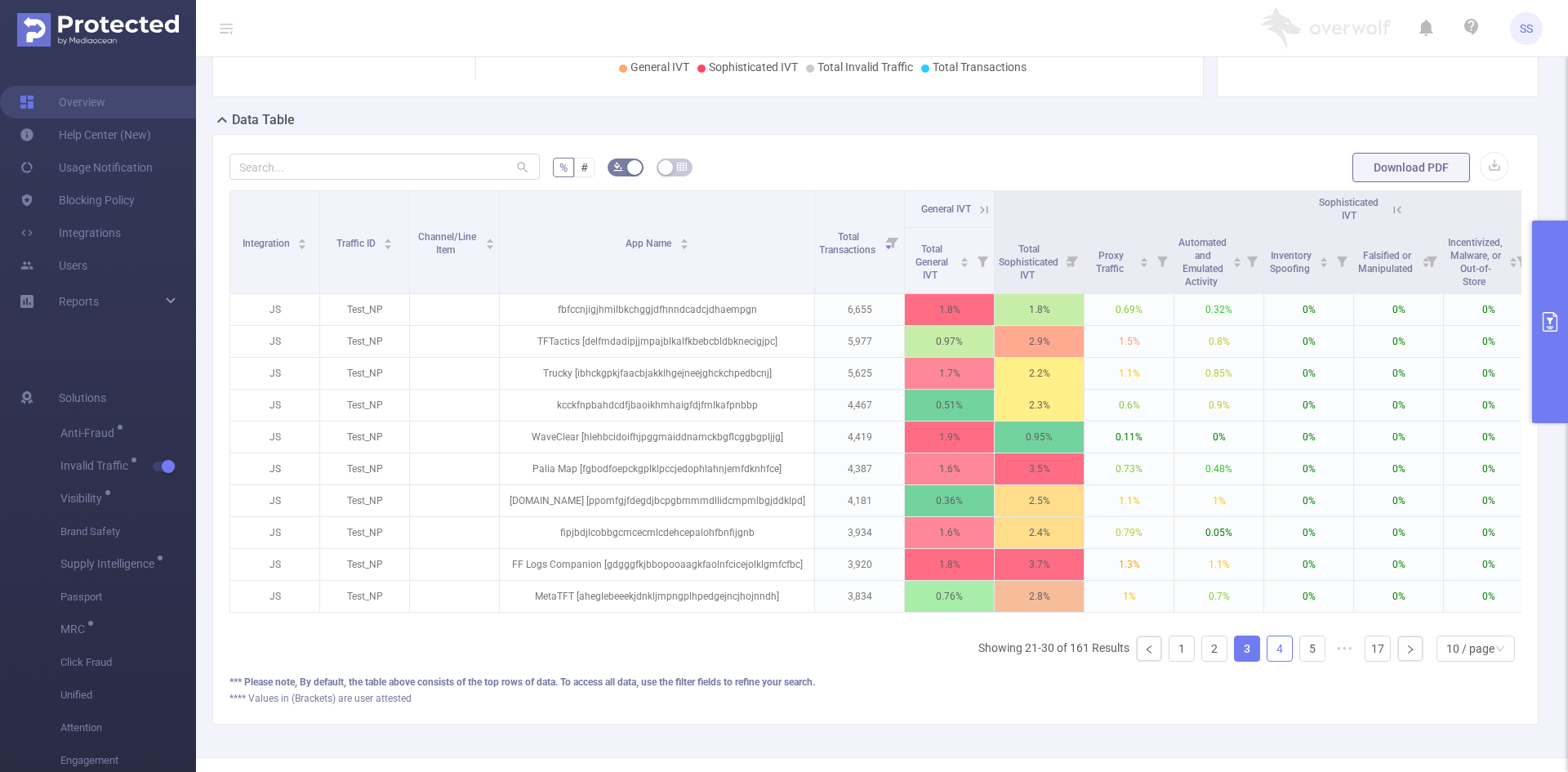
click at [1276, 661] on link "4" at bounding box center [1279, 648] width 25 height 25
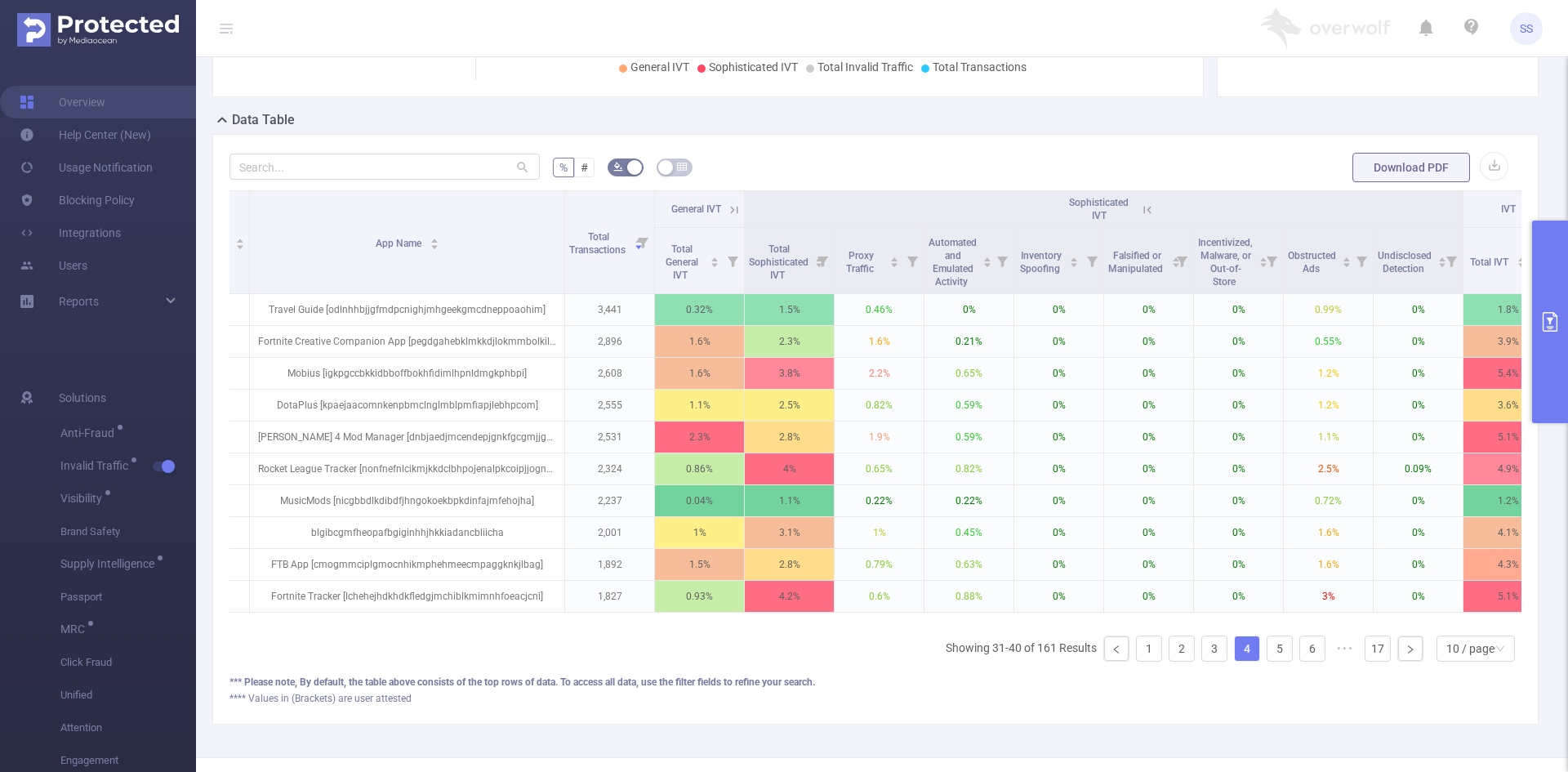
scroll to position [0, 297]
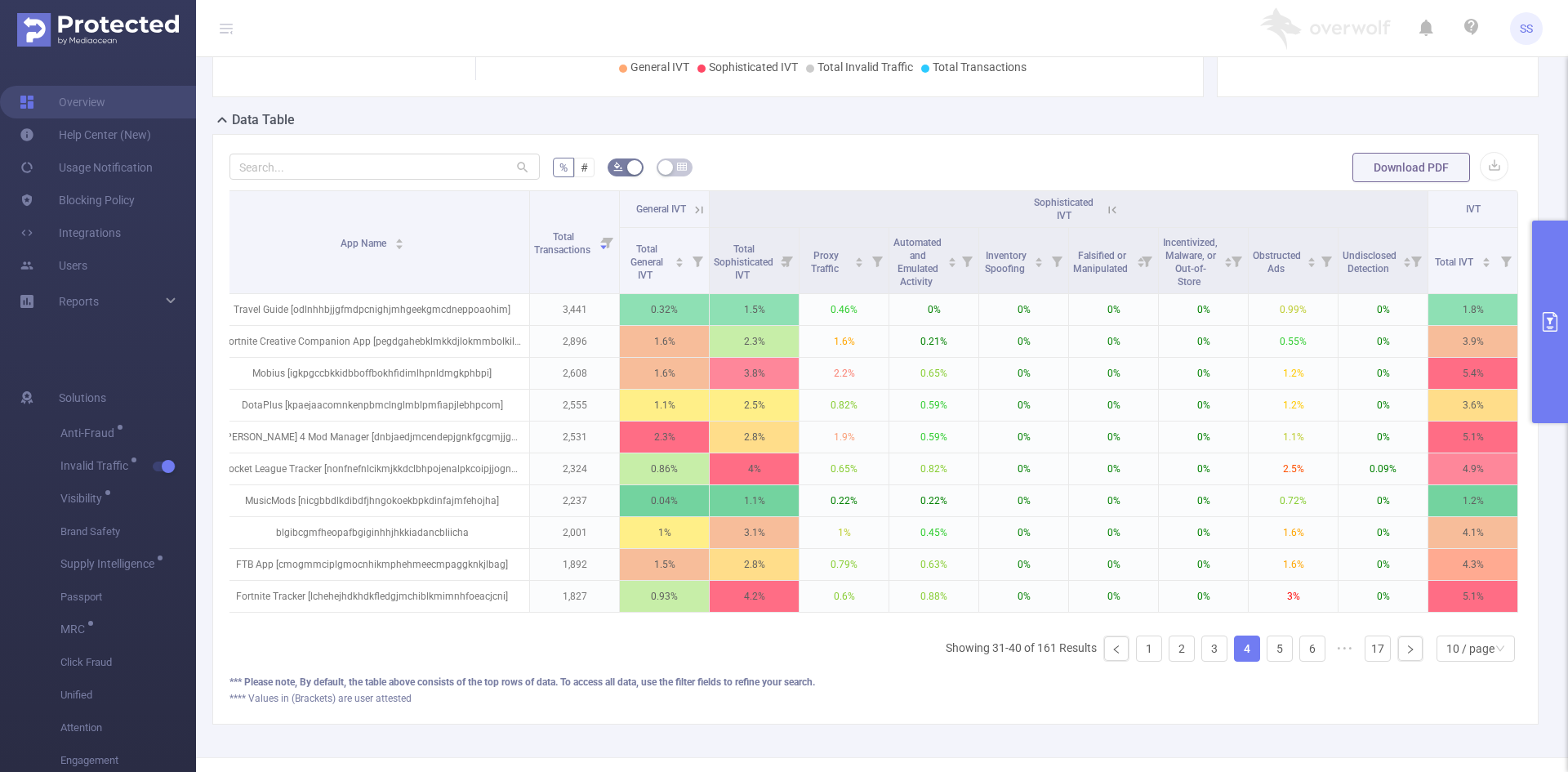
click at [1278, 675] on div "Integration Traffic ID Channel/Line Item App Name Total Transactions General IV…" at bounding box center [876, 432] width 1291 height 484
click at [1268, 661] on link "5" at bounding box center [1279, 648] width 25 height 25
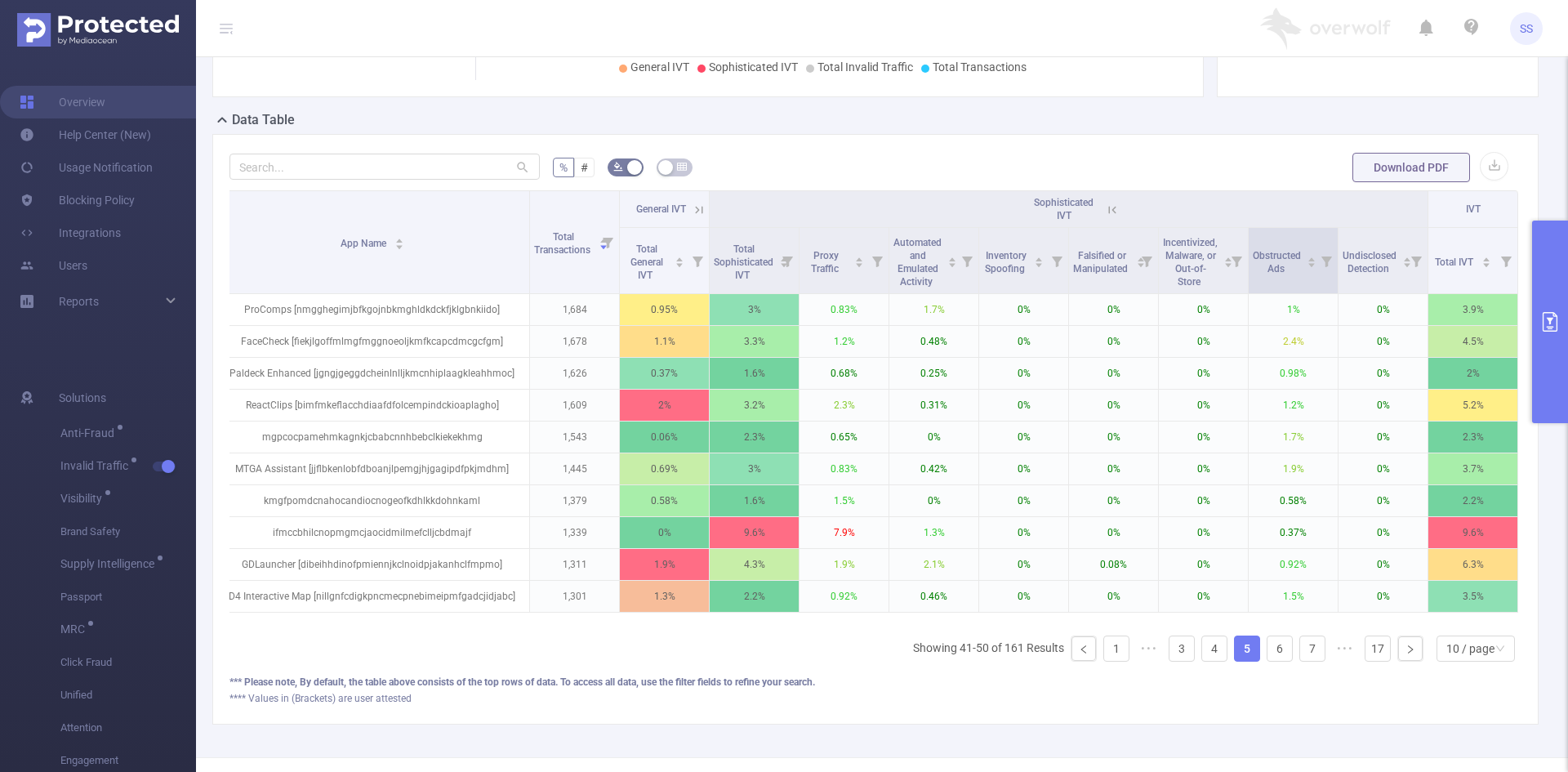
click at [1316, 268] on icon at bounding box center [1325, 261] width 23 height 66
click at [1123, 332] on div "Select the values range for this metric: 0% 100% Reset" at bounding box center [1220, 344] width 204 height 97
drag, startPoint x: 1128, startPoint y: 334, endPoint x: 1146, endPoint y: 338, distance: 18.4
click at [1146, 338] on div at bounding box center [1147, 335] width 11 height 11
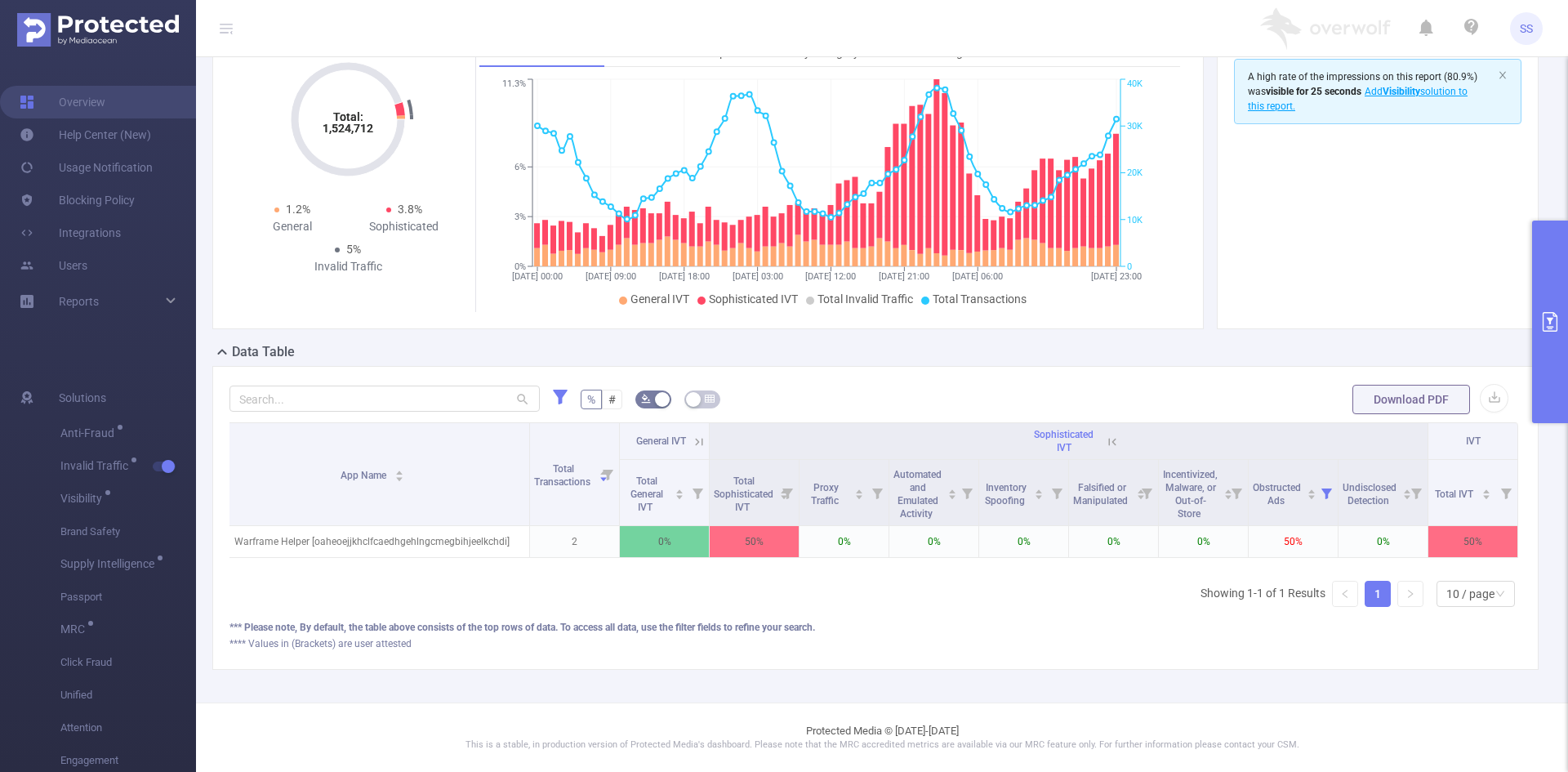
scroll to position [0, 285]
click at [1326, 488] on icon at bounding box center [1326, 493] width 11 height 11
drag, startPoint x: 1162, startPoint y: 552, endPoint x: 1152, endPoint y: 553, distance: 10.0
click at [1152, 553] on div at bounding box center [1151, 554] width 11 height 11
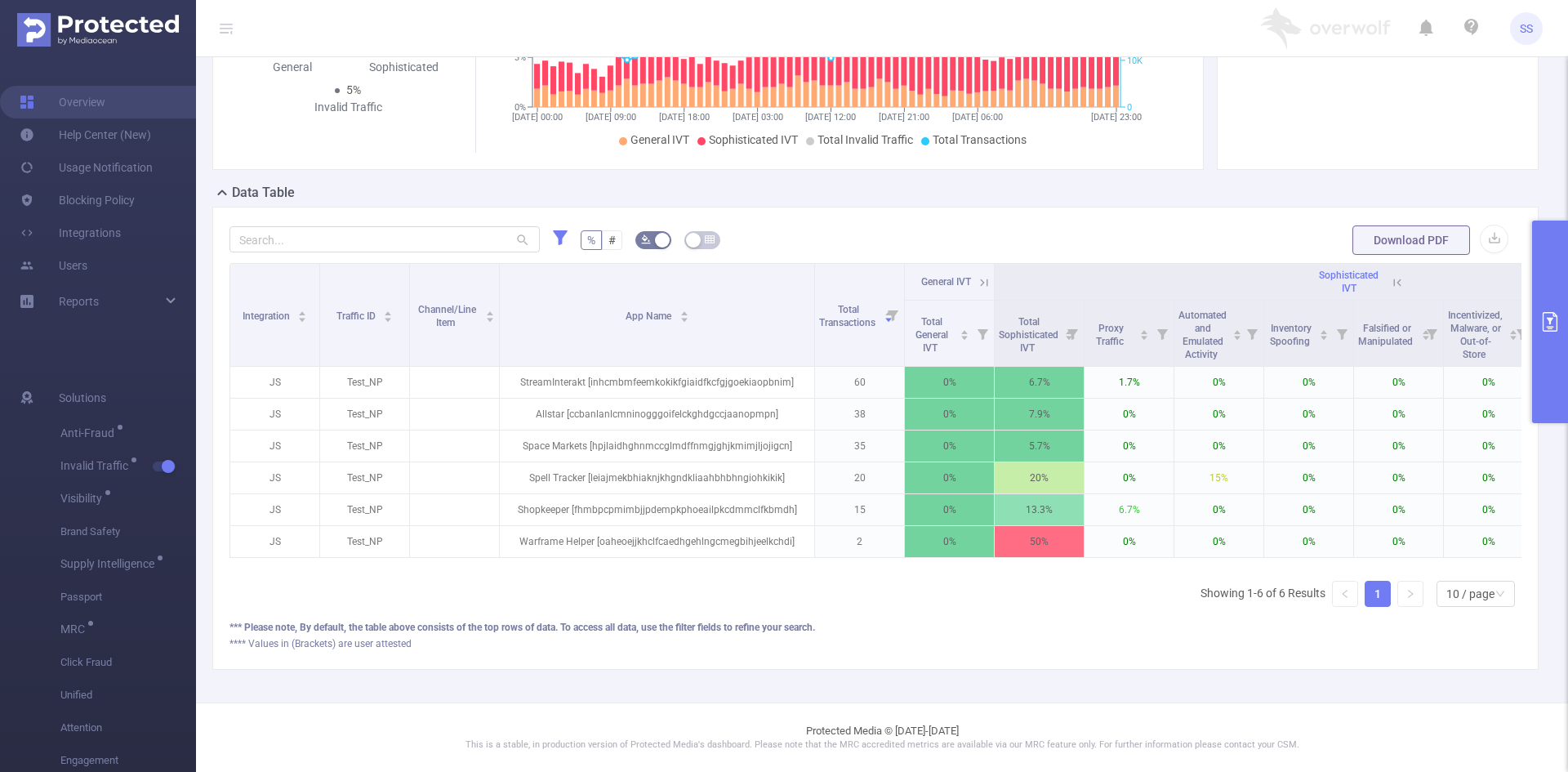
scroll to position [0, 297]
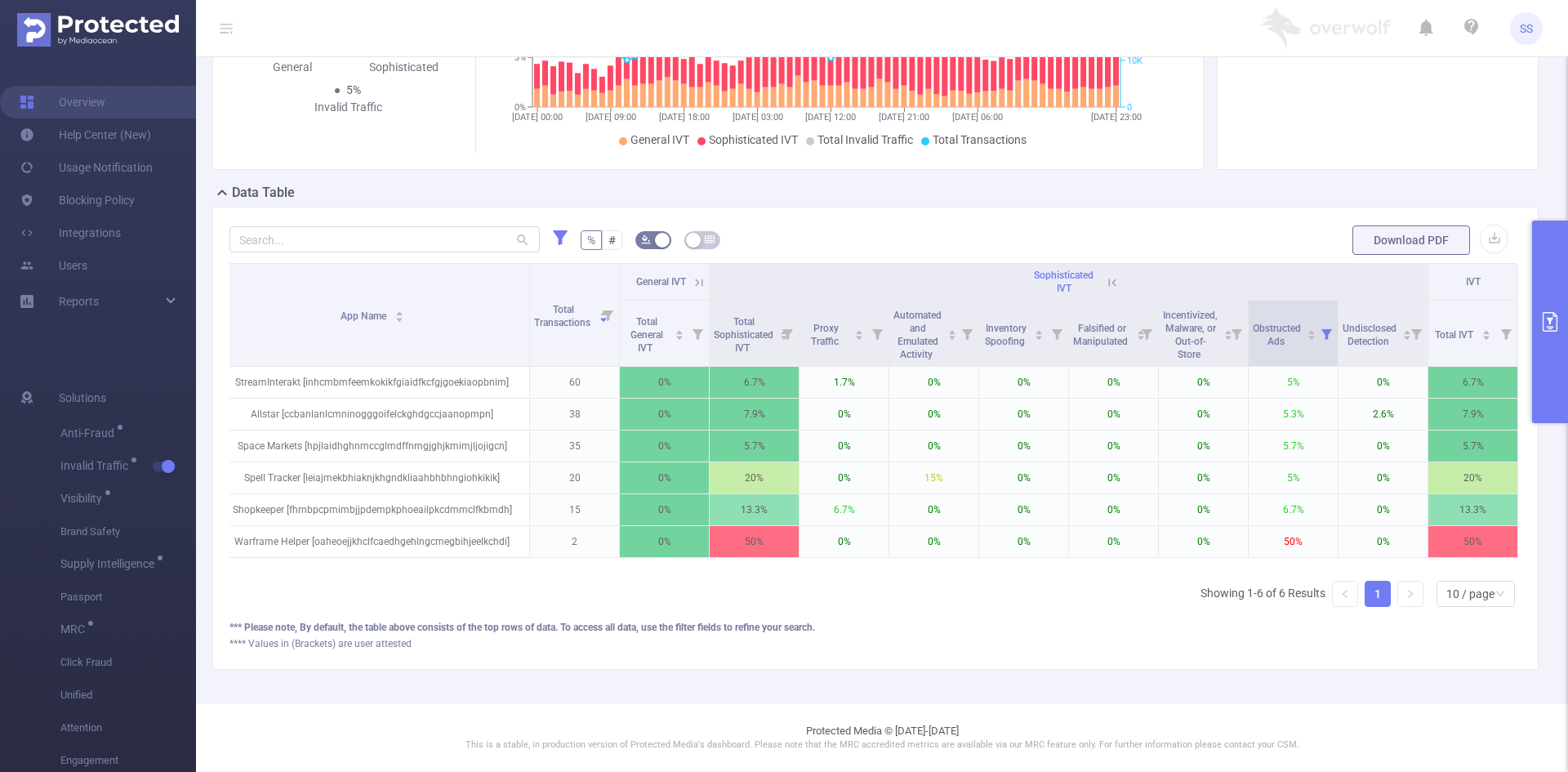
click at [1321, 329] on icon at bounding box center [1326, 334] width 11 height 11
drag, startPoint x: 1141, startPoint y: 396, endPoint x: 1121, endPoint y: 396, distance: 20.0
click at [1121, 396] on div "Select the values range for this metric: 0% 100% Reset" at bounding box center [1220, 405] width 204 height 97
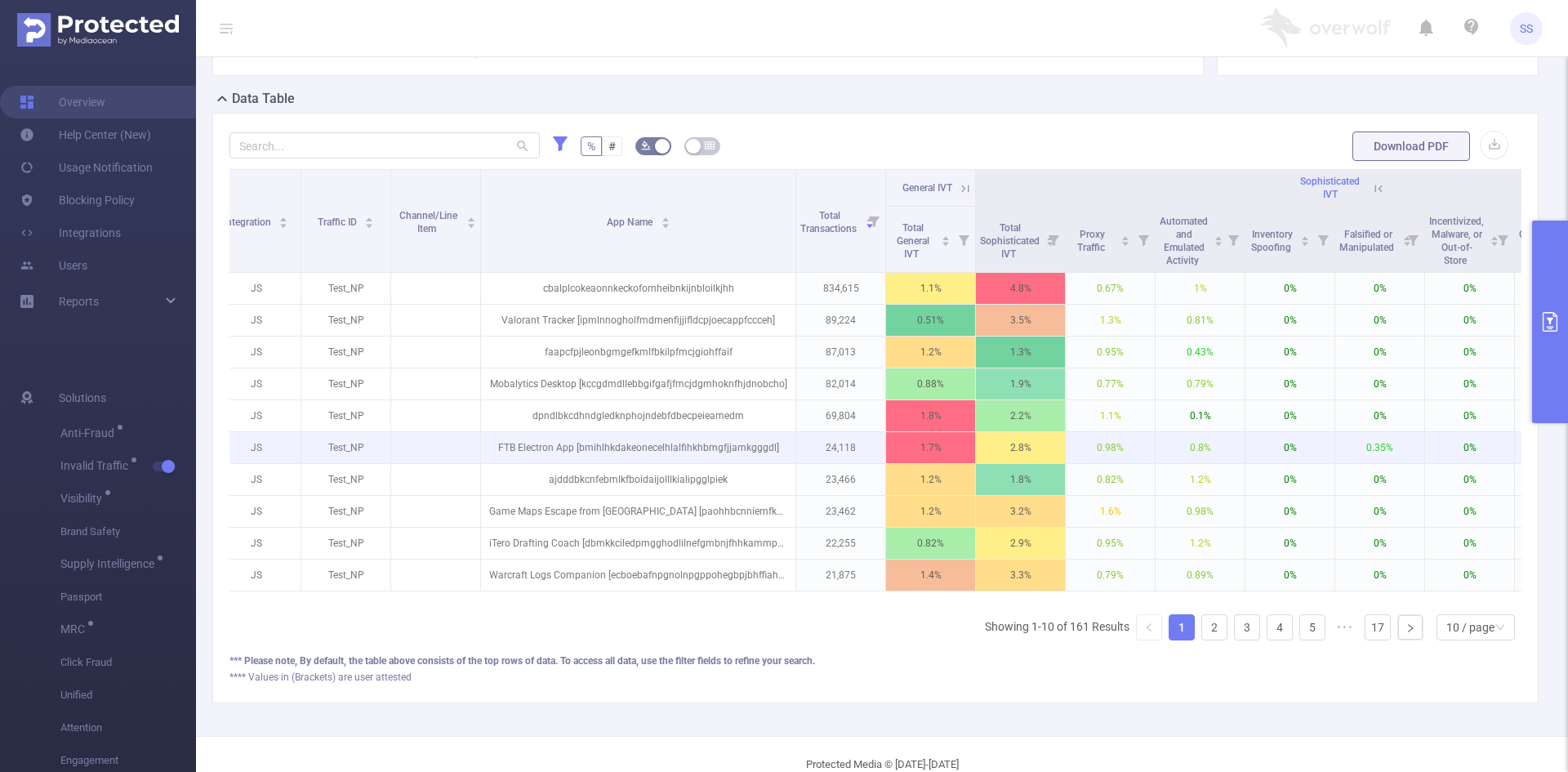
scroll to position [267, 0]
